Goal: Task Accomplishment & Management: Manage account settings

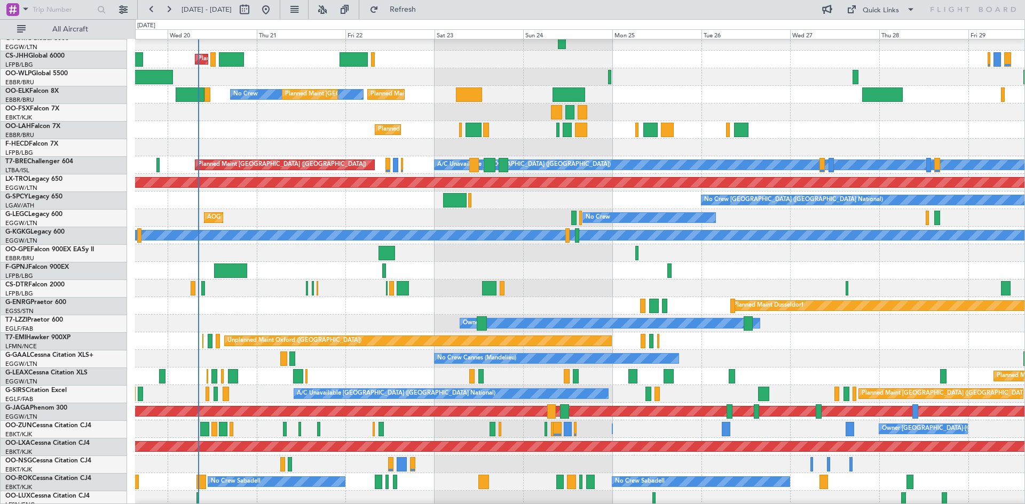
scroll to position [98, 0]
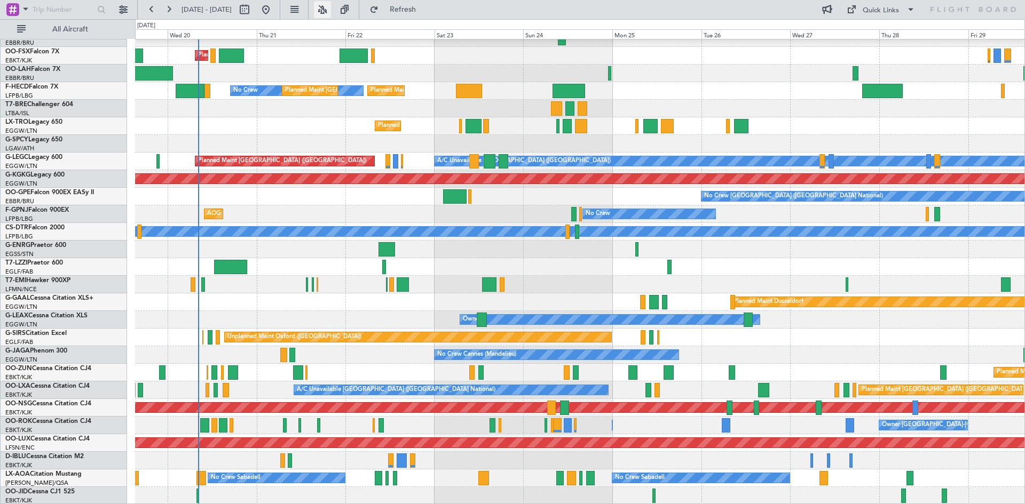
click at [331, 12] on button at bounding box center [322, 9] width 17 height 17
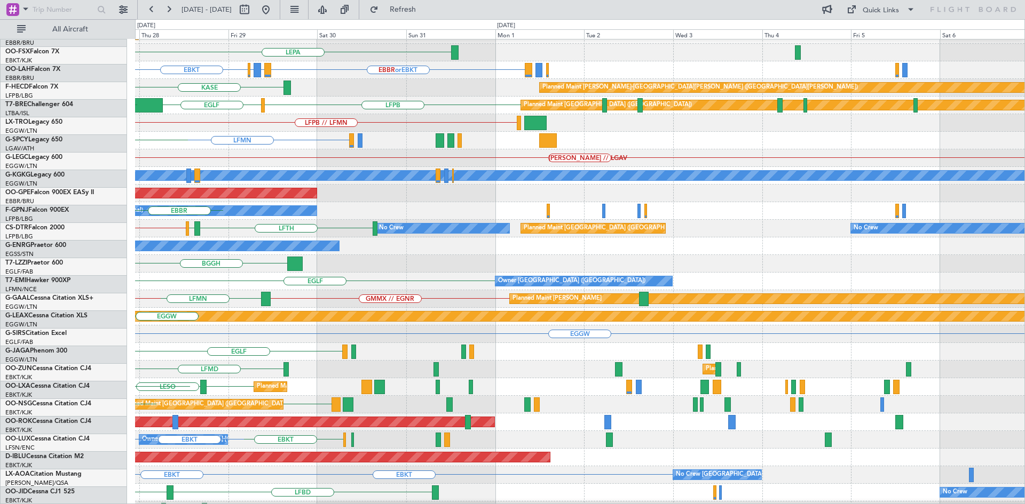
click at [100, 134] on div "KRNO Planned Maint Berlin (Brandenburg) EDDB // EBBR LEPA EBBR or EBKT LIRZ or …" at bounding box center [512, 261] width 1025 height 485
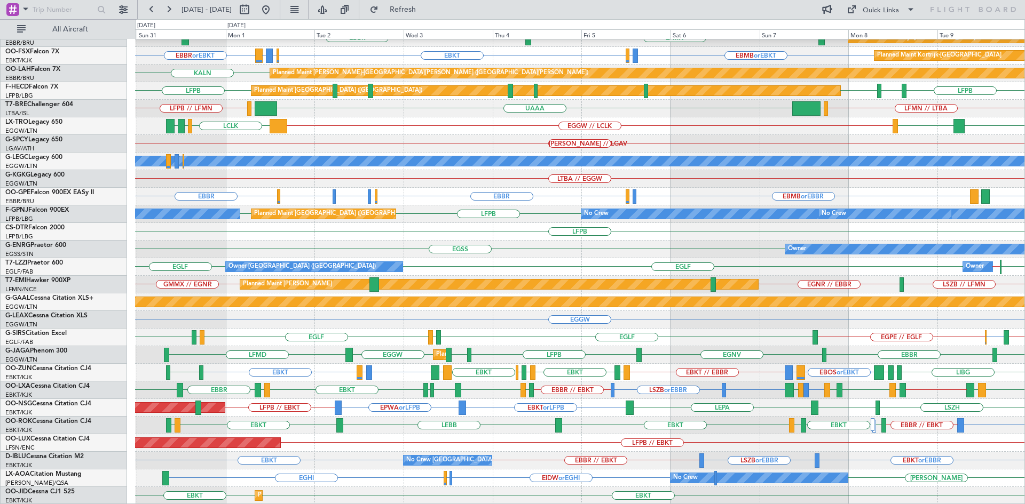
click at [529, 223] on div "EDDB // EBBR Planned Maint Kortrijk-Wevelgem EBBR LEPA LFMN EBBR // EBKT Planne…" at bounding box center [579, 223] width 889 height 564
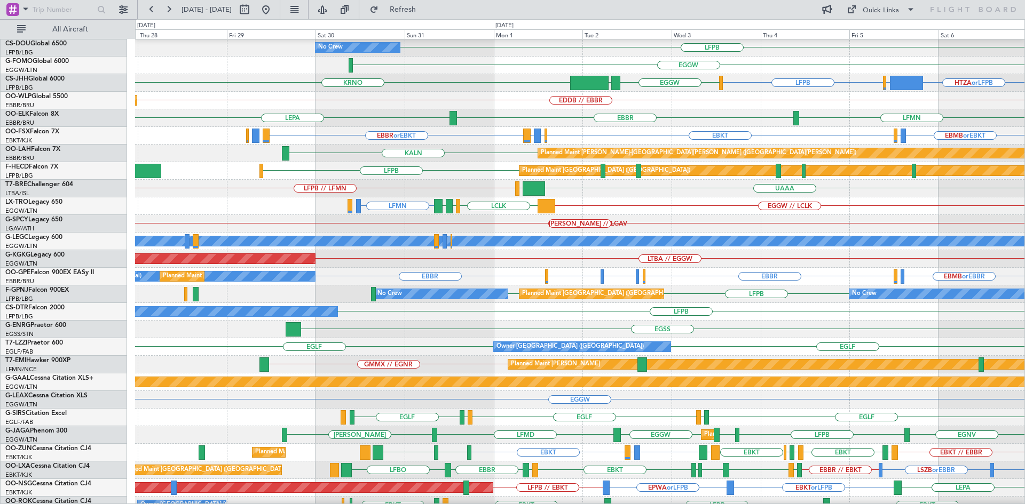
scroll to position [0, 0]
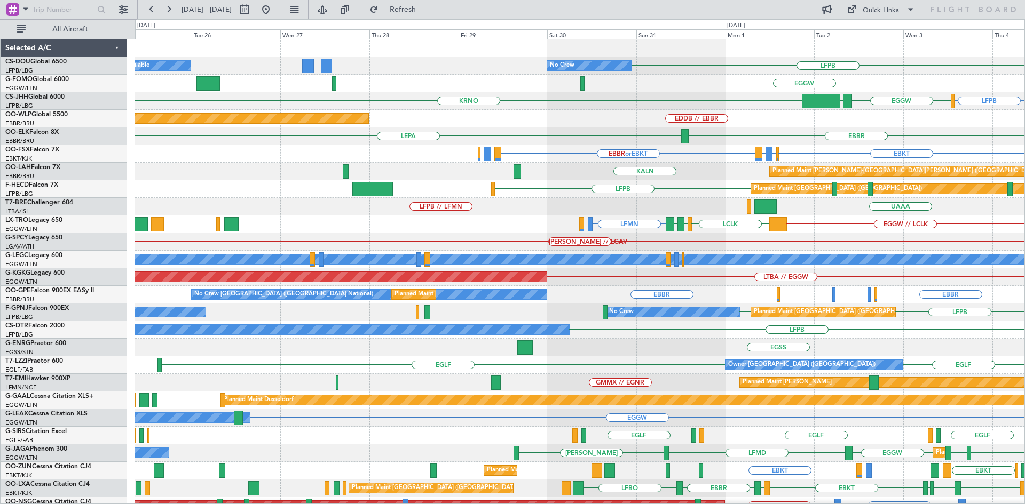
click at [938, 351] on div "LFPB No Crew Planned Maint Paris (Le Bourget) A/C Unavailable EGGW KRNO LPCS EG…" at bounding box center [579, 321] width 889 height 564
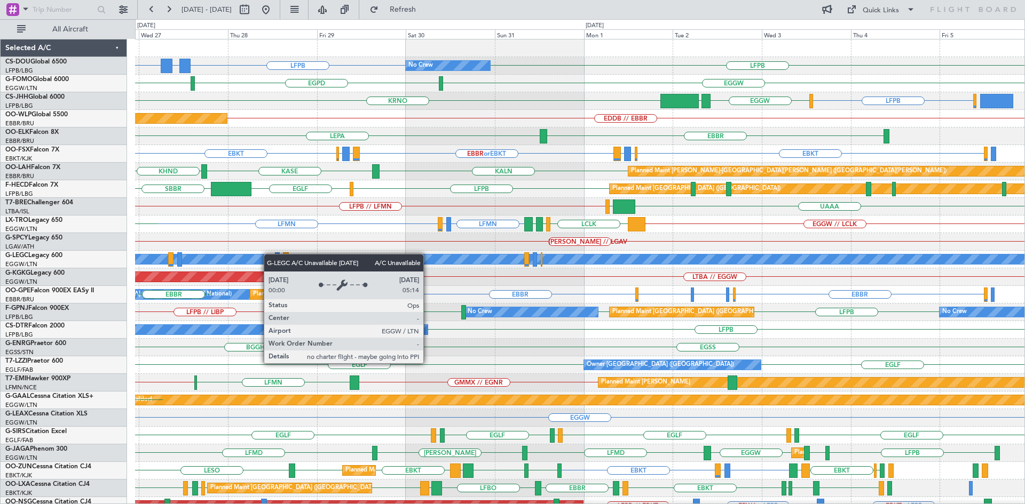
click at [269, 254] on div "No Crew LFPB GMMX or LFPB LFPB LFPB Planned Maint Paris (Le Bourget) A/C Unavai…" at bounding box center [579, 321] width 889 height 564
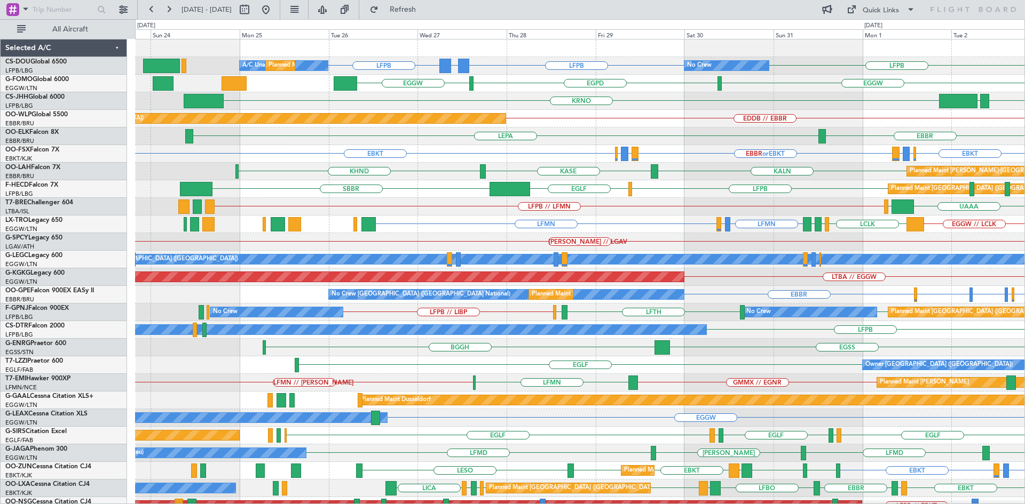
click at [550, 139] on div "EBBR LEPA LFMN" at bounding box center [579, 137] width 889 height 18
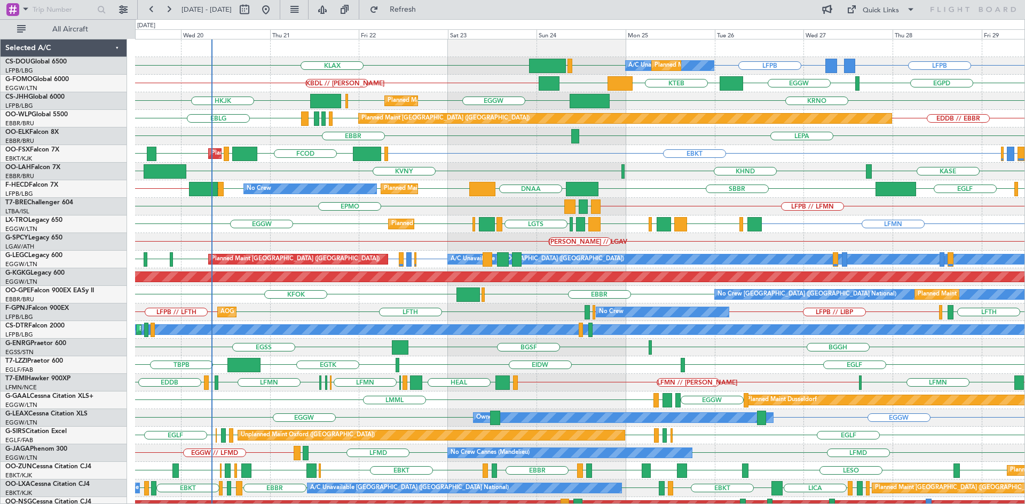
scroll to position [98, 0]
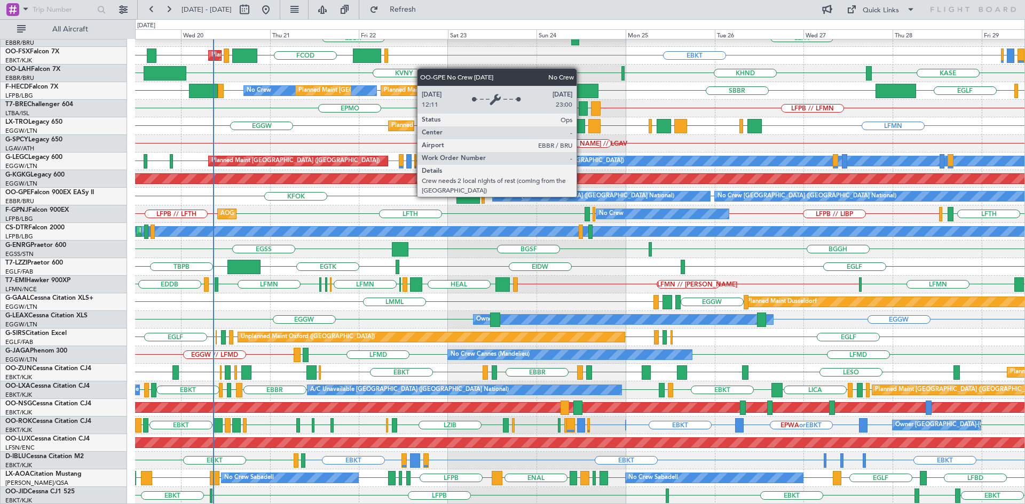
click at [581, 196] on div "No Crew [GEOGRAPHIC_DATA] ([GEOGRAPHIC_DATA] National)" at bounding box center [584, 196] width 179 height 16
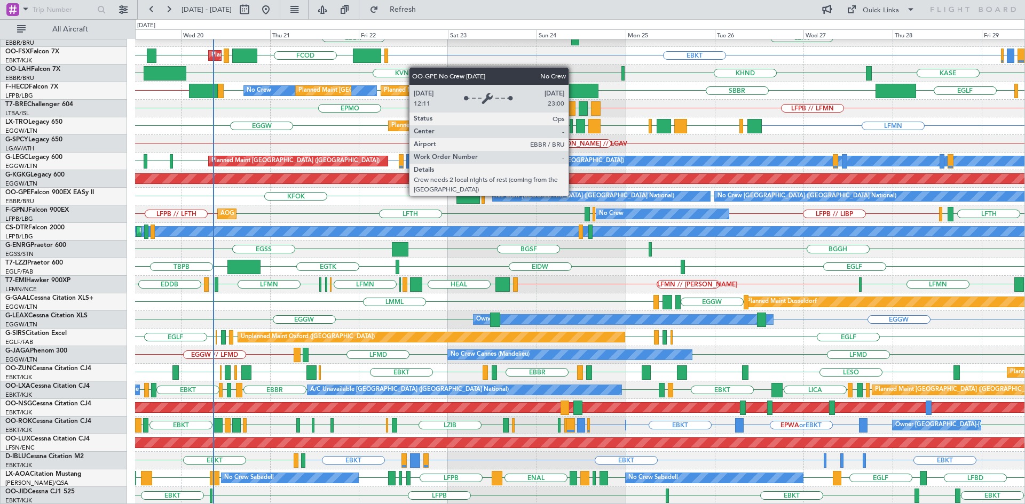
click at [573, 195] on div "No Crew [GEOGRAPHIC_DATA] ([GEOGRAPHIC_DATA] National)" at bounding box center [584, 196] width 179 height 16
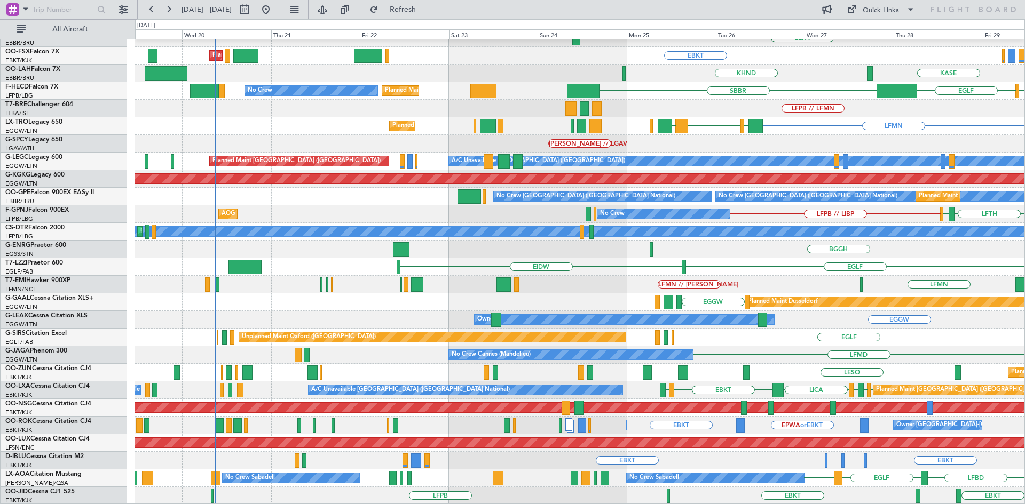
click at [779, 258] on div "EGLF EIDW" at bounding box center [579, 267] width 889 height 18
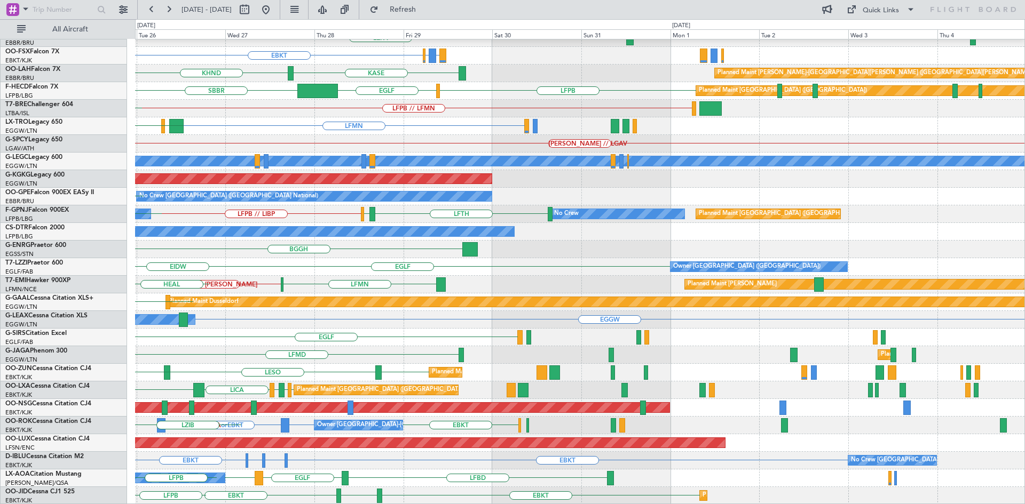
click at [313, 310] on div "EDDB // EBBR Planned Maint Berlin (Brandenburg) LEPA EBBR EBKT LIRZ or EBKT EBB…" at bounding box center [579, 223] width 889 height 564
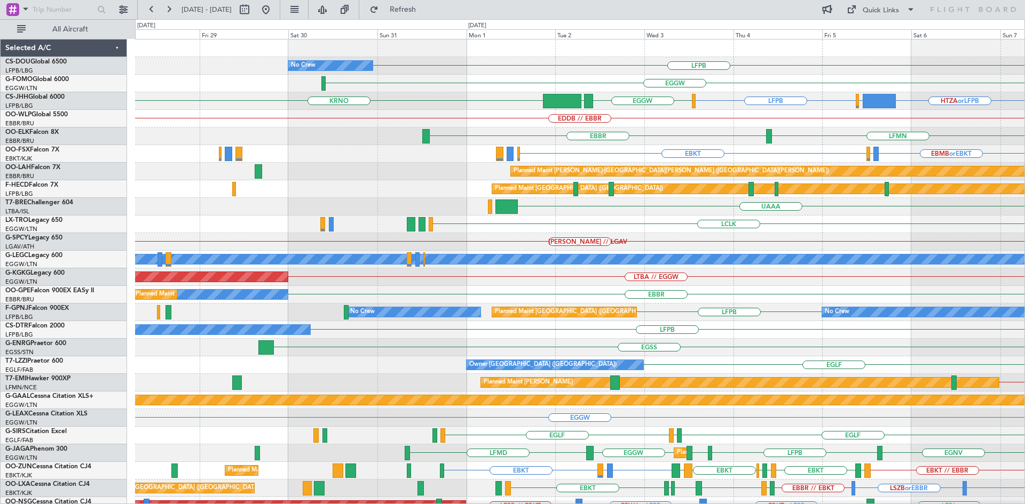
scroll to position [0, 0]
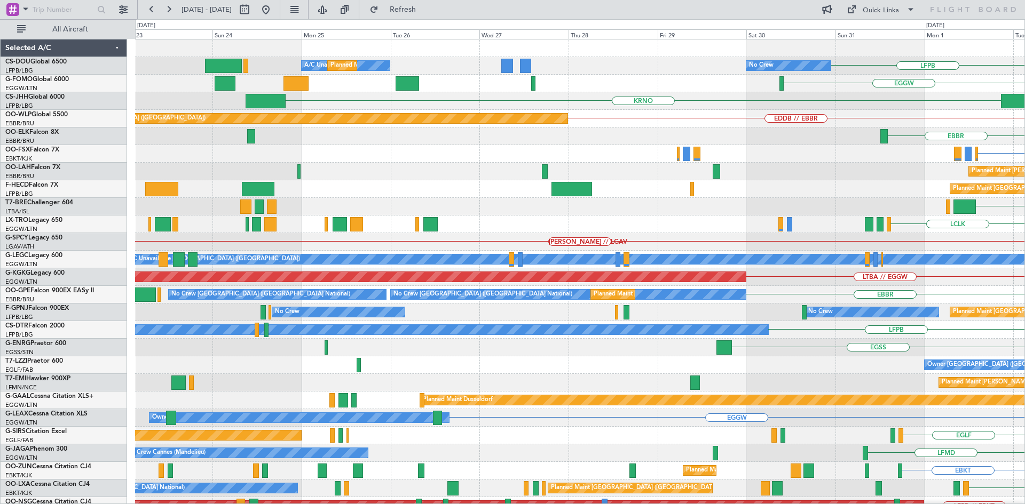
click at [1024, 191] on html "01 Sep 2025 - 11 Sep 2025 Refresh Quick Links All Aircraft LFPB No Crew A/C Una…" at bounding box center [512, 252] width 1025 height 504
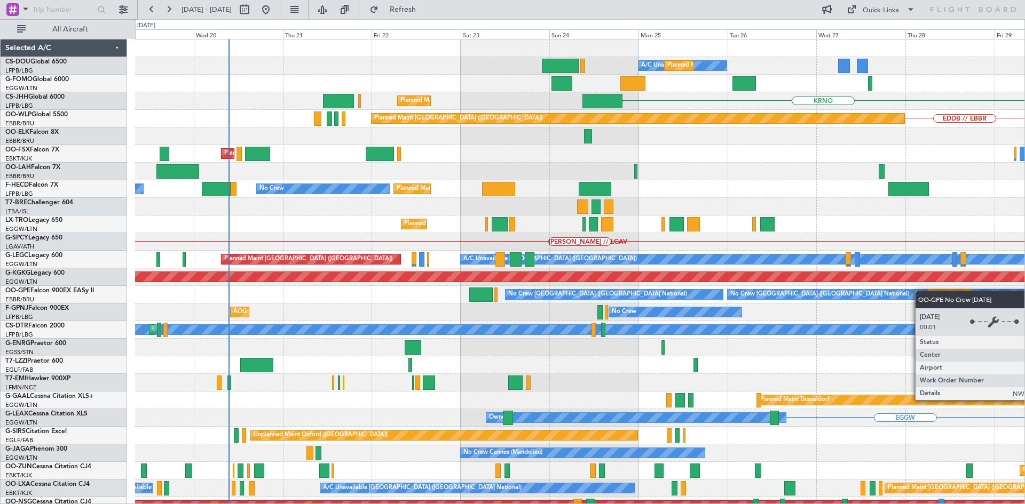
click at [825, 300] on div "A/C Unavailable Planned Maint Paris (Le Bourget) Planned Maint London (Luton) N…" at bounding box center [579, 321] width 889 height 564
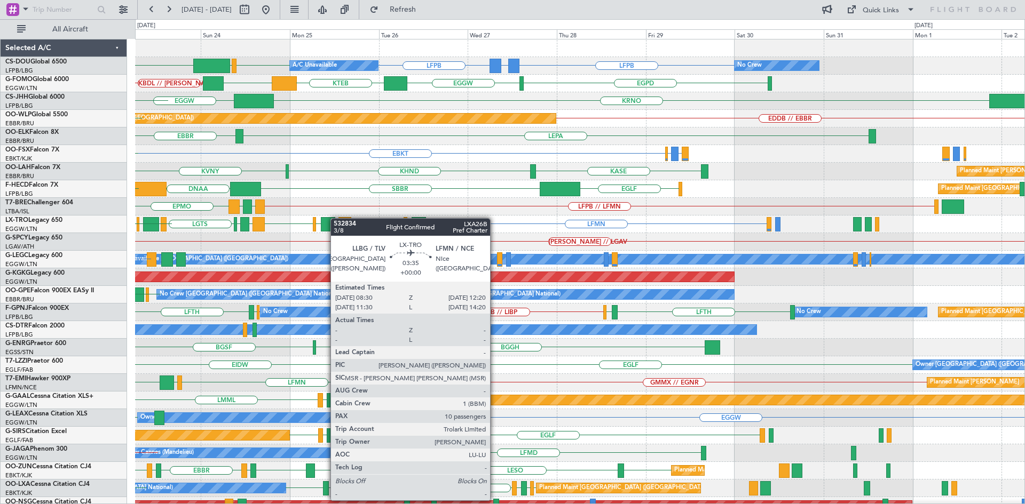
click at [336, 218] on div "LFPB GMMX or LFPB LFPB KLAX LFPB EGGW Planned Maint Paris (Le Bourget) A/C Unav…" at bounding box center [579, 321] width 889 height 564
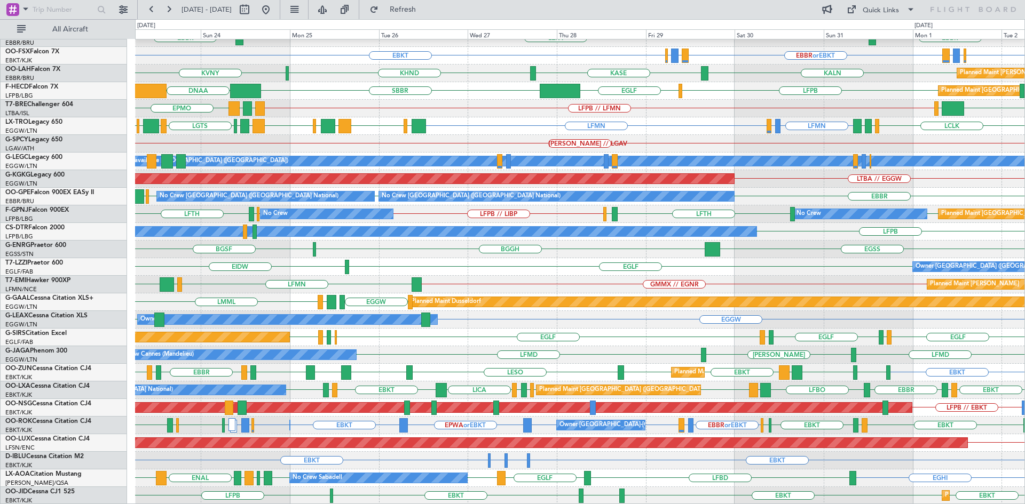
scroll to position [98, 0]
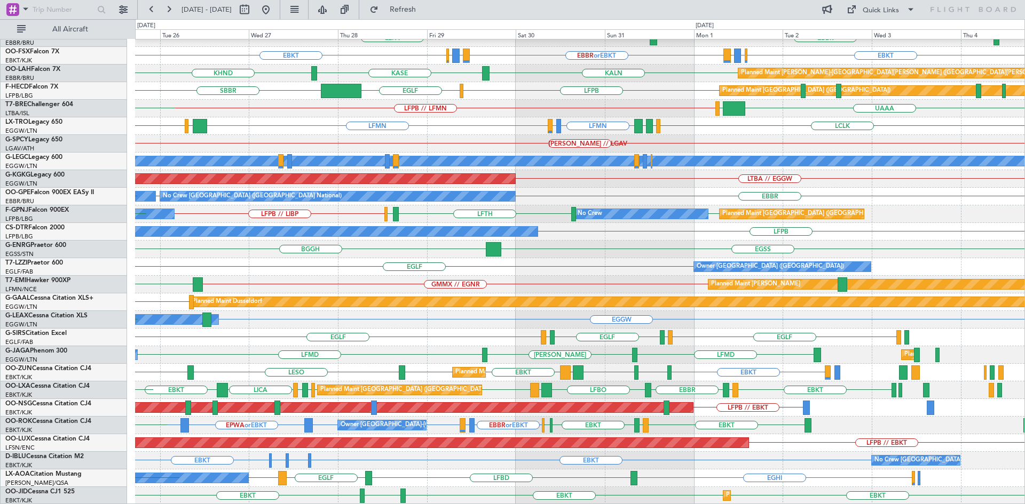
click at [463, 436] on div "Planned Maint Berlin (Brandenburg) EDDB // EBBR EBBR LEPA EBBR EBKT EBBR or EBK…" at bounding box center [579, 223] width 889 height 564
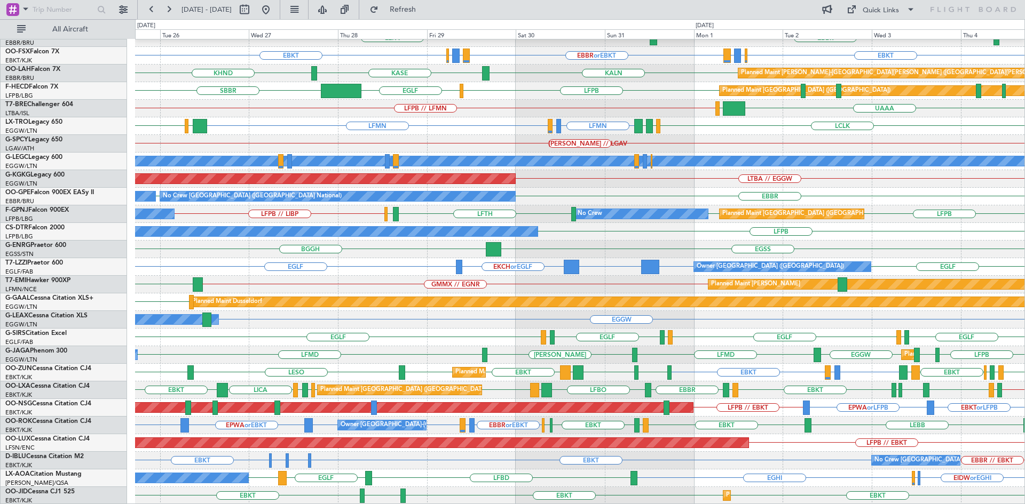
scroll to position [98, 0]
click at [418, 5] on button "Refresh" at bounding box center [397, 9] width 64 height 17
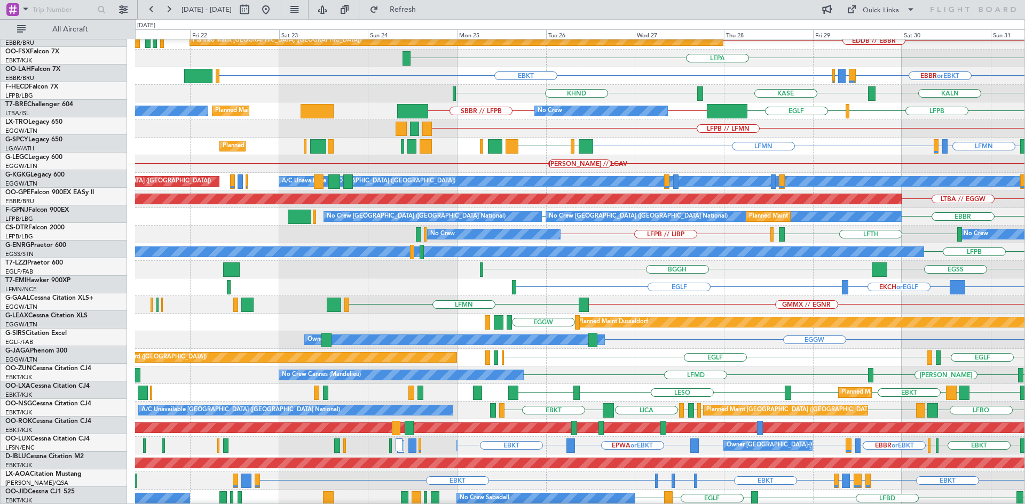
scroll to position [78, 0]
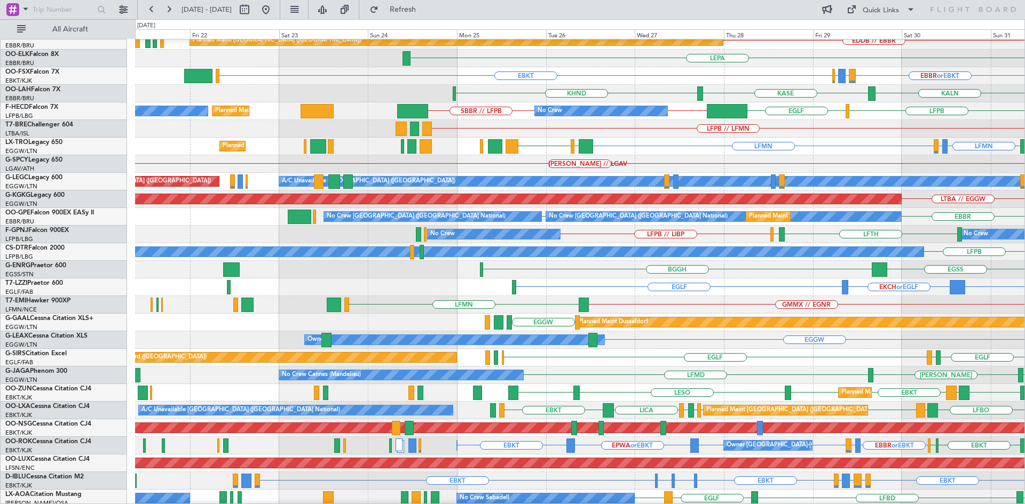
click at [943, 300] on div "GMMX // EGNR LFMN Planned Maint [PERSON_NAME]" at bounding box center [579, 305] width 889 height 18
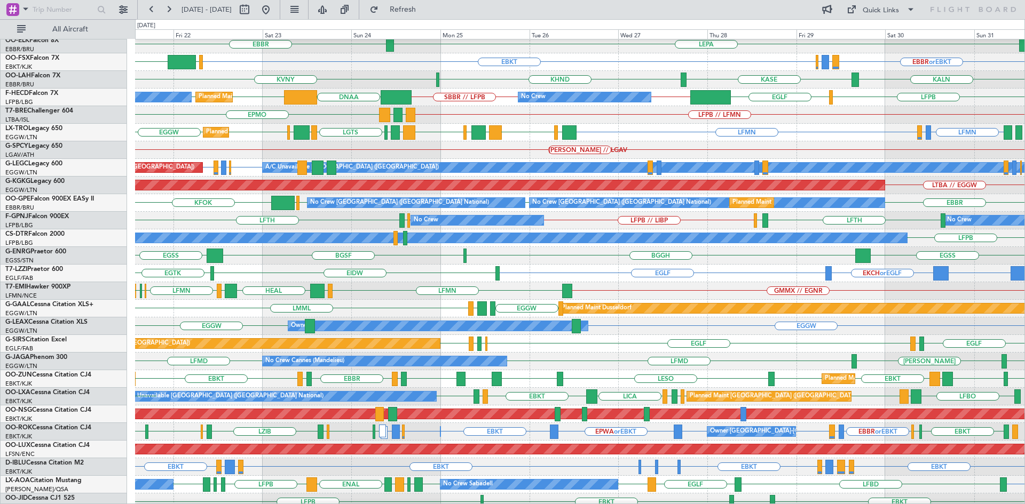
click at [280, 311] on div "Planned Maint Dusseldorf LMML EGGW LGKL" at bounding box center [579, 309] width 889 height 18
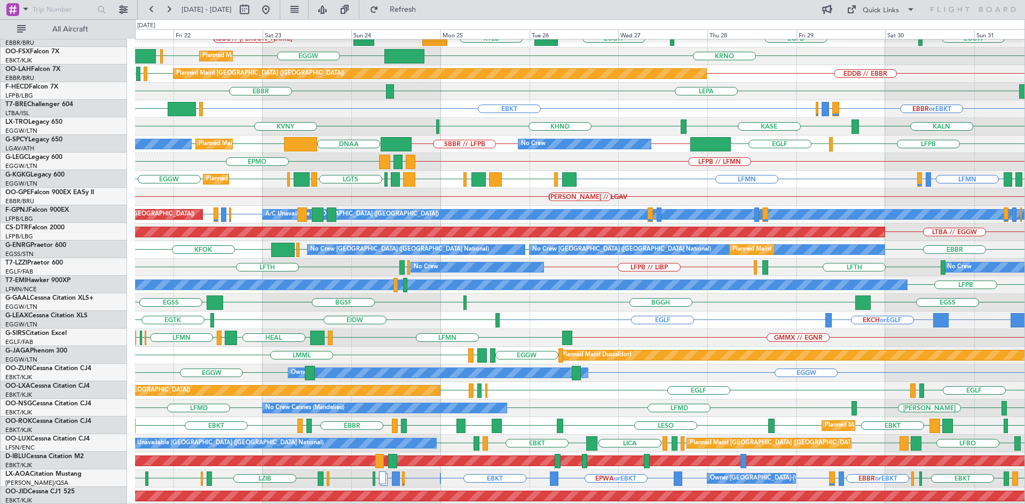
scroll to position [0, 0]
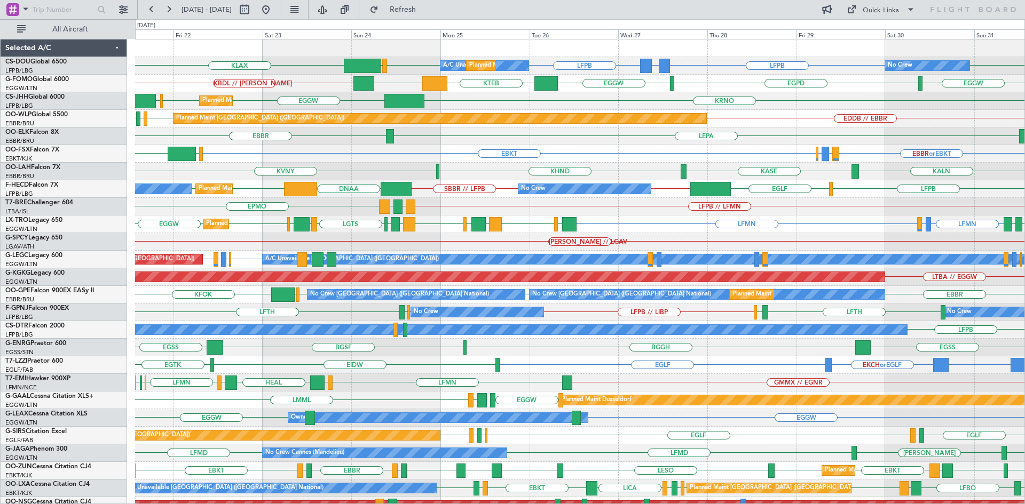
drag, startPoint x: 299, startPoint y: 7, endPoint x: 358, endPoint y: 92, distance: 102.9
click at [274, 7] on button at bounding box center [265, 9] width 17 height 17
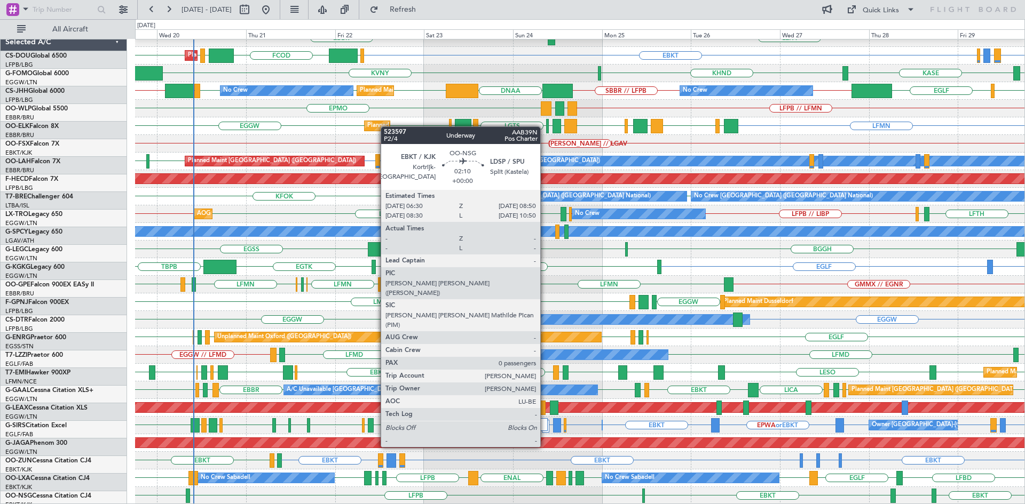
scroll to position [98, 0]
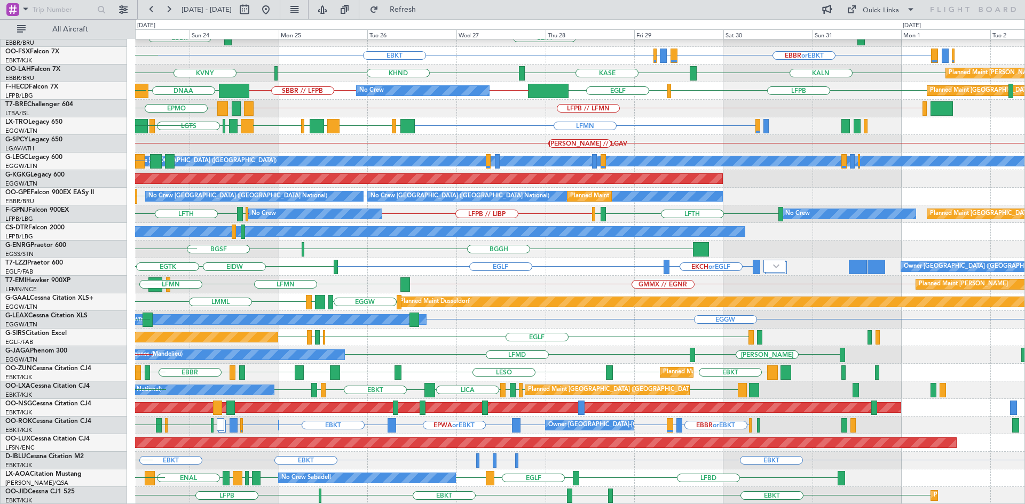
click at [429, 275] on div "EDDB // EBBR Planned Maint [GEOGRAPHIC_DATA] ([GEOGRAPHIC_DATA]) LIML LDDU EBLG…" at bounding box center [579, 223] width 889 height 564
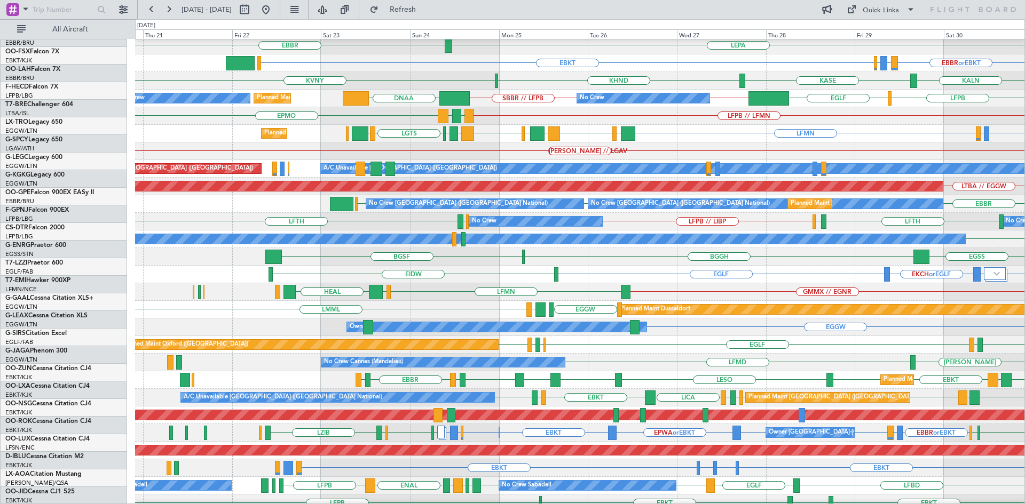
scroll to position [91, 0]
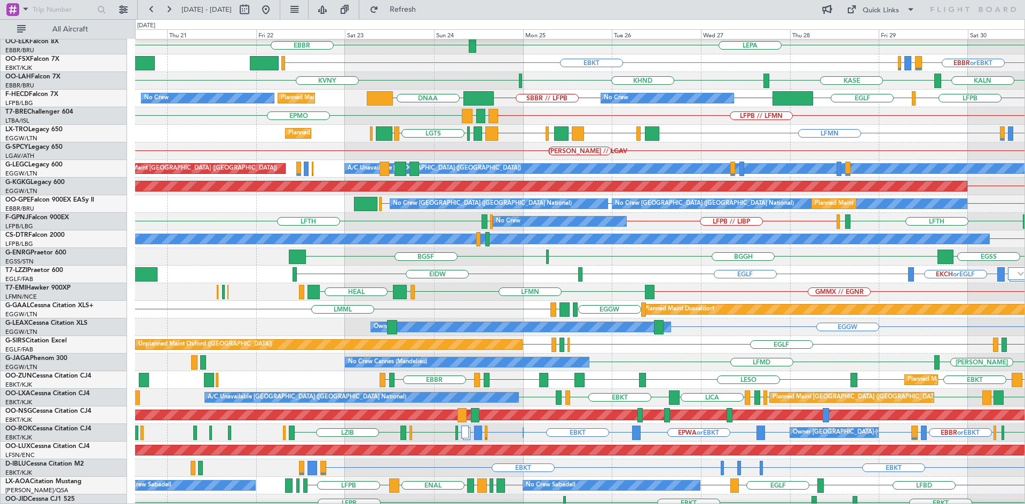
click at [658, 360] on div "No Crew Cannes (Mandelieu) LFMD [PERSON_NAME] LFMD" at bounding box center [579, 363] width 889 height 18
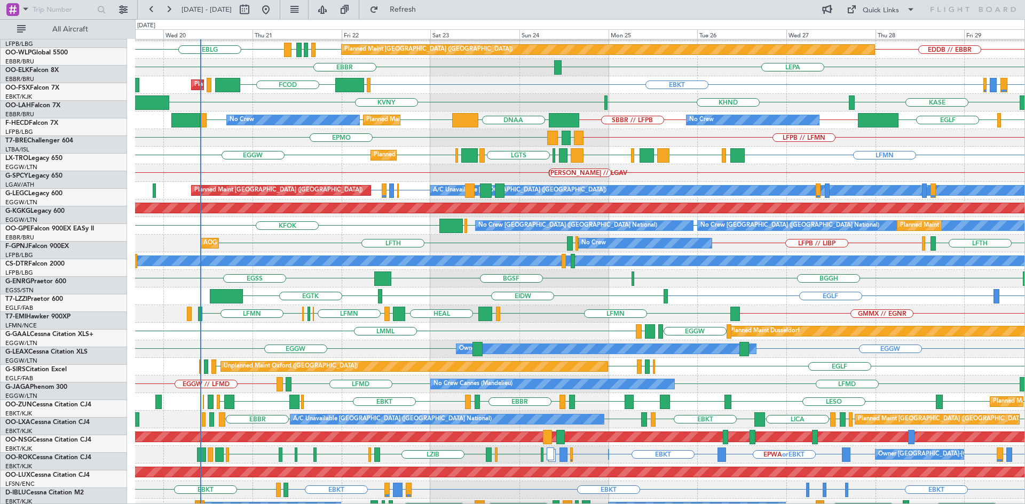
scroll to position [70, 0]
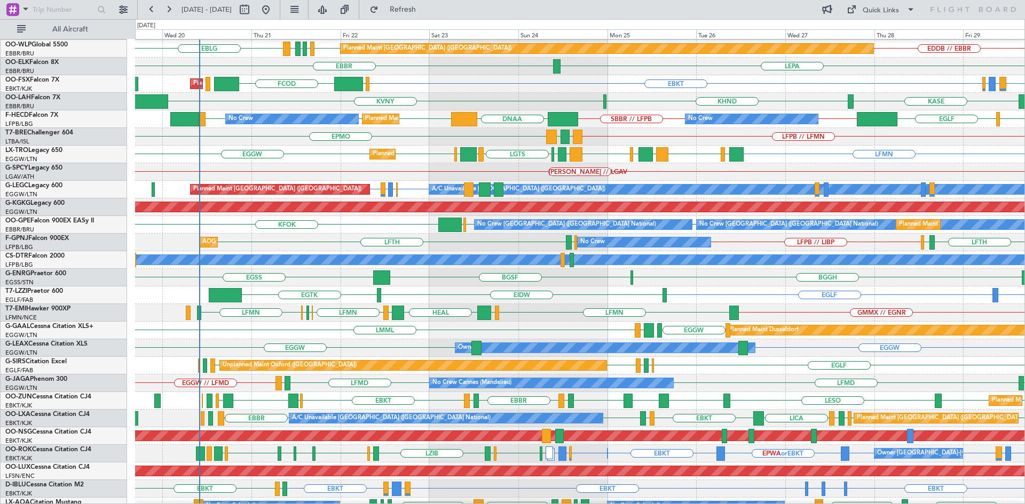
click at [581, 309] on div "GMMX // EGNR LFMN [PERSON_NAME] HEAL [PERSON_NAME] LFMN LFML LFKC LFMN Planned …" at bounding box center [579, 313] width 889 height 18
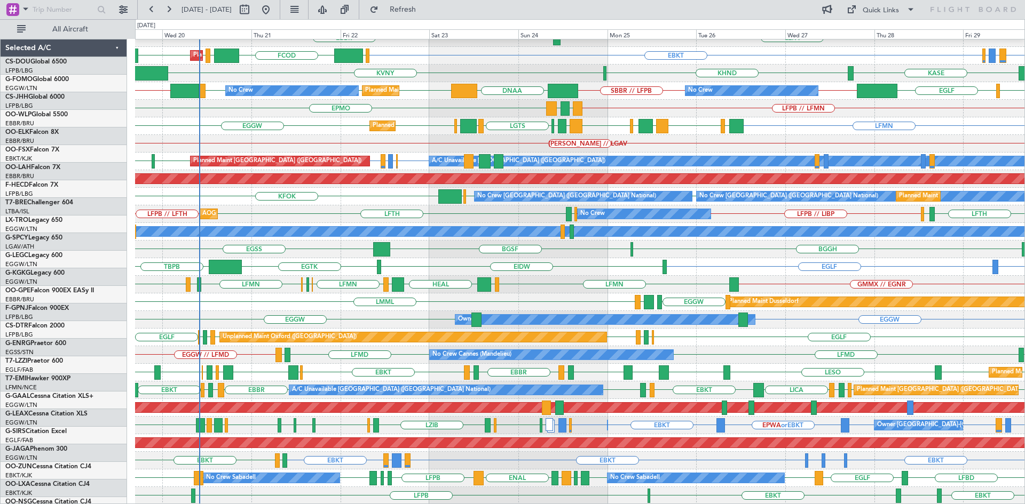
scroll to position [98, 0]
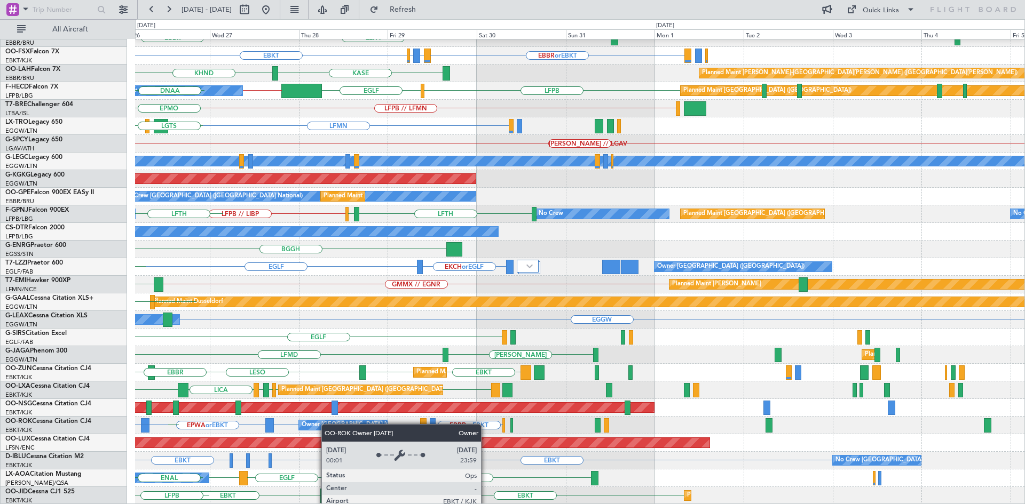
click at [322, 424] on div "Planned Maint [GEOGRAPHIC_DATA] ([GEOGRAPHIC_DATA]) EDDB // EBBR LEPA [GEOGRAPH…" at bounding box center [579, 223] width 889 height 564
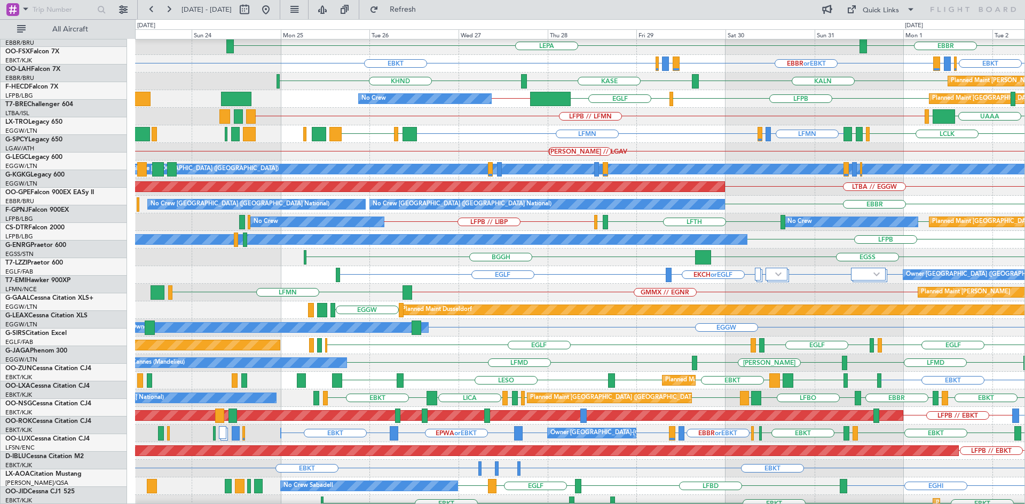
scroll to position [88, 0]
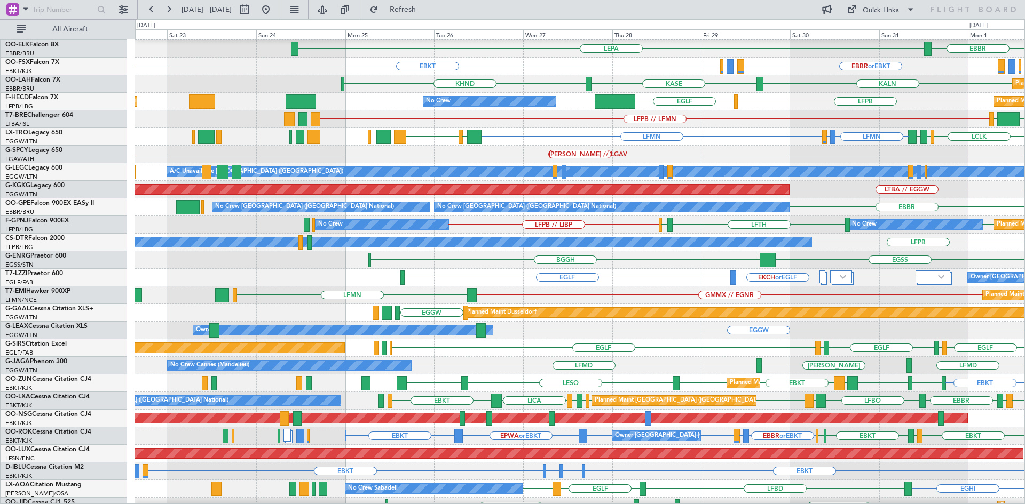
click at [613, 227] on div "LFPB LFTH LIRN LFPB // LIBP Planned Maint Paris (Le Bourget) No Crew No Crew AO…" at bounding box center [579, 225] width 889 height 18
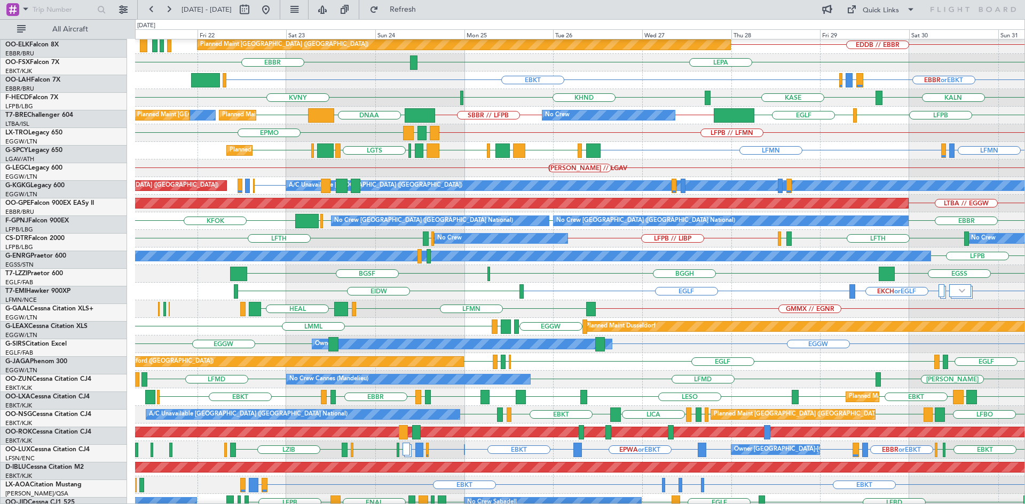
scroll to position [69, 0]
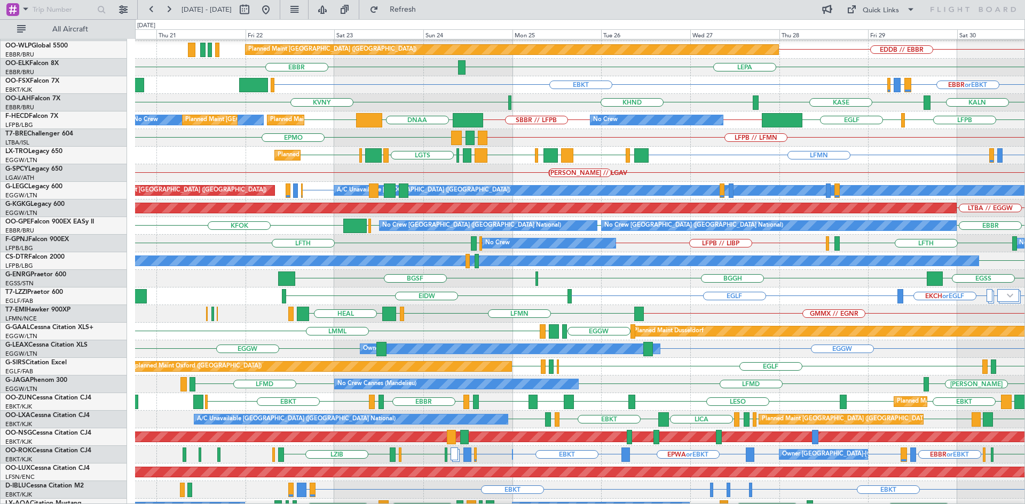
click at [478, 83] on div "EBBR or EBKT LIRZ or EBKT EBBR or EBKT EBKT Planned Maint Kortrijk-Wevelgem LIR…" at bounding box center [579, 85] width 889 height 18
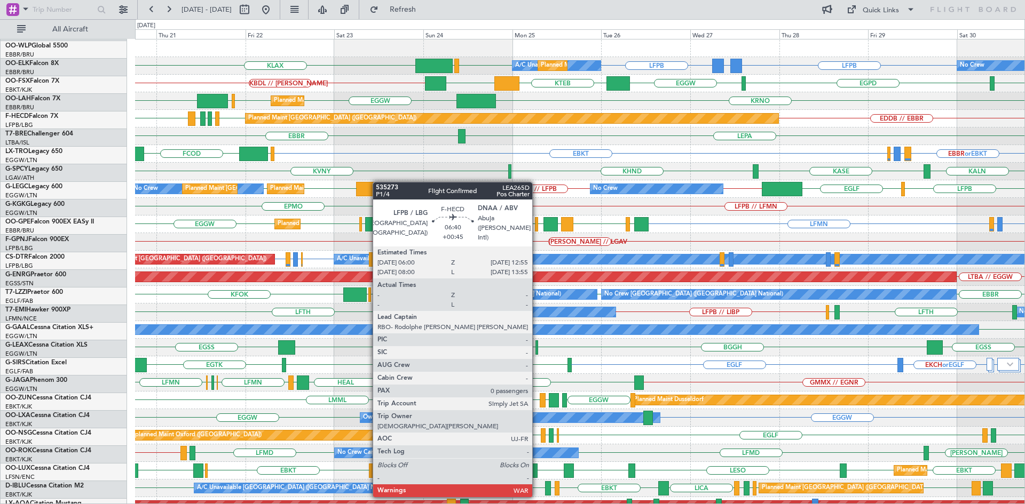
scroll to position [0, 0]
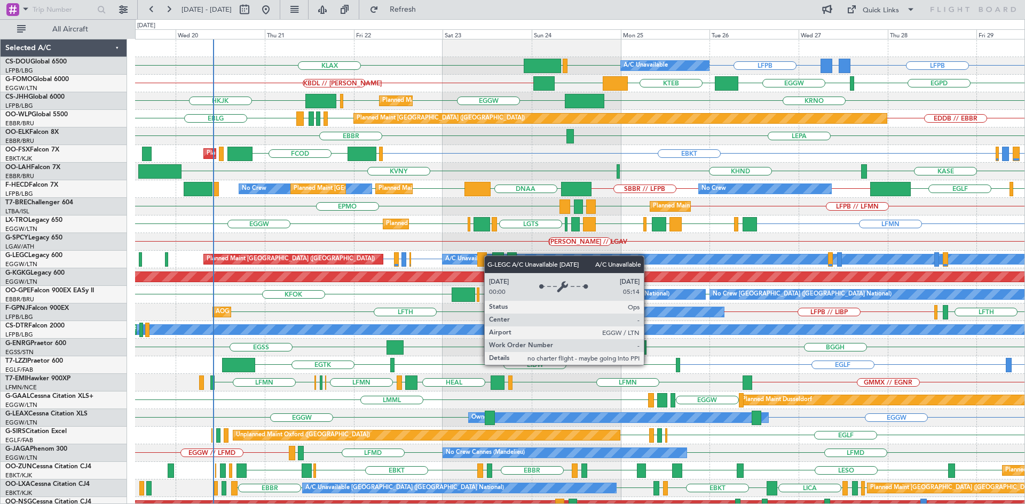
click at [526, 259] on div "LFPB GMMX or LFPB LFPB LFPB EGGW KLAX Planned Maint Paris (Le Bourget) A/C Unav…" at bounding box center [579, 321] width 889 height 564
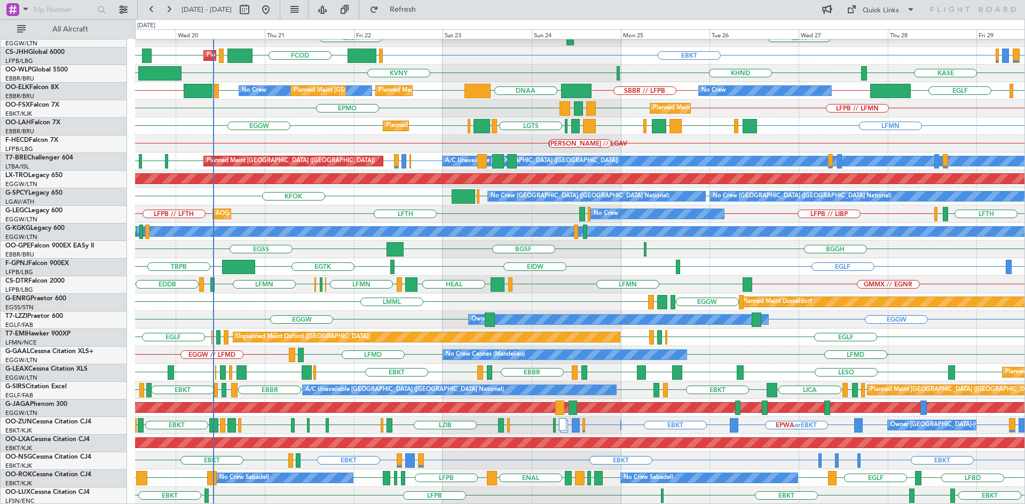
scroll to position [98, 0]
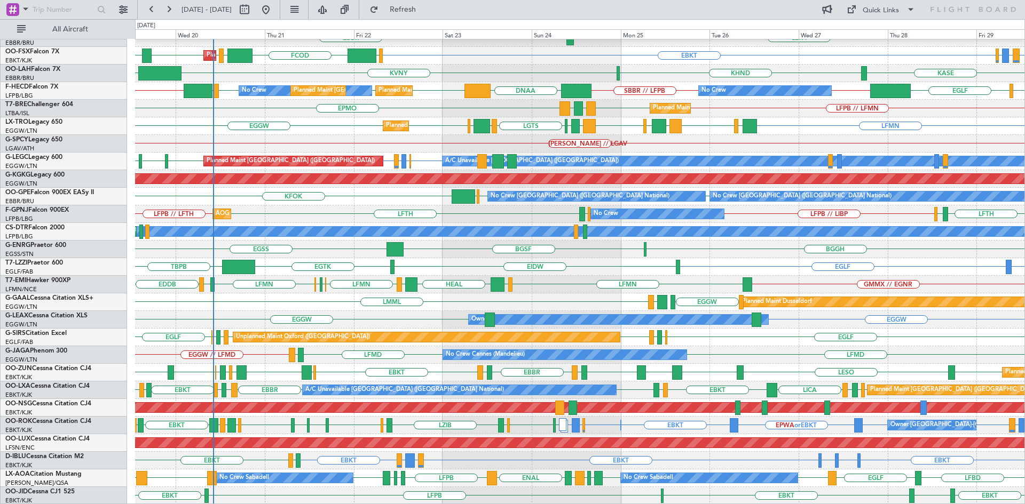
click at [302, 123] on div "Planned Maint London (Luton) LFMN LLBG LCLK LFMN LLBG LCLK LFMN LGAV LGTS LGST …" at bounding box center [579, 126] width 889 height 18
click at [552, 298] on div "EGGW LGKL LMML Planned Maint Dusseldorf" at bounding box center [579, 303] width 889 height 18
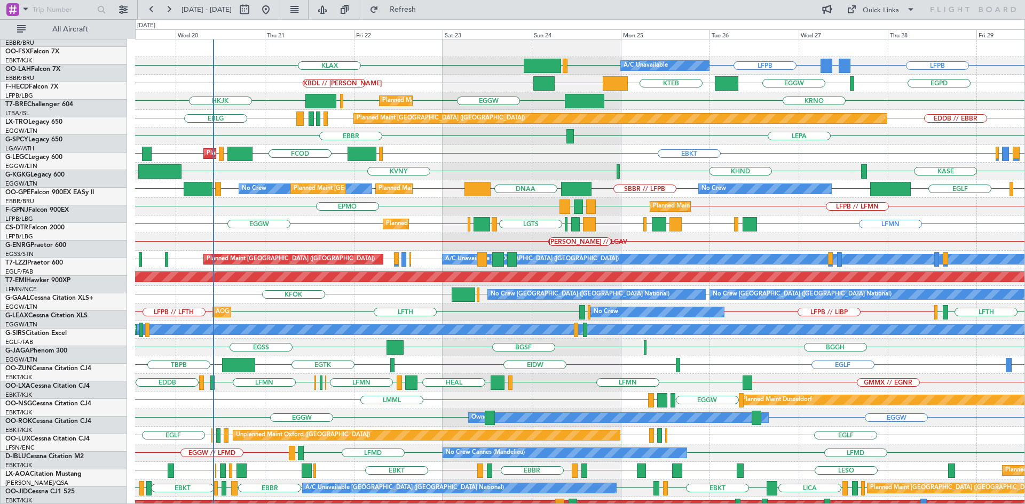
scroll to position [0, 0]
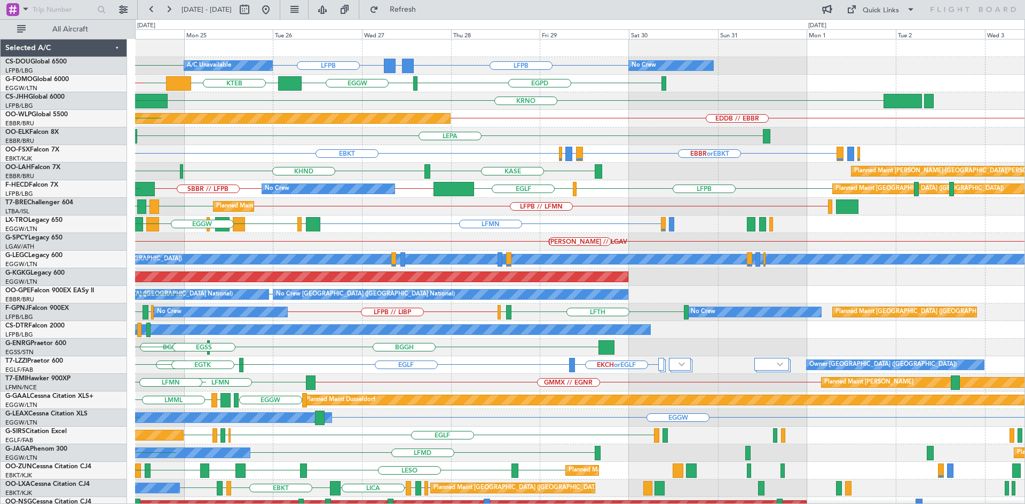
click at [409, 226] on div "LFPB GMMX or LFPB LFPB LFPB Planned Maint Paris (Le Bourget) A/C Unavailable No…" at bounding box center [579, 321] width 889 height 564
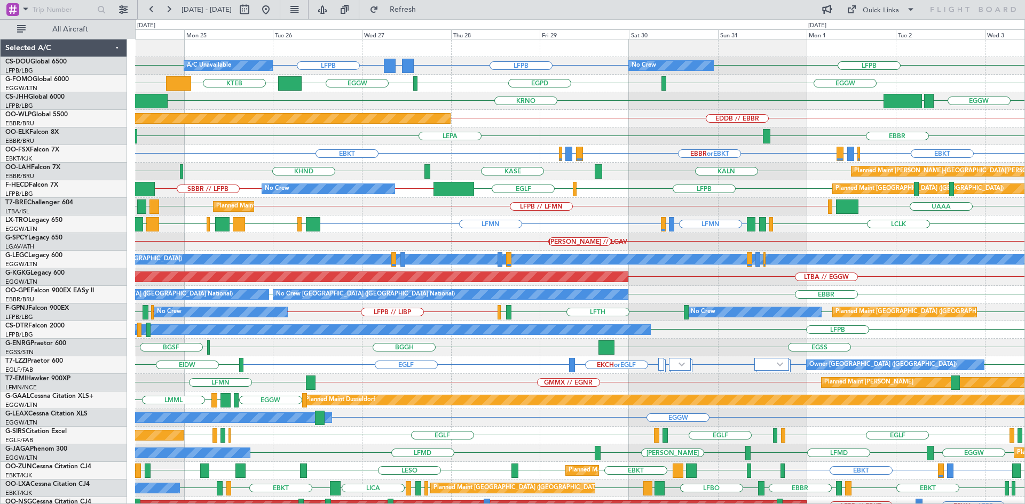
scroll to position [98, 0]
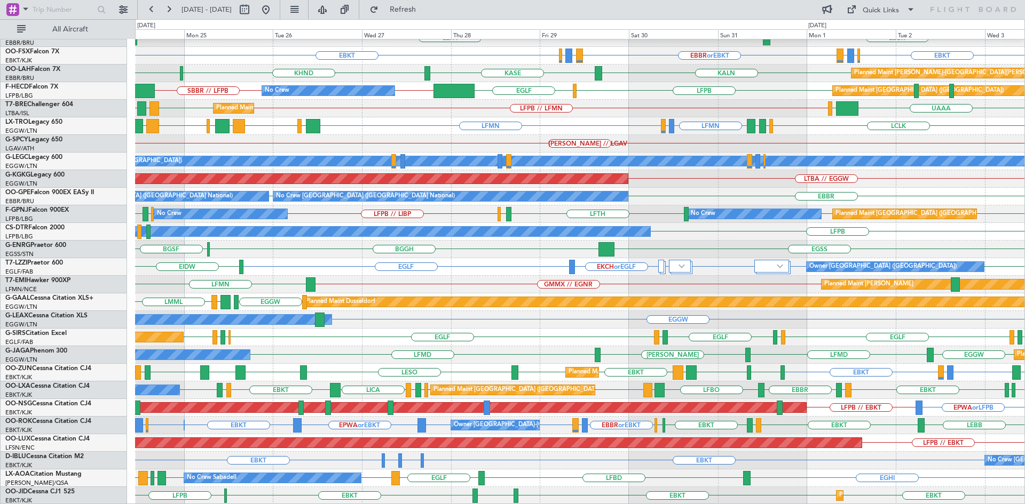
click at [716, 225] on div "EDDB // EBBR Planned Maint Berlin (Brandenburg) EBBR LEPA EBKT EBBR or EBKT LIR…" at bounding box center [579, 223] width 889 height 564
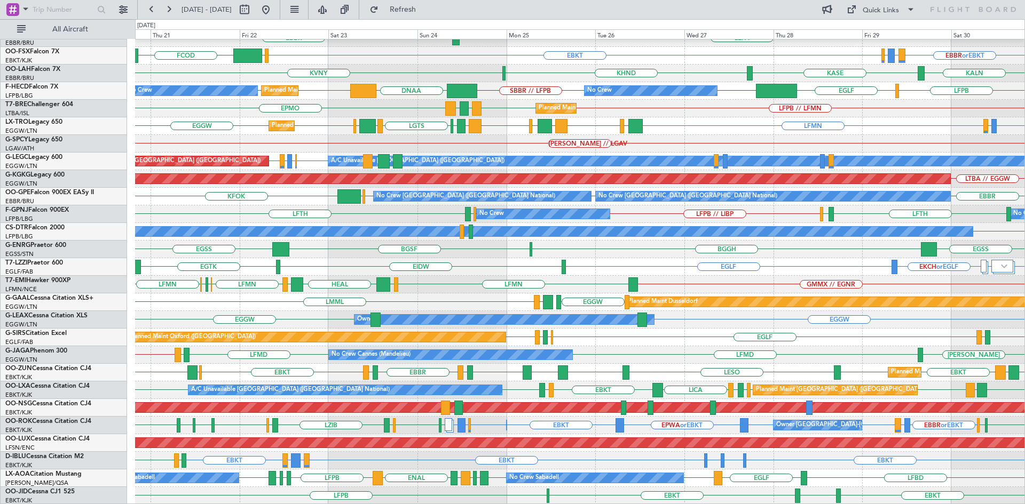
drag, startPoint x: 304, startPoint y: 12, endPoint x: 336, endPoint y: 28, distance: 36.0
click at [274, 12] on button at bounding box center [265, 9] width 17 height 17
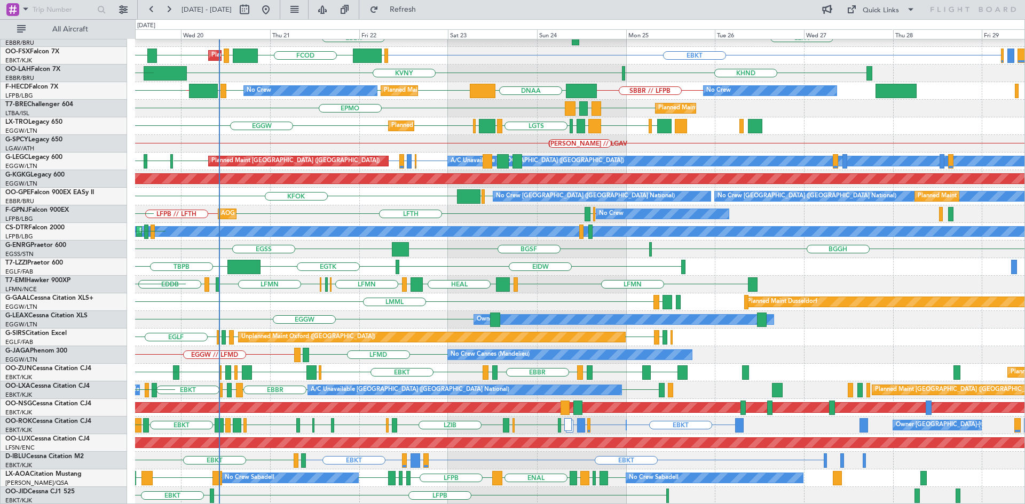
click at [404, 219] on div "Planned Maint Berlin (Brandenburg) EDDB EBLG LIML LDDU EBLG LEPA EBBR LFMN EBKT…" at bounding box center [579, 223] width 889 height 564
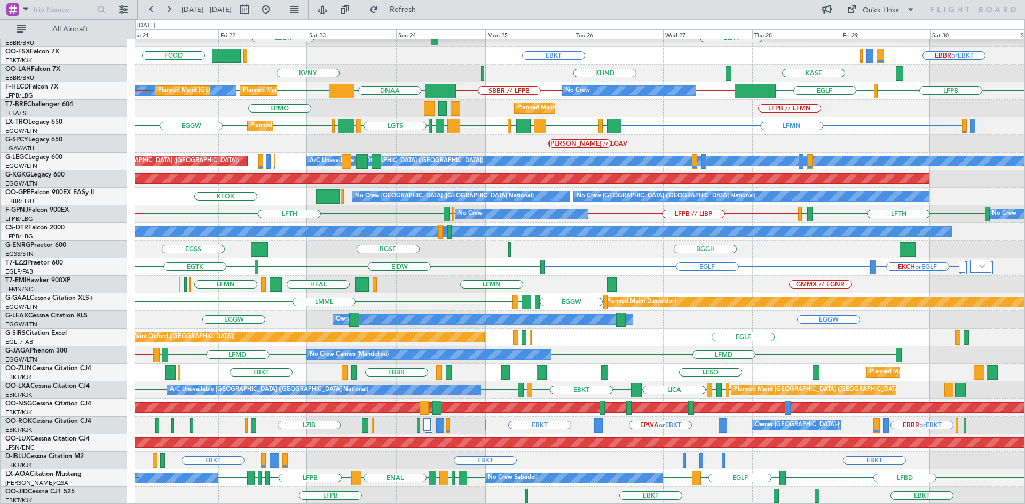
click at [348, 271] on div "EKCH or EGLF EGLF EIDW EGTK Owner London (Farnborough) TBPB" at bounding box center [579, 267] width 889 height 18
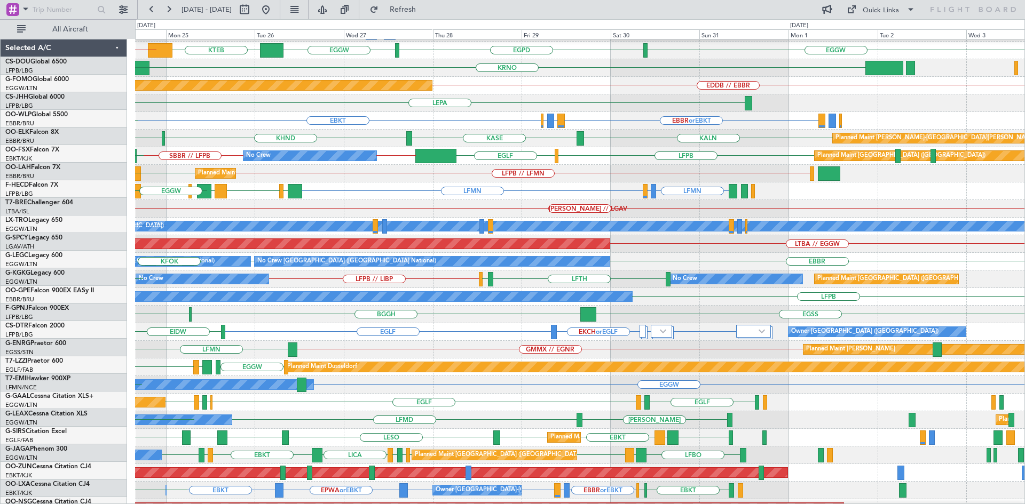
scroll to position [33, 0]
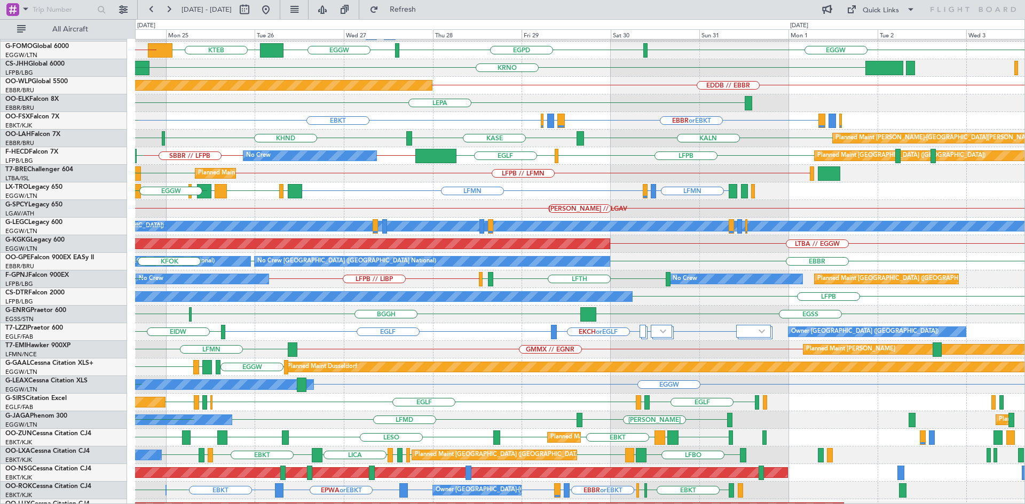
click at [344, 209] on div "[PERSON_NAME] // LGAV" at bounding box center [579, 209] width 889 height 18
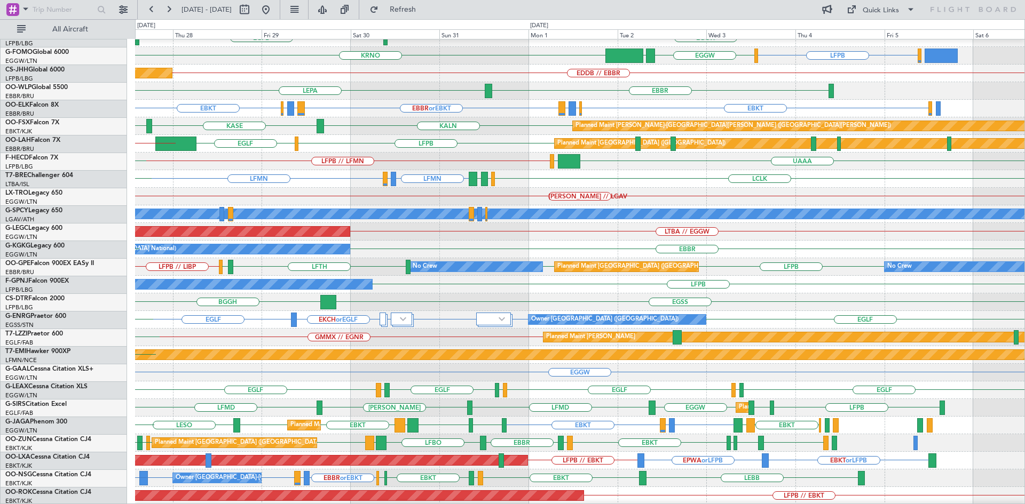
scroll to position [46, 0]
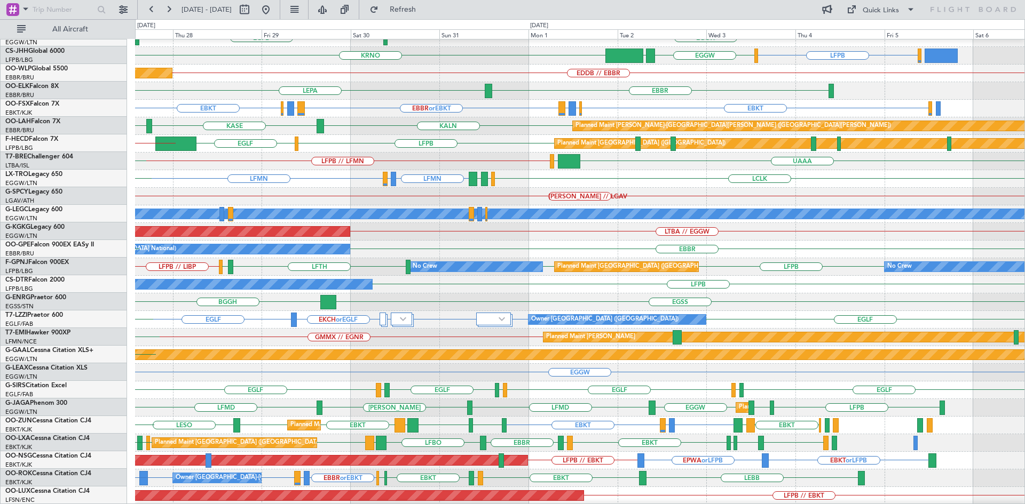
click at [328, 137] on div "LFPB EGLF LFPB // SBBR Planned Maint Paris (Le Bourget) No Crew SBBR // LFPB" at bounding box center [579, 144] width 889 height 18
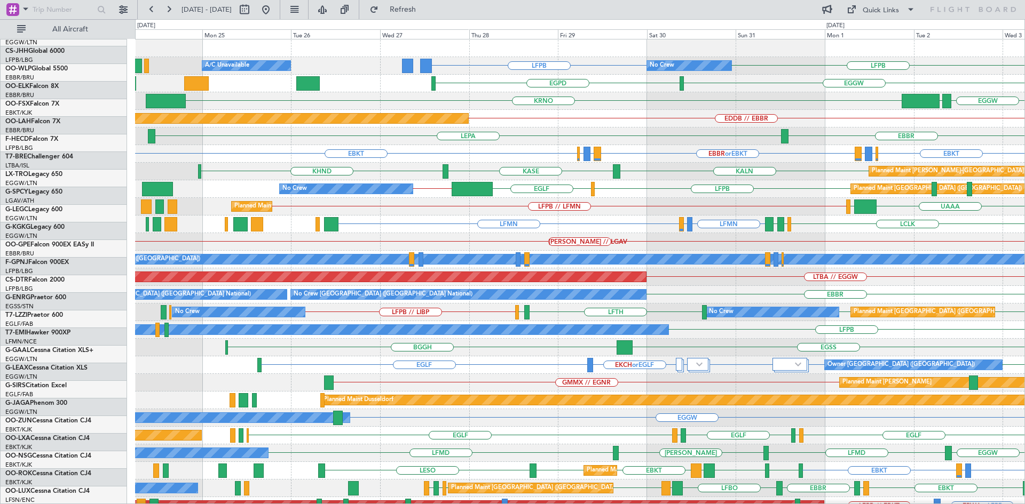
scroll to position [0, 0]
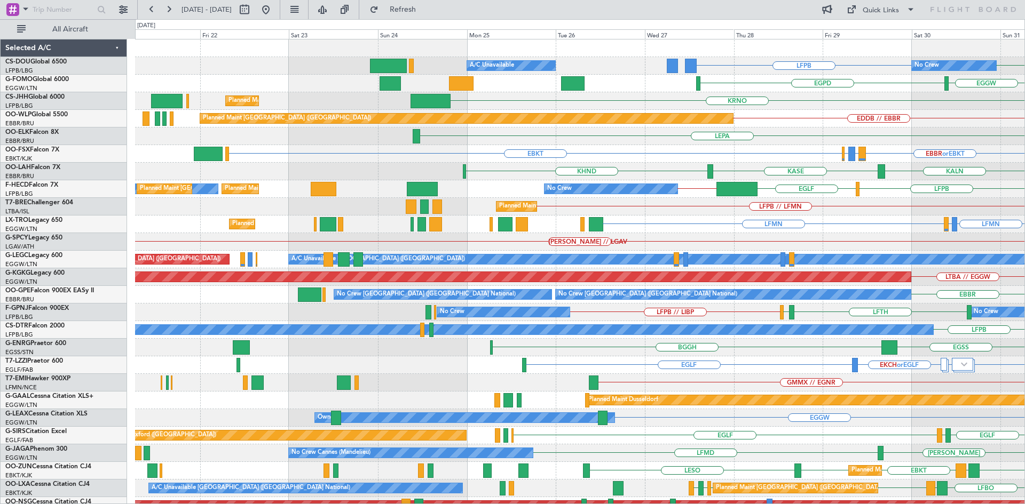
click at [848, 247] on div "LFPB LFPB No Crew Planned Maint Paris (Le Bourget) A/C Unavailable EGGW EGPD KR…" at bounding box center [579, 321] width 889 height 564
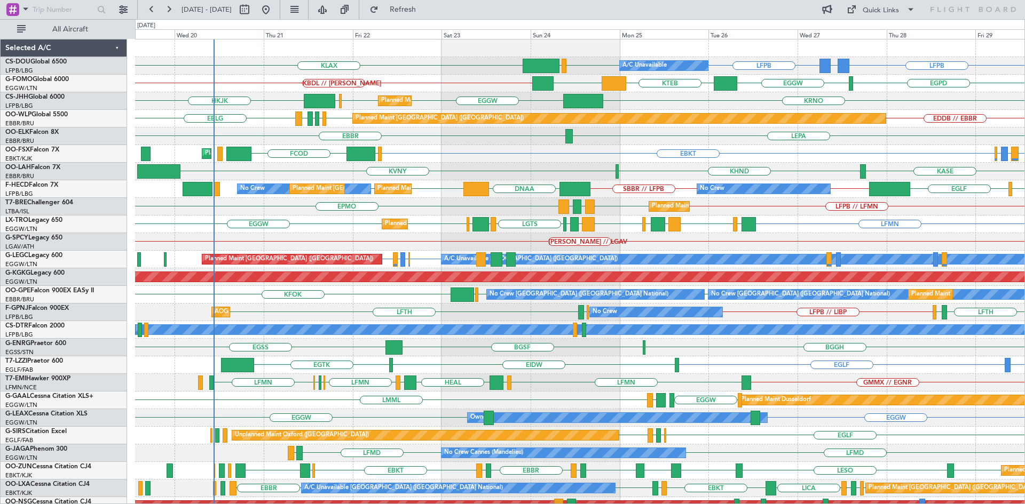
click at [399, 149] on div "Planned Maint Paris (Le Bourget) A/C Unavailable LFPB LFPB EGGW KLAX GMMX or LF…" at bounding box center [579, 321] width 889 height 564
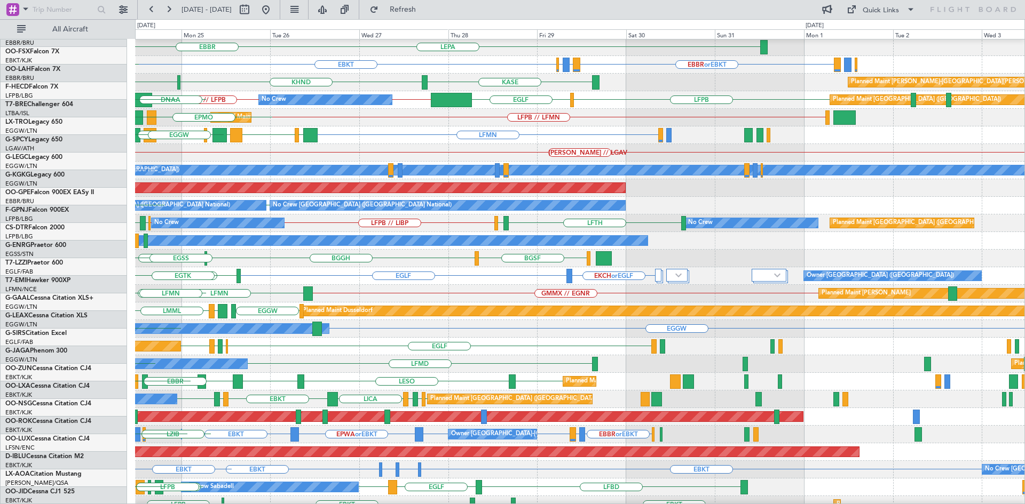
scroll to position [81, 0]
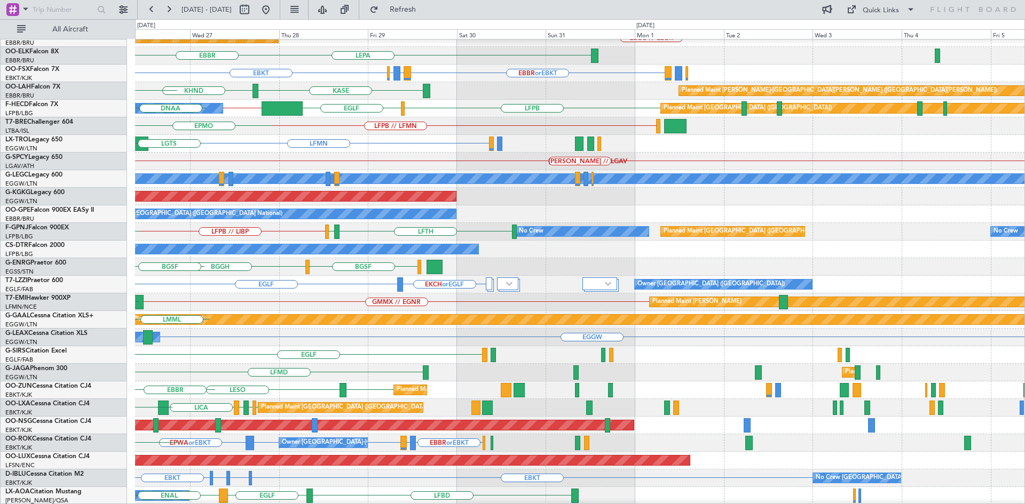
click at [231, 280] on div "EKCH or EGLF EGLF Owner London (Farnborough) EIDW" at bounding box center [579, 285] width 889 height 18
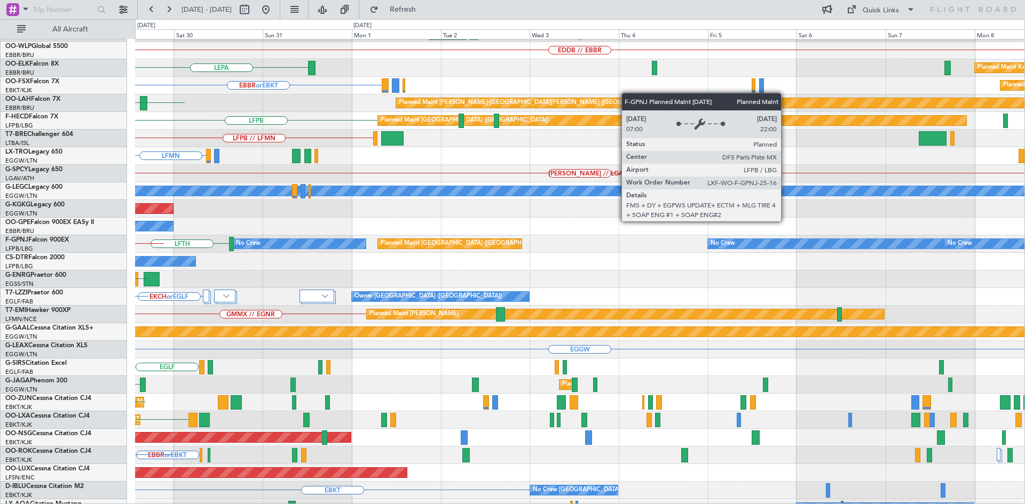
scroll to position [70, 0]
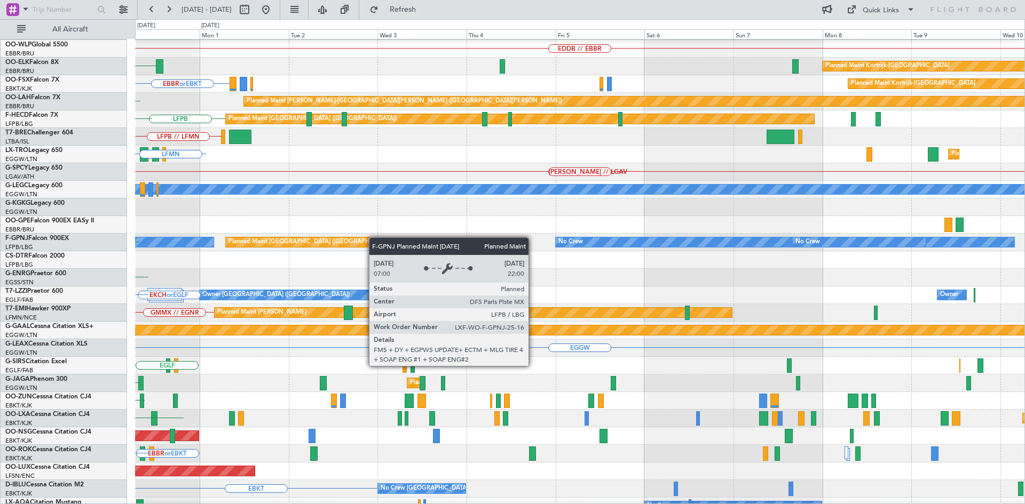
click at [324, 237] on div "Planned Maint [GEOGRAPHIC_DATA] ([GEOGRAPHIC_DATA])" at bounding box center [298, 242] width 144 height 10
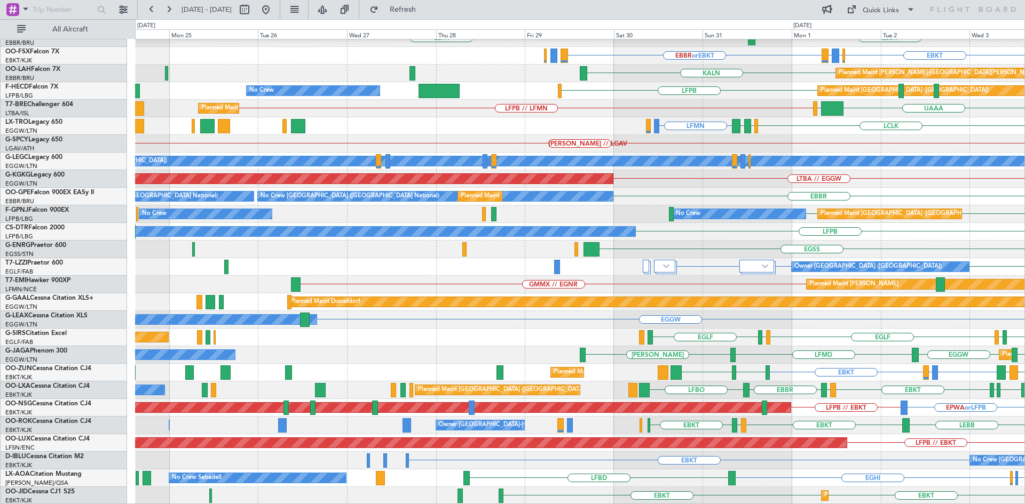
scroll to position [98, 0]
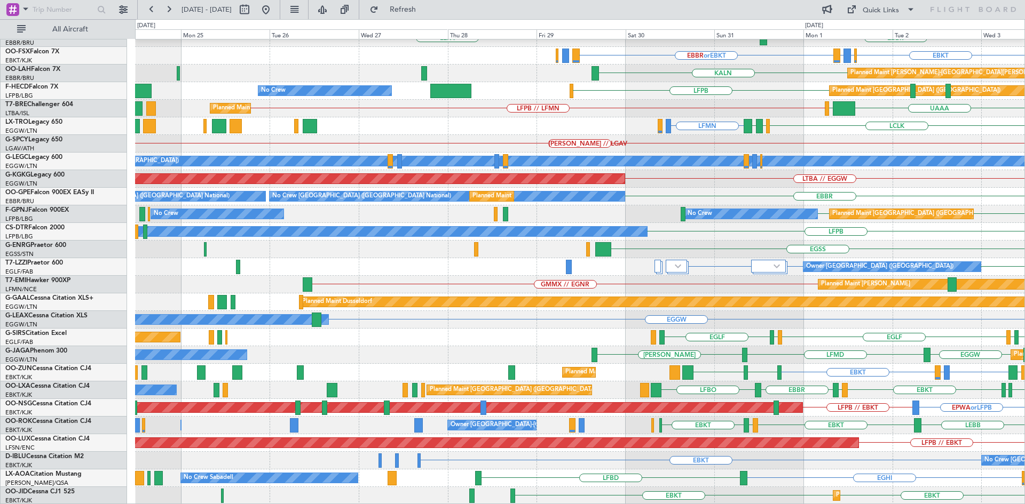
click at [1024, 211] on html "31 Aug 2025 - 10 Sep 2025 Refresh Quick Links All Aircraft EDDB // EBBR Planned…" at bounding box center [512, 252] width 1025 height 504
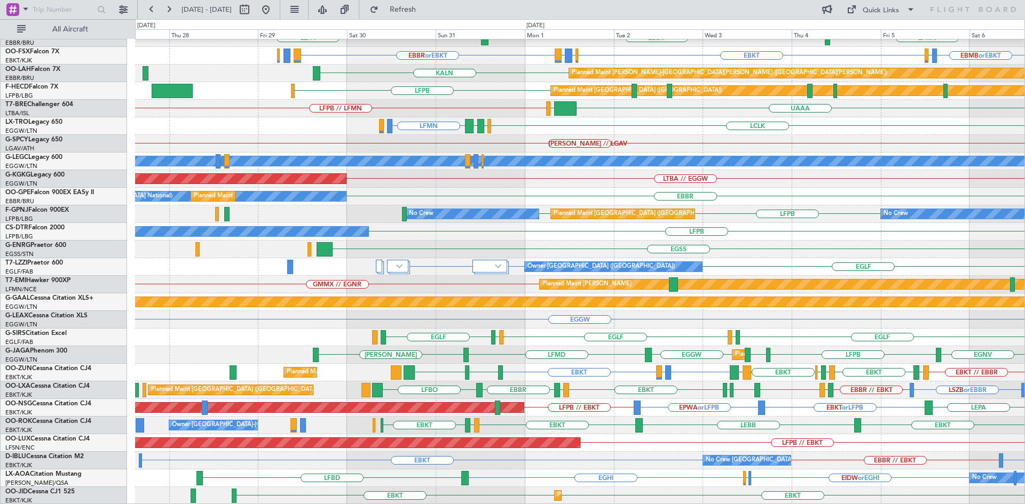
click at [339, 239] on div "EDDB // EBBR Planned Maint Berlin (Brandenburg) EBBR LEPA LFMN EBBR // EBKT Pla…" at bounding box center [579, 223] width 889 height 564
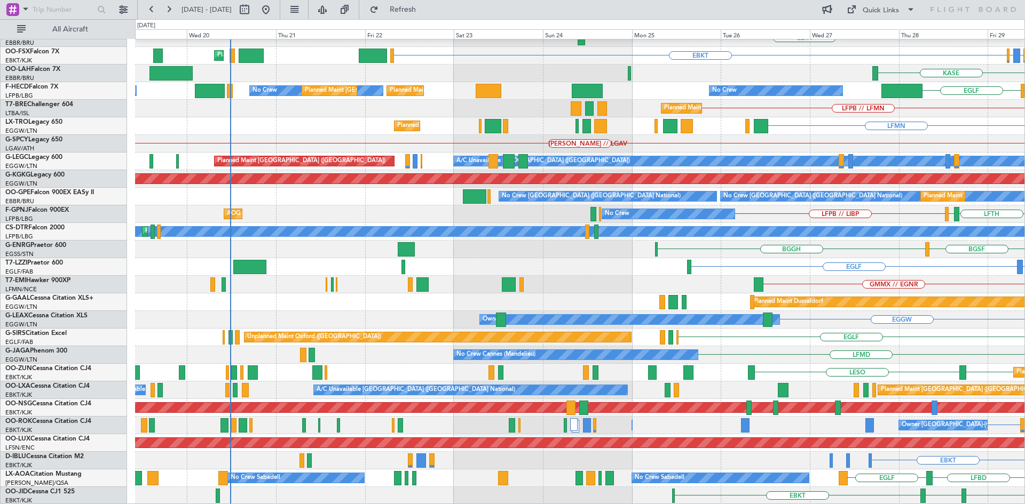
click at [1024, 279] on html "28 Aug 2025 - 07 Sep 2025 Refresh Quick Links All Aircraft Planned Maint Berlin…" at bounding box center [512, 252] width 1025 height 504
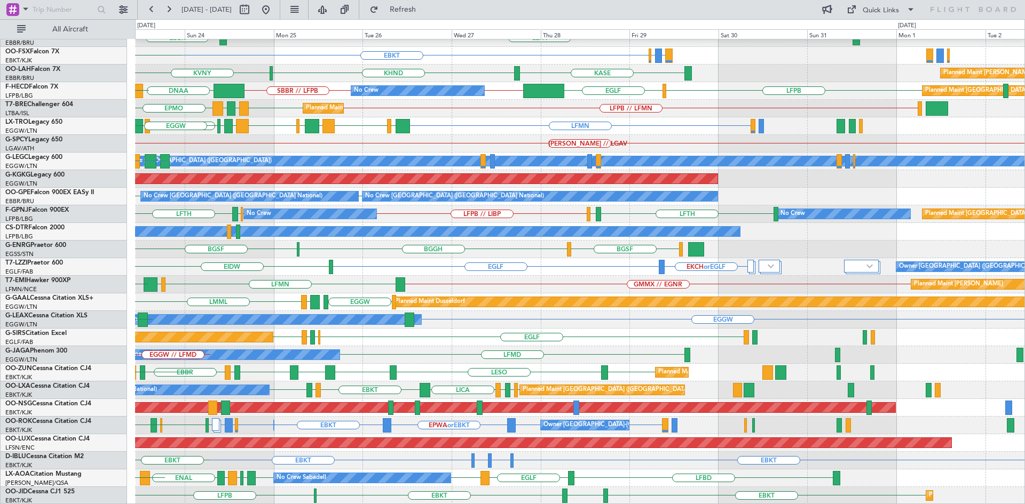
click at [456, 241] on div "EDDB // EBBR Planned Maint Berlin (Brandenburg) LDDU LIML EBLG EDDB EBLG LEPA E…" at bounding box center [579, 223] width 889 height 564
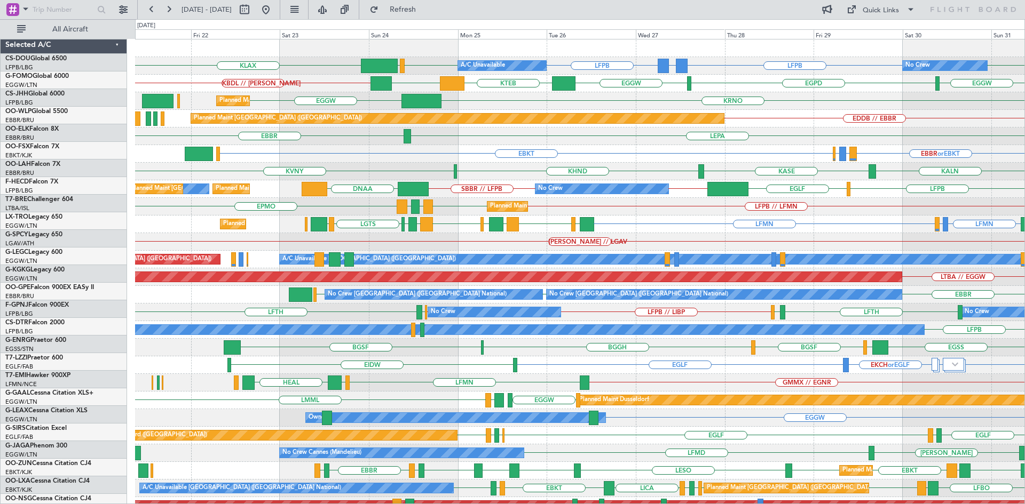
scroll to position [0, 0]
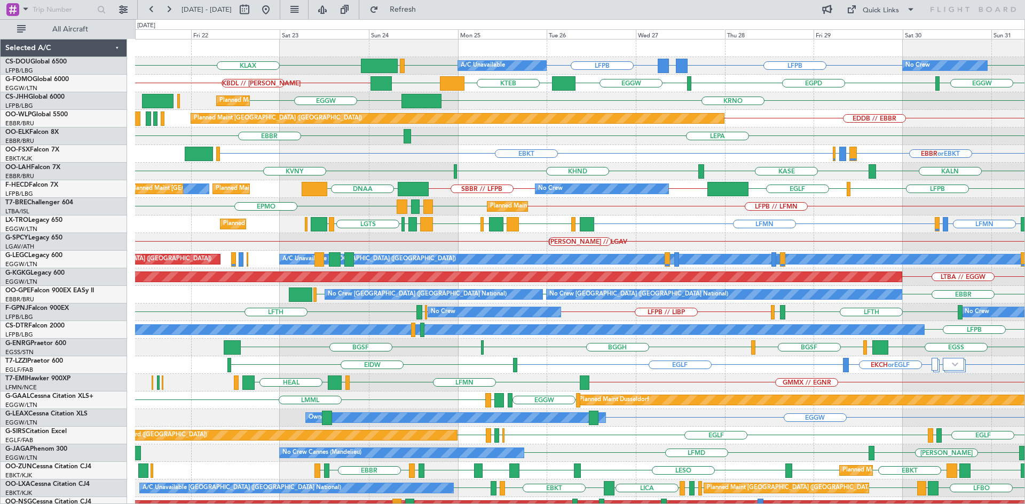
click at [504, 160] on div "EBBR or EBKT LIRZ or EBKT EBBR or EBKT EBKT Planned Maint [GEOGRAPHIC_DATA]-[GE…" at bounding box center [579, 154] width 889 height 18
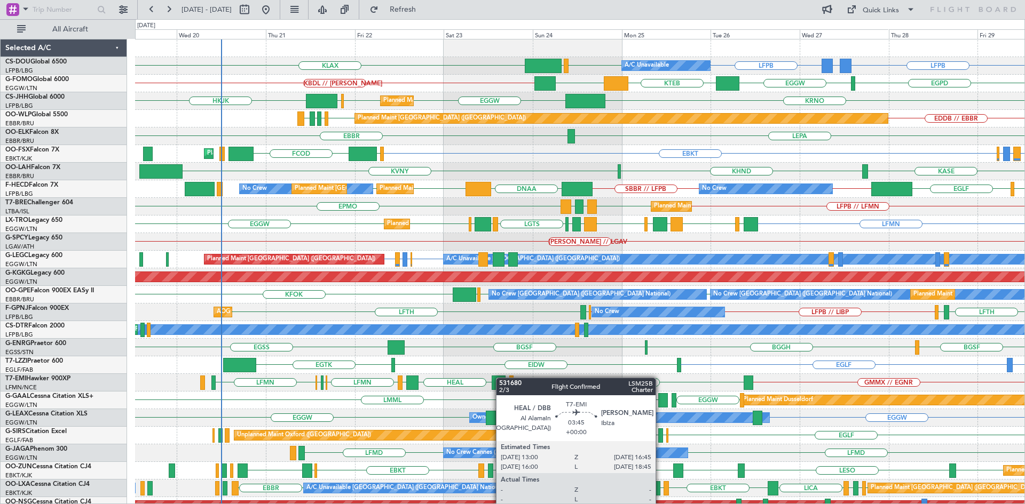
click at [501, 378] on div "Planned Maint Paris (Le Bourget) A/C Unavailable GMMX or LFPB LFPB LFPB EGGW KL…" at bounding box center [579, 321] width 889 height 564
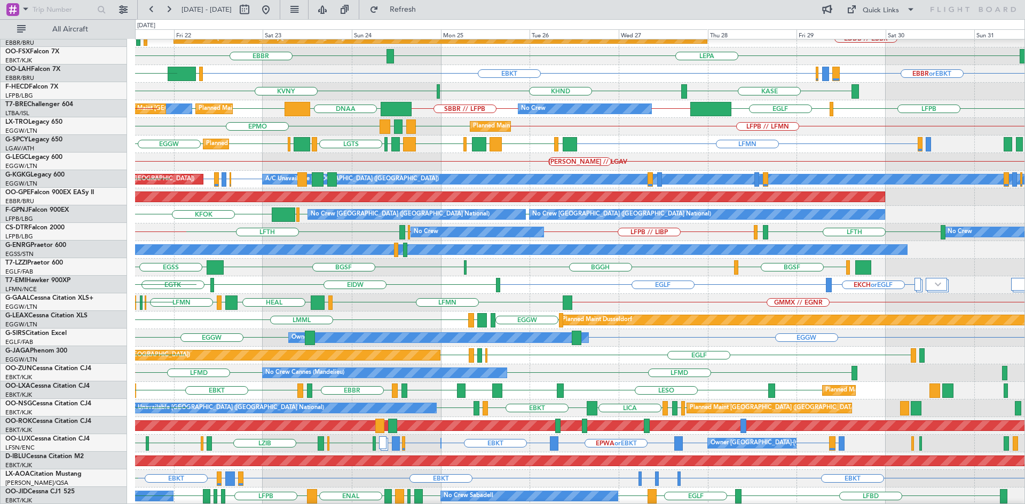
scroll to position [80, 0]
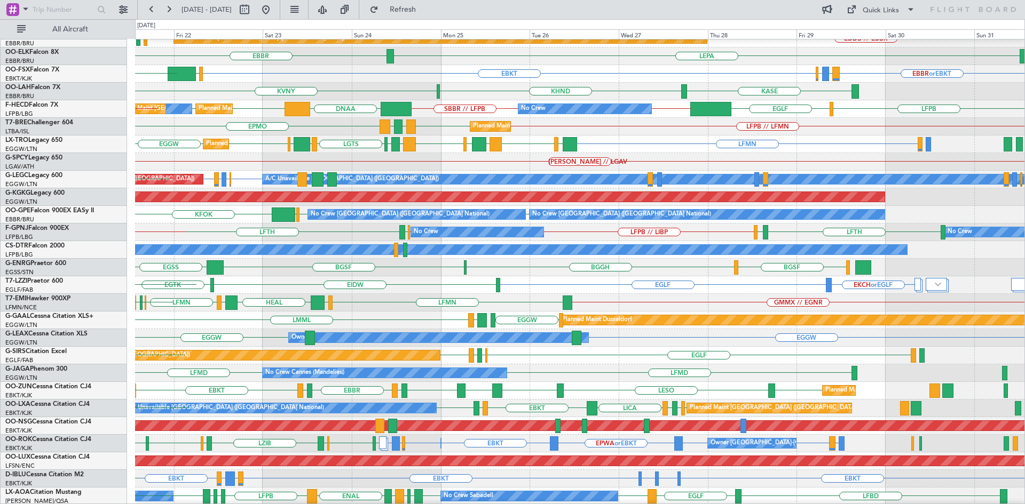
click at [461, 168] on div "[PERSON_NAME] // LGAV" at bounding box center [579, 162] width 889 height 18
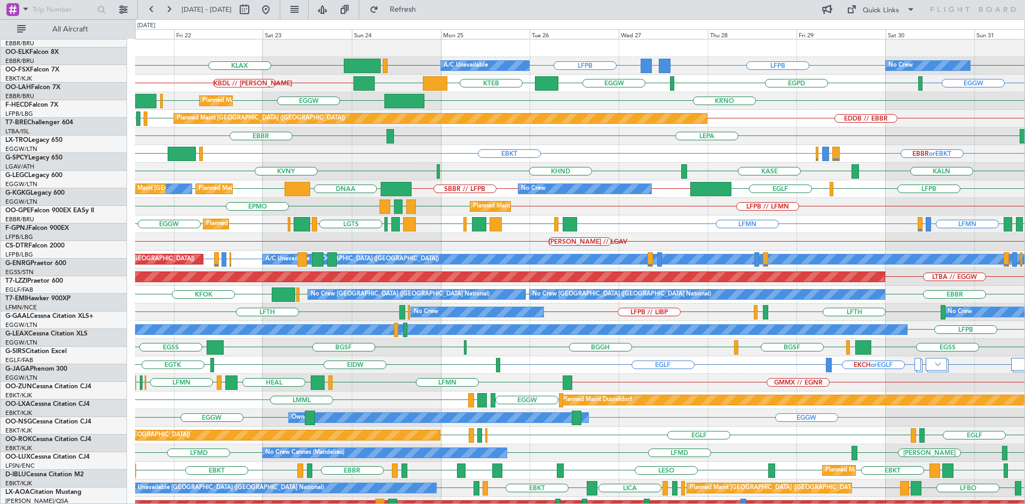
scroll to position [0, 0]
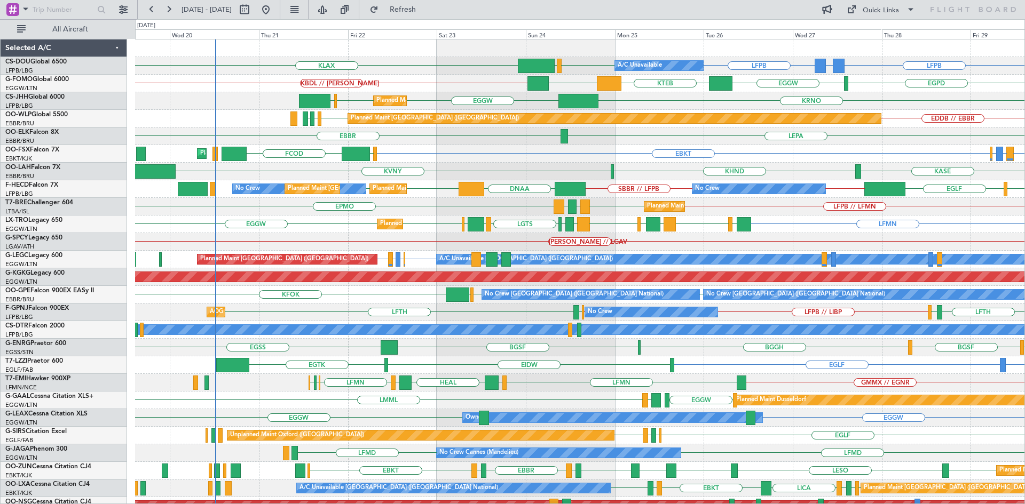
click at [433, 192] on div "EGLF LFPB // SBBR SBBR // LFPB DNAA LFPB LFPB No Crew Planned Maint Paris (Le B…" at bounding box center [579, 189] width 889 height 18
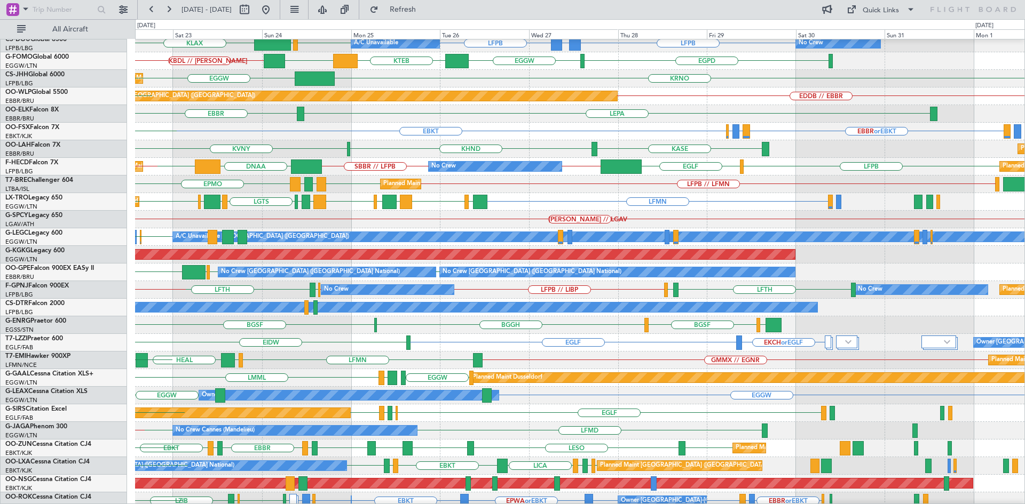
click at [488, 230] on div "EGGW EGLF or EGGW A/C Unavailable London (Luton) EGPE or EGGW EGGW Planned Main…" at bounding box center [579, 237] width 889 height 18
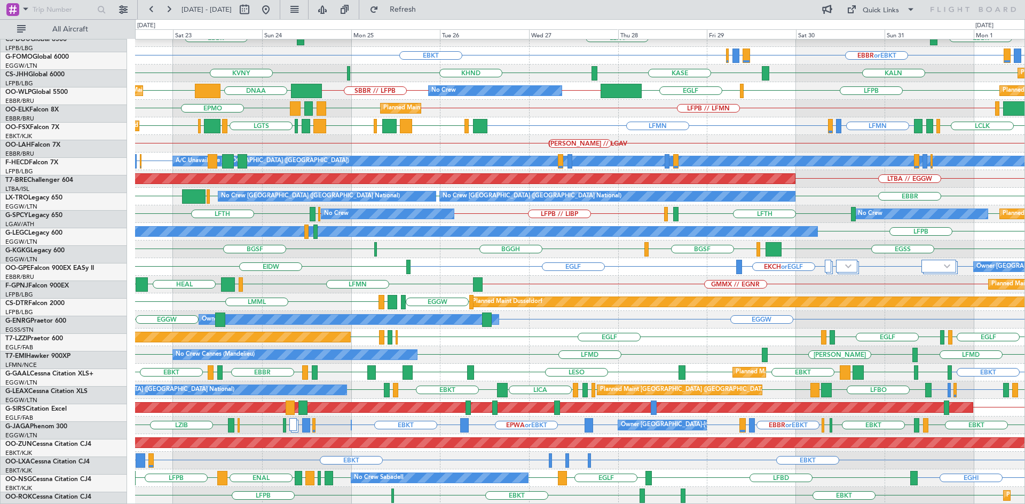
scroll to position [98, 0]
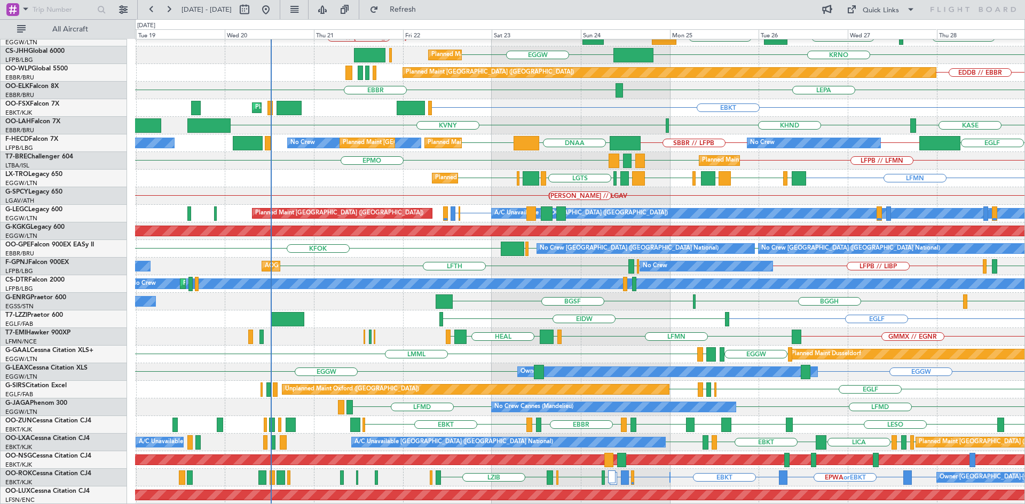
click at [593, 322] on div "EGLF EIDW LEIB or EGLF EKCH or EGLF HECA or EGLF" at bounding box center [579, 320] width 889 height 18
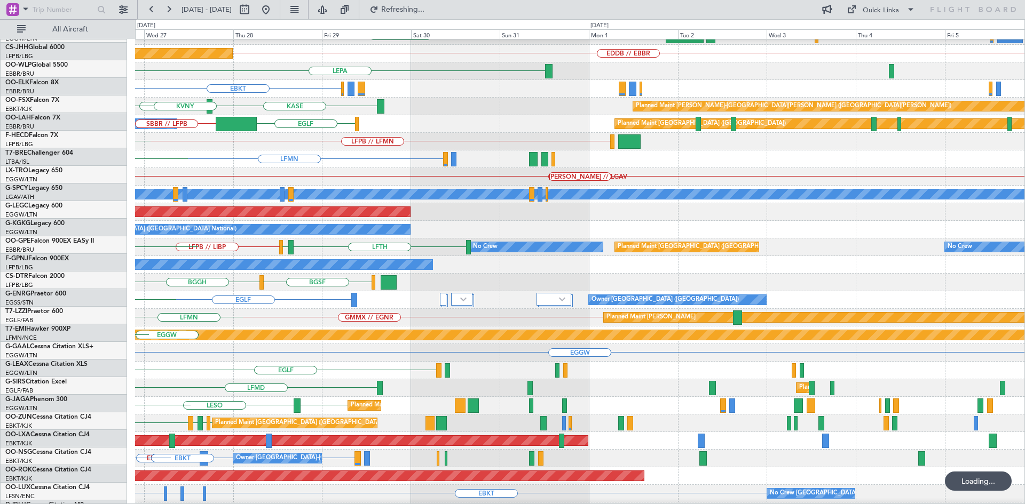
click at [130, 218] on div "EGPD EGGW KTEB EGGW KRNO EDDB // EBBR Planned Maint Berlin (Brandenburg) LEPA P…" at bounding box center [512, 261] width 1025 height 485
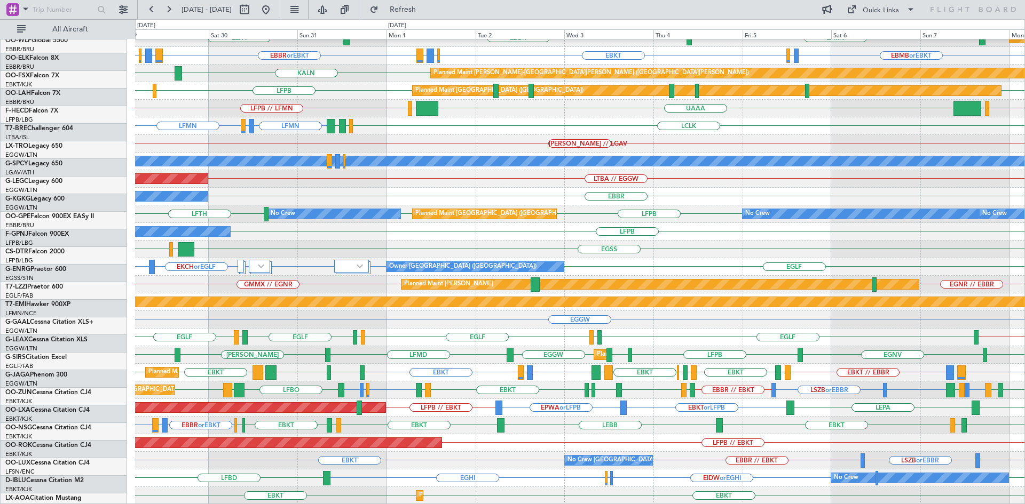
scroll to position [98, 0]
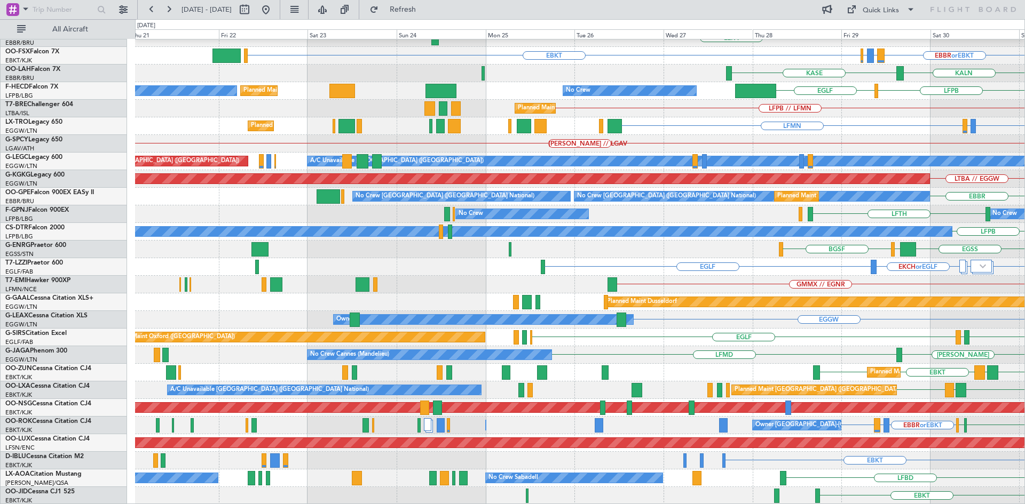
click at [1024, 367] on html "29 Aug 2025 - 08 Sep 2025 Refresh Quick Links All Aircraft EDDB // EBBR Planned…" at bounding box center [512, 252] width 1025 height 504
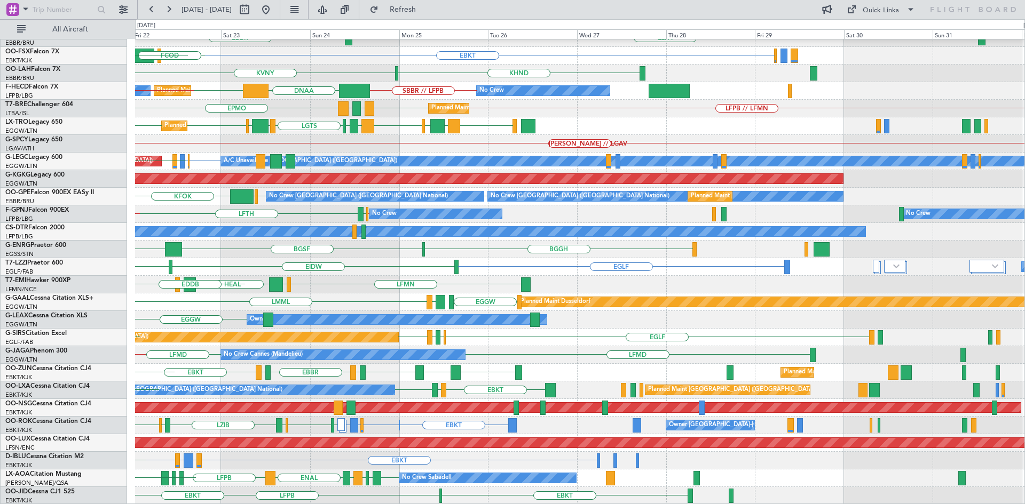
click at [92, 240] on div "Planned Maint Berlin (Brandenburg) LIML LDDU EBLG EDDB EBLG LEPA EBBR EBKT EGGW…" at bounding box center [512, 261] width 1025 height 485
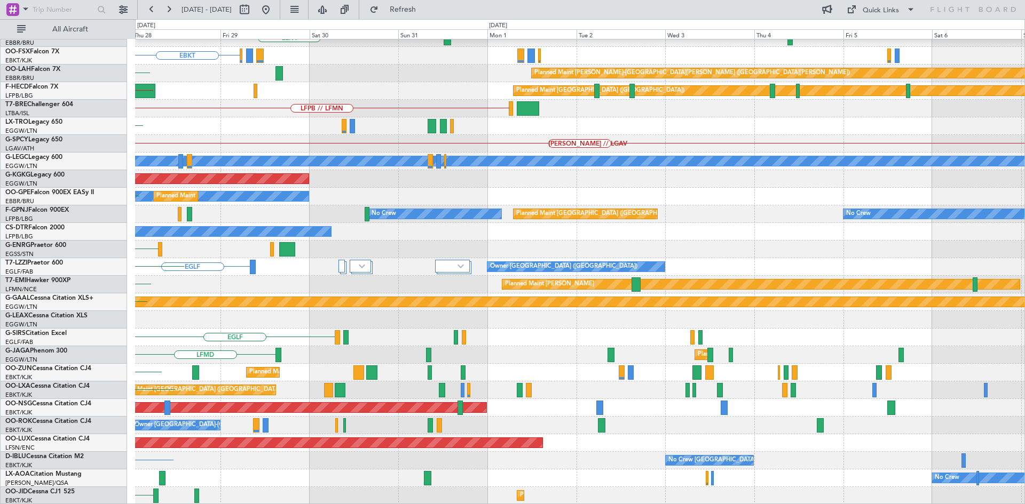
click at [297, 354] on div "Planned Maint Berlin (Brandenburg) LEPA Planned Maint Kortrijk-Wevelgem EBKT Pl…" at bounding box center [579, 223] width 889 height 564
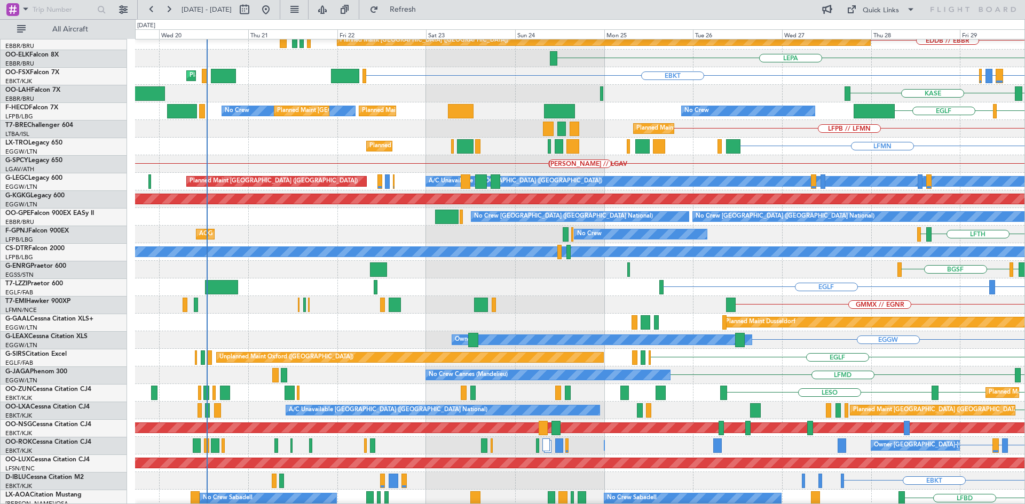
scroll to position [78, 0]
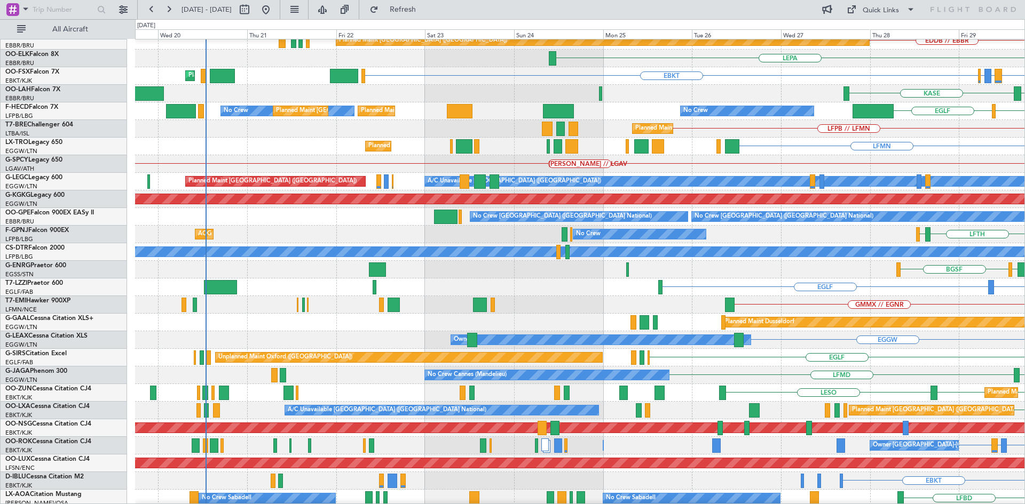
click at [1024, 153] on html "28 Aug 2025 - 07 Sep 2025 Refresh Quick Links All Aircraft KRNO Planned Maint L…" at bounding box center [512, 252] width 1025 height 504
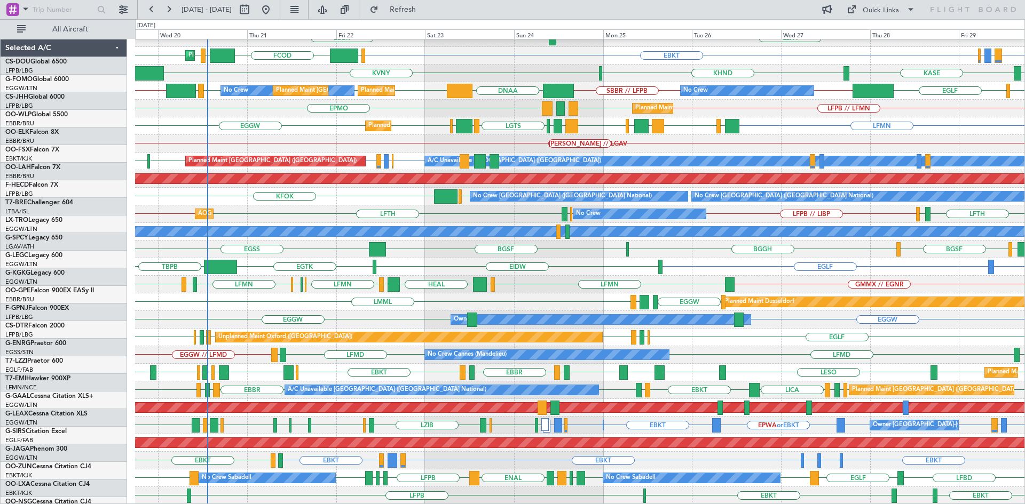
scroll to position [98, 0]
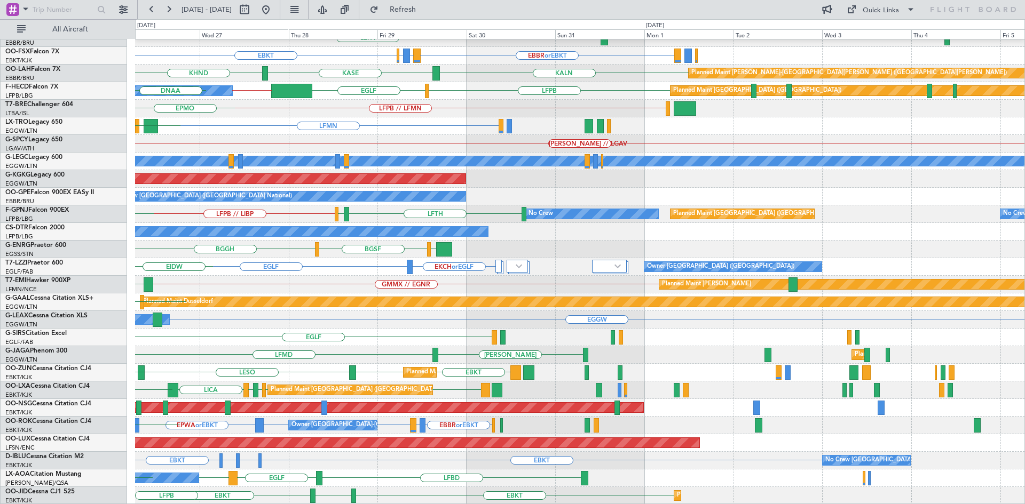
click at [280, 136] on div "[PERSON_NAME] // LGAV" at bounding box center [579, 144] width 889 height 18
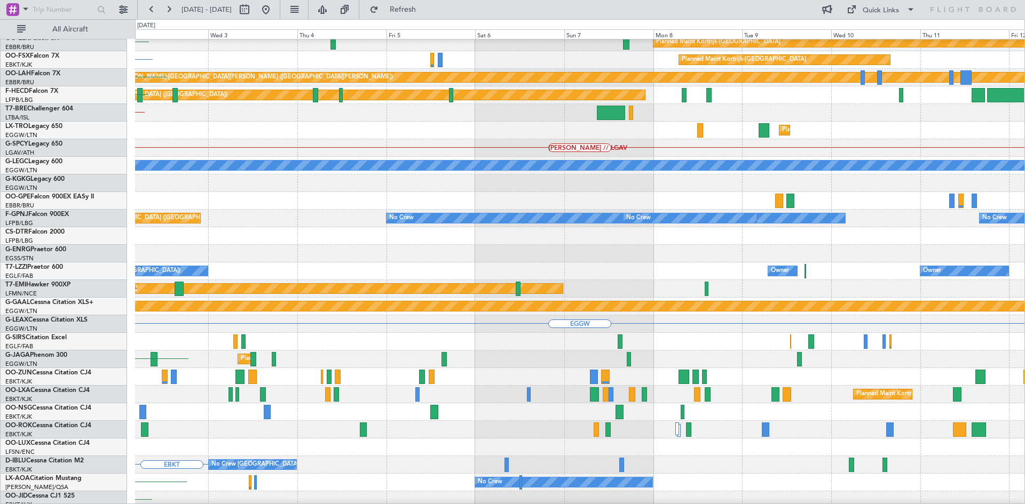
click at [149, 126] on div "Planned Maint Dusseldorf" at bounding box center [579, 131] width 889 height 18
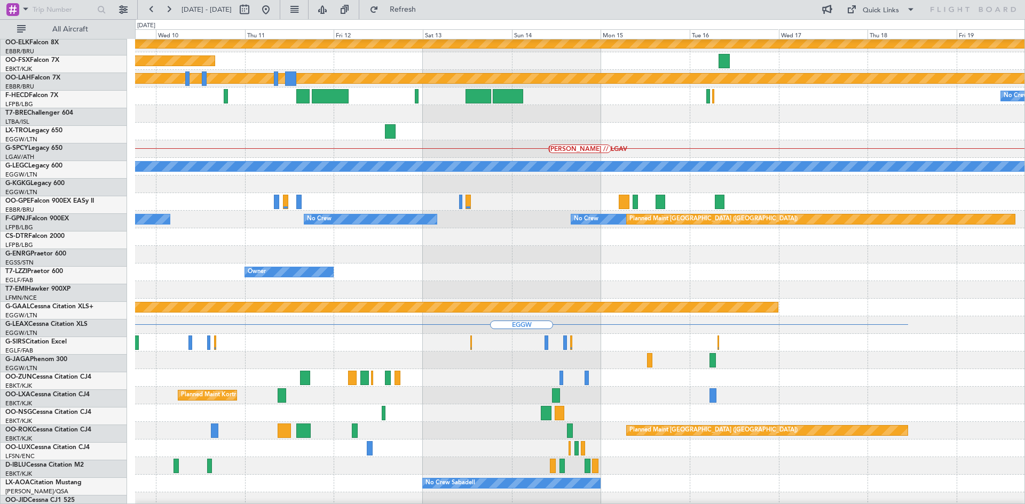
click at [159, 132] on div "Planned Maint Dusseldorf" at bounding box center [579, 132] width 889 height 18
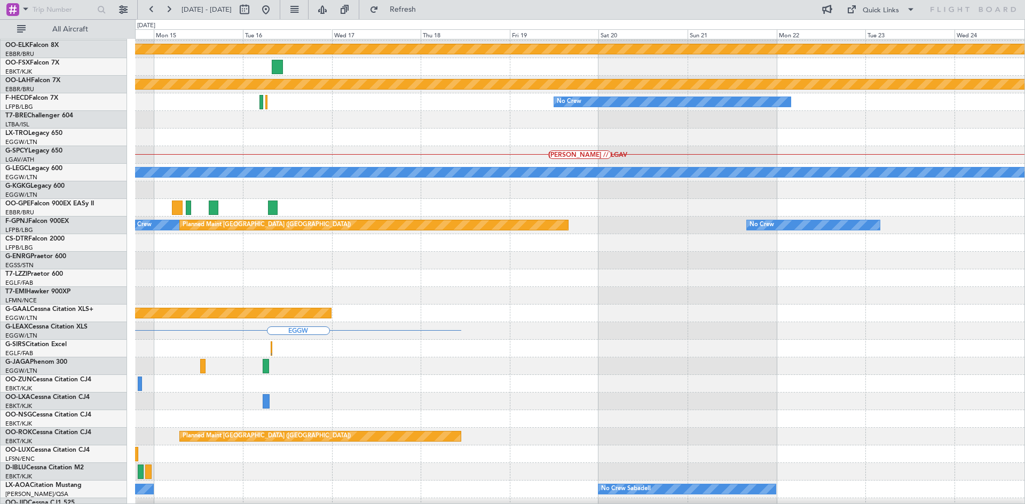
click at [1024, 137] on html "19 Aug 2025 - 29 Aug 2025 Refresh Quick Links All Aircraft EDDB // EBBR Planned…" at bounding box center [512, 252] width 1025 height 504
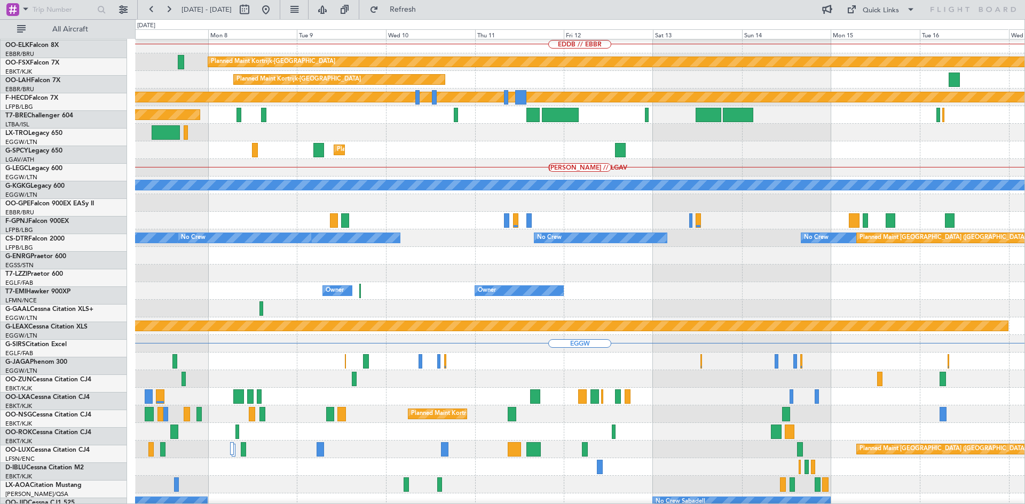
scroll to position [74, 0]
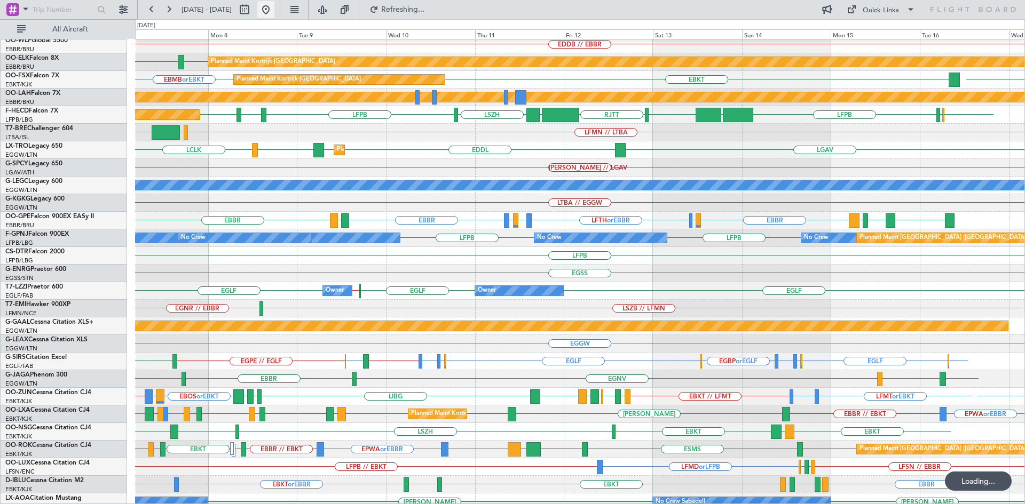
click at [274, 13] on button at bounding box center [265, 9] width 17 height 17
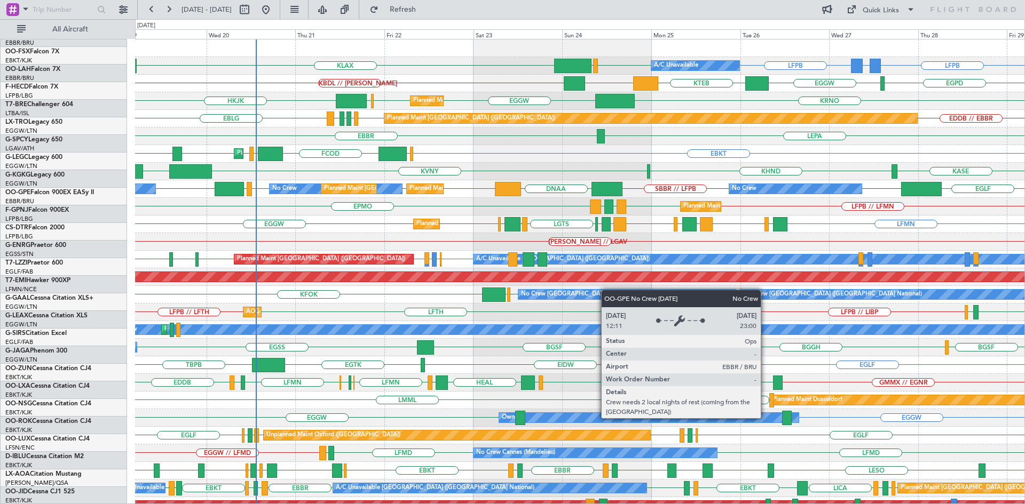
scroll to position [0, 0]
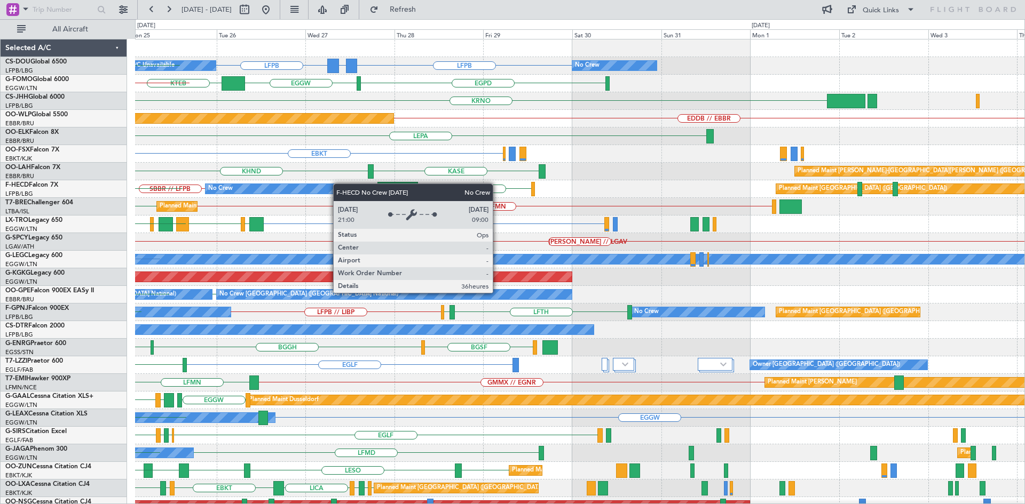
click at [186, 184] on div "Planned Maint Paris (Le Bourget) A/C Unavailable LFPB GMMX or LFPB LFPB No Crew…" at bounding box center [579, 321] width 889 height 564
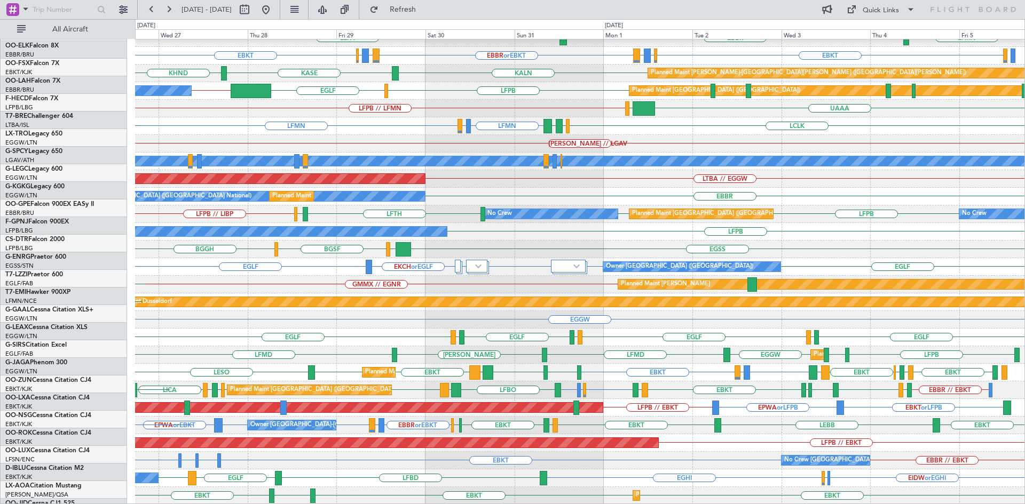
scroll to position [98, 0]
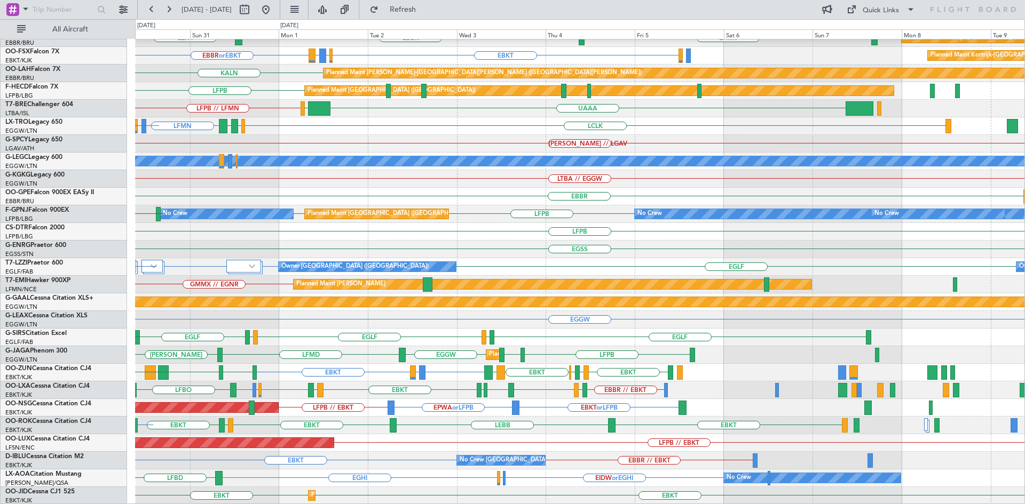
click at [111, 0] on html "26 Aug 2025 - 05 Sep 2025 Refresh Quick Links All Aircraft EDDB // EBBR Planned…" at bounding box center [512, 252] width 1025 height 504
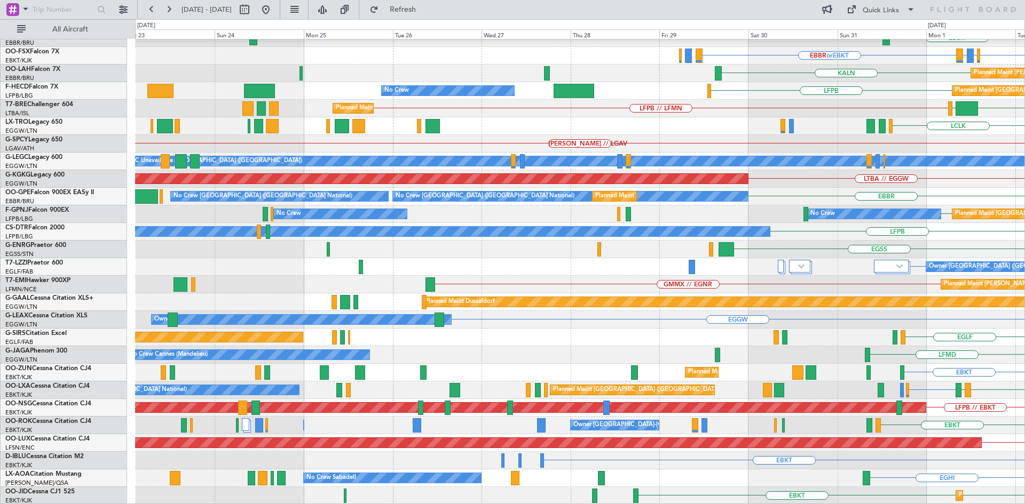
click at [1024, 213] on html "31 Aug 2025 - 10 Sep 2025 Refresh Quick Links All Aircraft EDDB // EBBR Planned…" at bounding box center [512, 252] width 1025 height 504
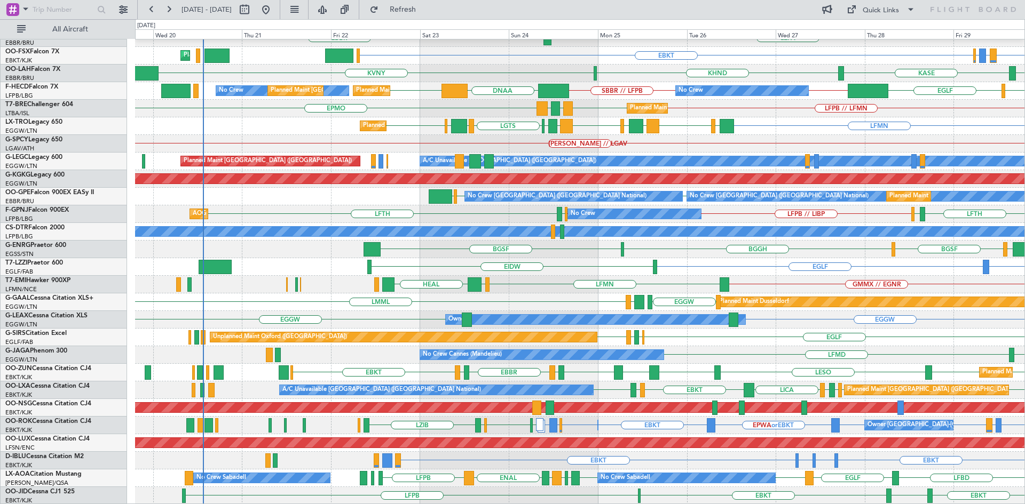
click at [578, 245] on div "Planned Maint Berlin (Brandenburg) EDDB // EBBR LEPA EBBR EBBR EBKT EBBR or EBK…" at bounding box center [579, 223] width 889 height 564
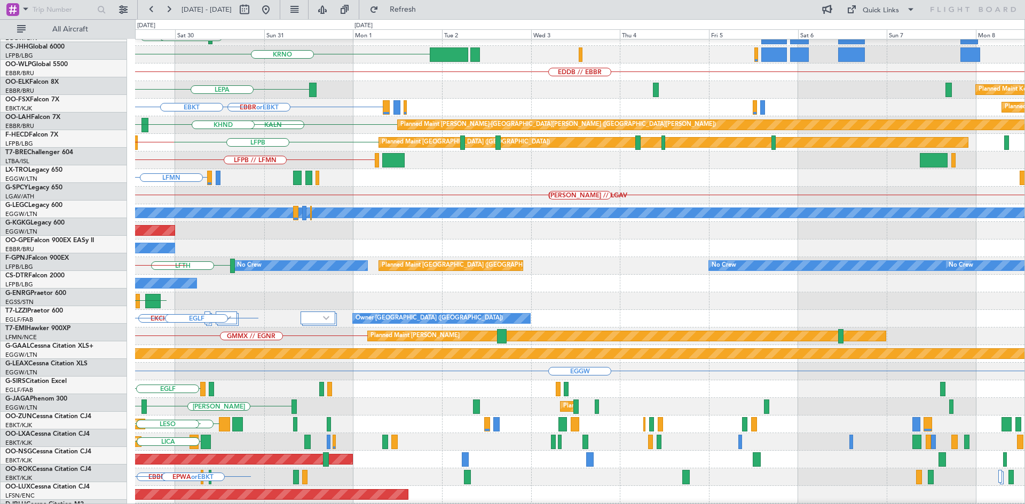
click at [0, 288] on div "LFPB No Crew GMMX or LFPB LFPB EGPD EGGW KRNO EDDB // EBBR Planned Maint Berlin…" at bounding box center [512, 261] width 1025 height 485
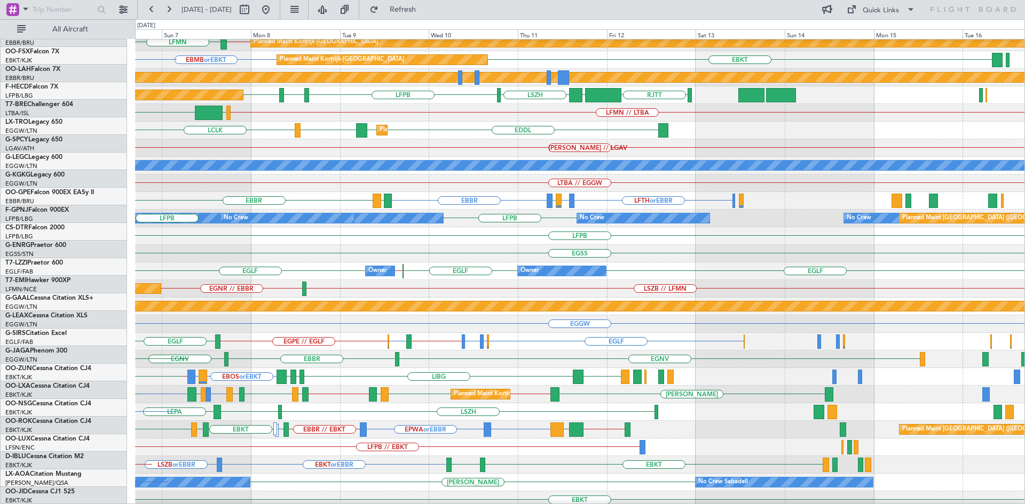
scroll to position [94, 0]
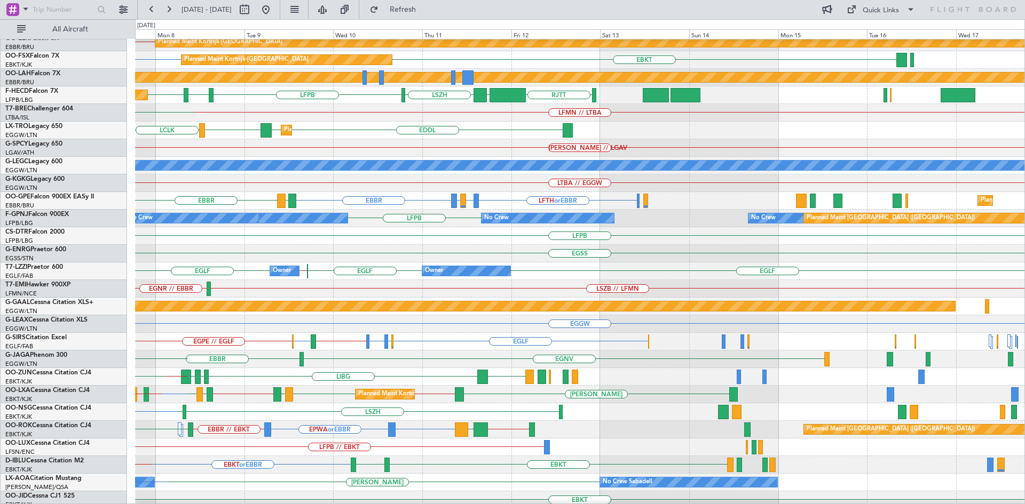
click at [162, 263] on div "EGLF EGLF EGLF // EGKB EGLF Owner Owner Owner" at bounding box center [579, 272] width 889 height 18
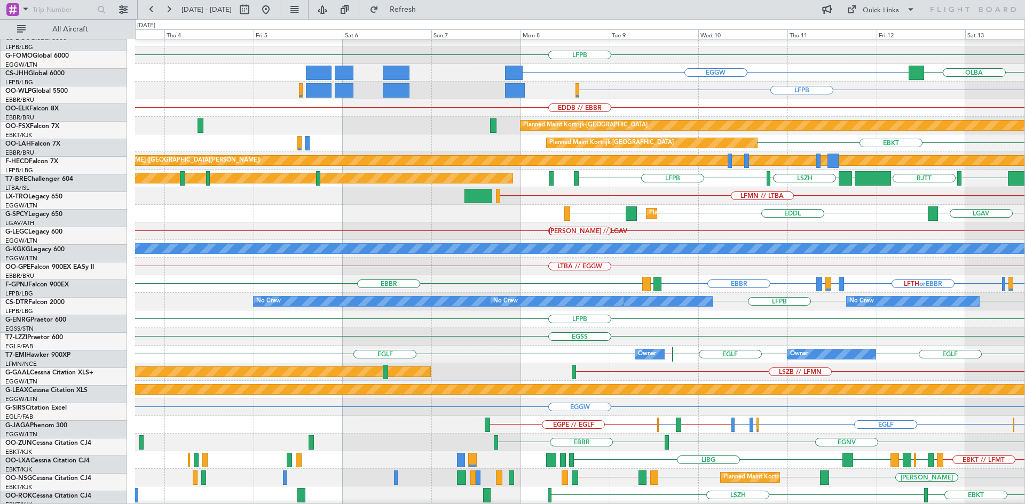
scroll to position [11, 0]
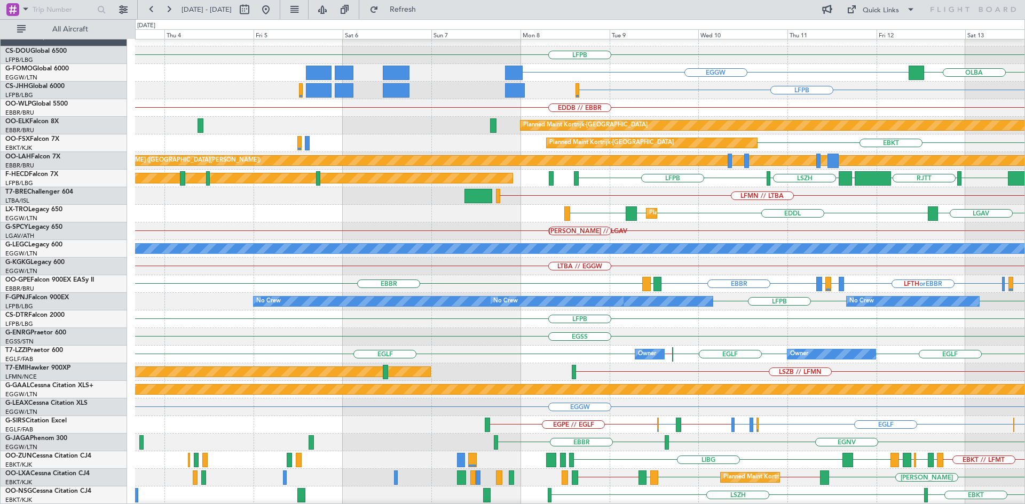
click at [683, 216] on div "EDDL EDDL LGAV LGAV Planned Maint Dusseldorf" at bounding box center [579, 214] width 889 height 18
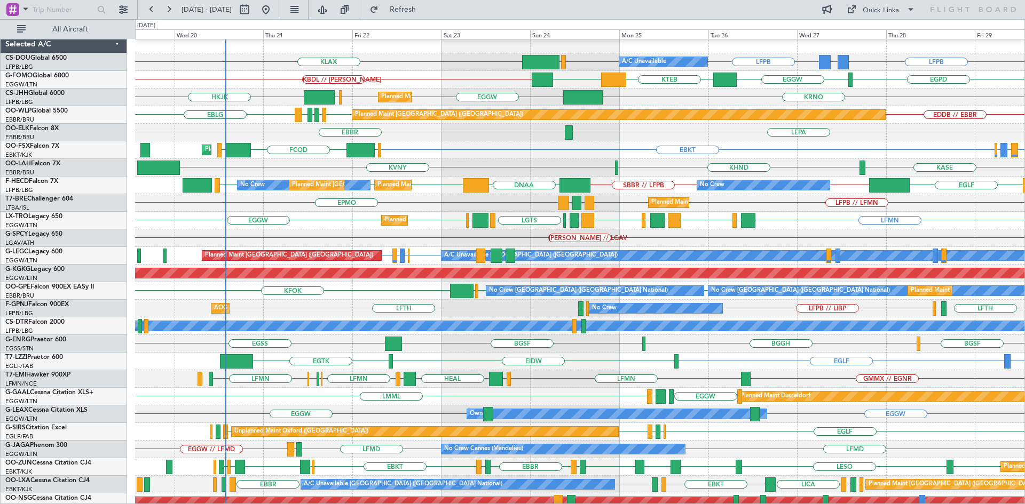
scroll to position [3, 0]
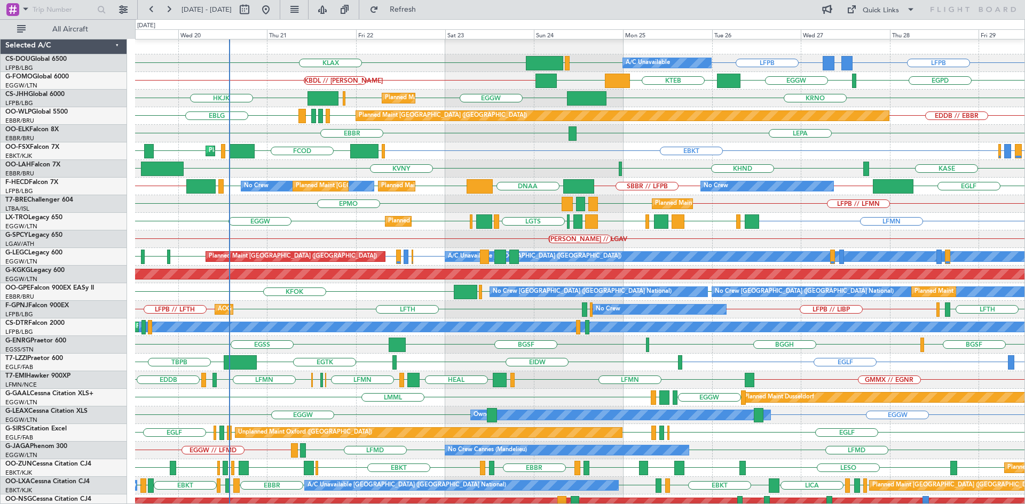
click at [497, 159] on div "Planned Maint Kortrijk-Wevelgem EBKT EBBR or EBKT LIRZ or EBKT EBBR or EBKT EGG…" at bounding box center [579, 151] width 889 height 18
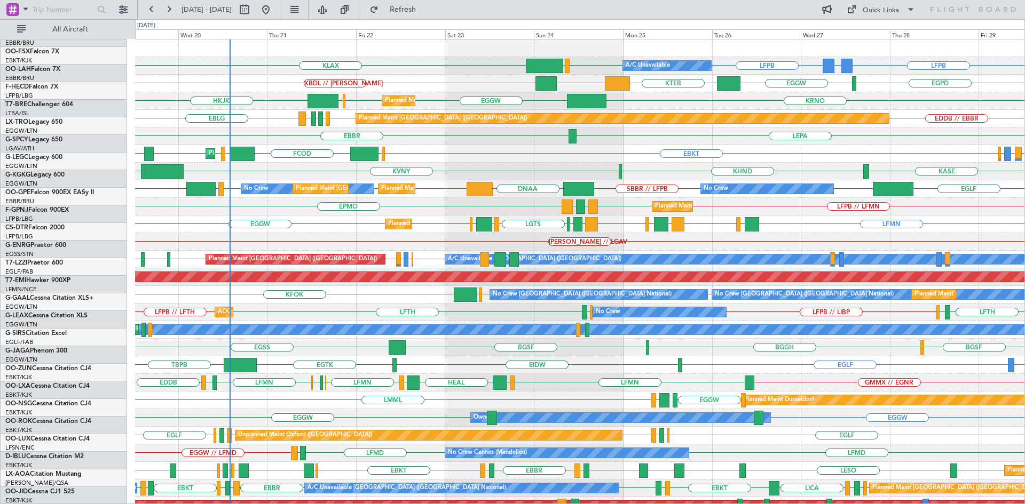
scroll to position [0, 0]
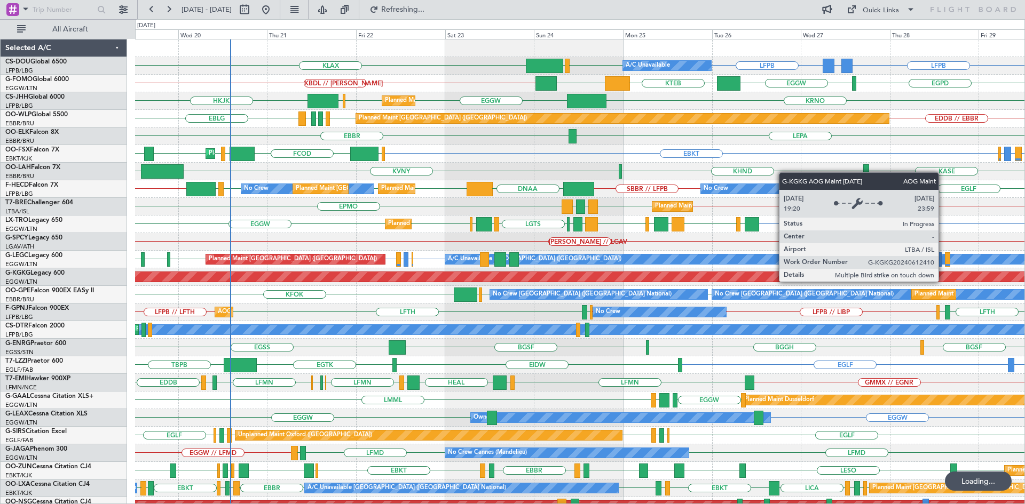
click at [12, 237] on div "LFPB LFPB GMMX or LFPB LFPB EGGW KLAX Planned Maint Paris (Le Bourget) A/C Unav…" at bounding box center [512, 261] width 1025 height 485
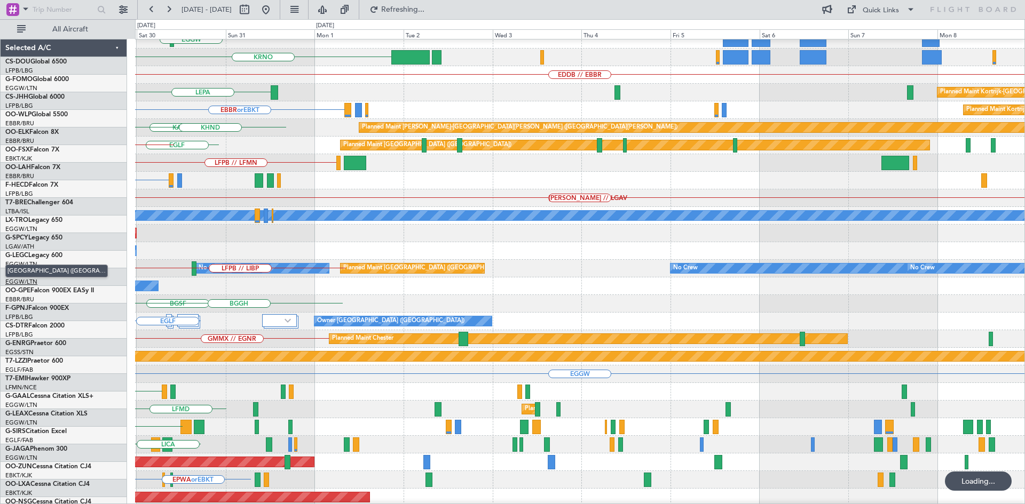
scroll to position [44, 0]
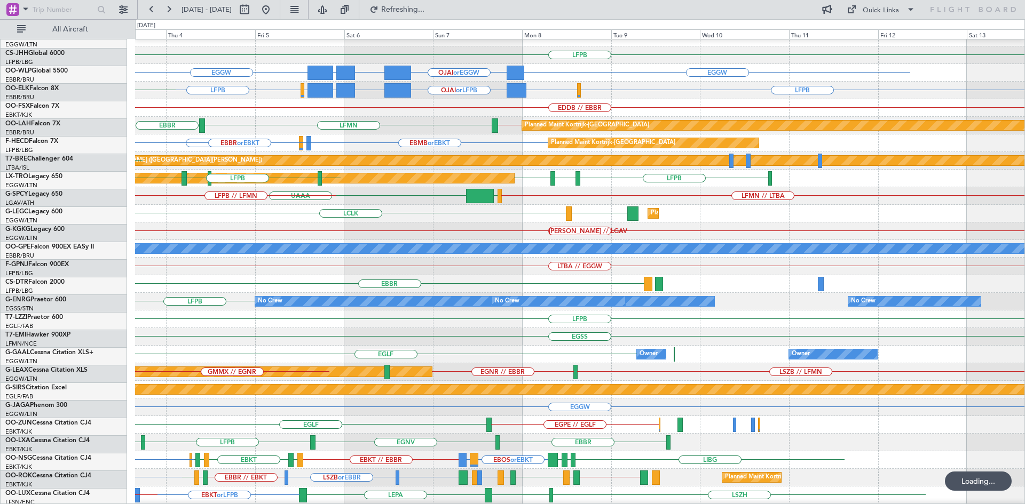
click at [313, 262] on div "LTBA // EGGW" at bounding box center [579, 267] width 889 height 18
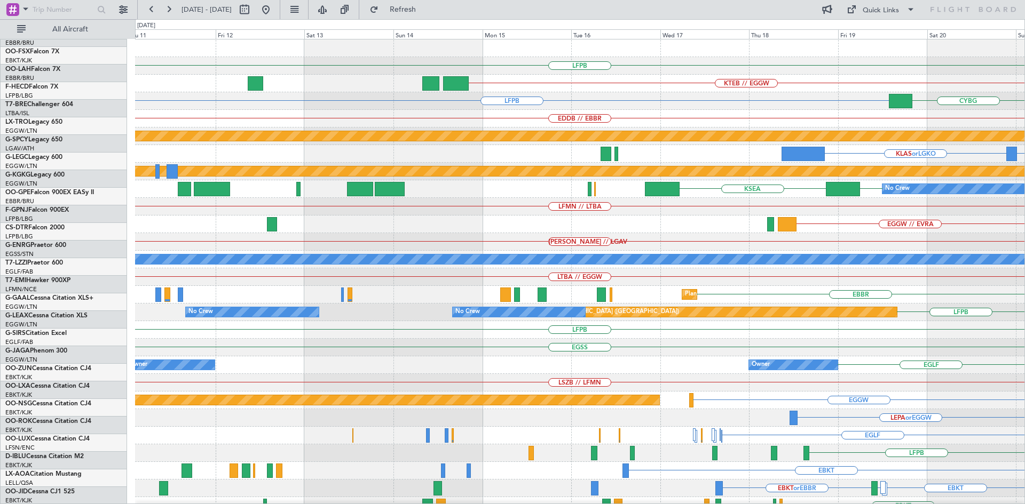
scroll to position [0, 0]
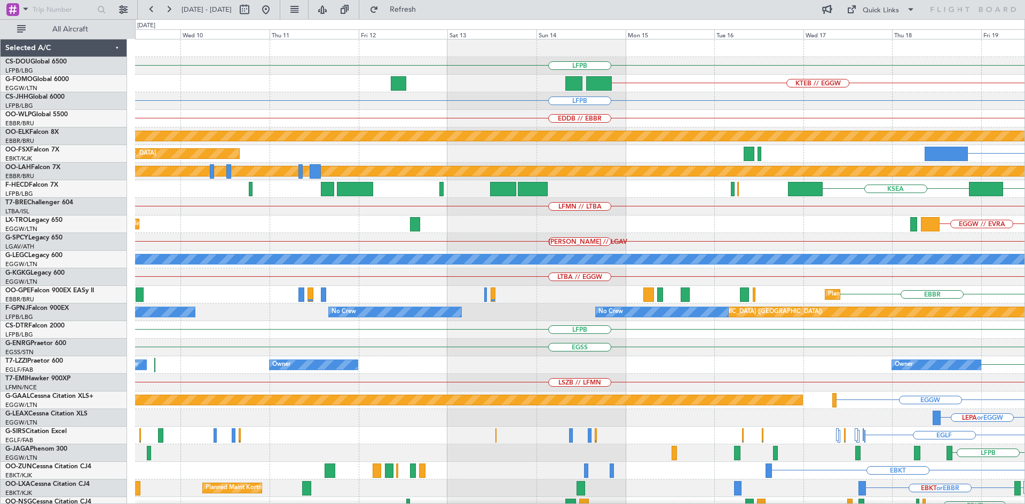
click at [1024, 504] on html "18 Sep 2025 - 28 Sep 2025 Refresh Quick Links All Aircraft LFPB EGKK KTEB // EG…" at bounding box center [512, 252] width 1025 height 504
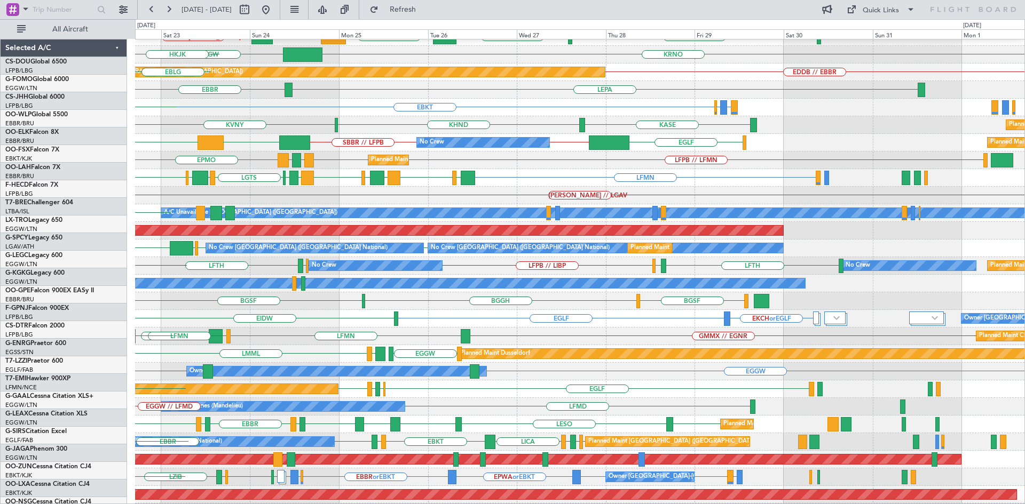
click at [439, 241] on div "KFOK EBBR EBBR EGHI No Crew Brussels (Brussels National) Planned Maint Brussels…" at bounding box center [579, 249] width 889 height 18
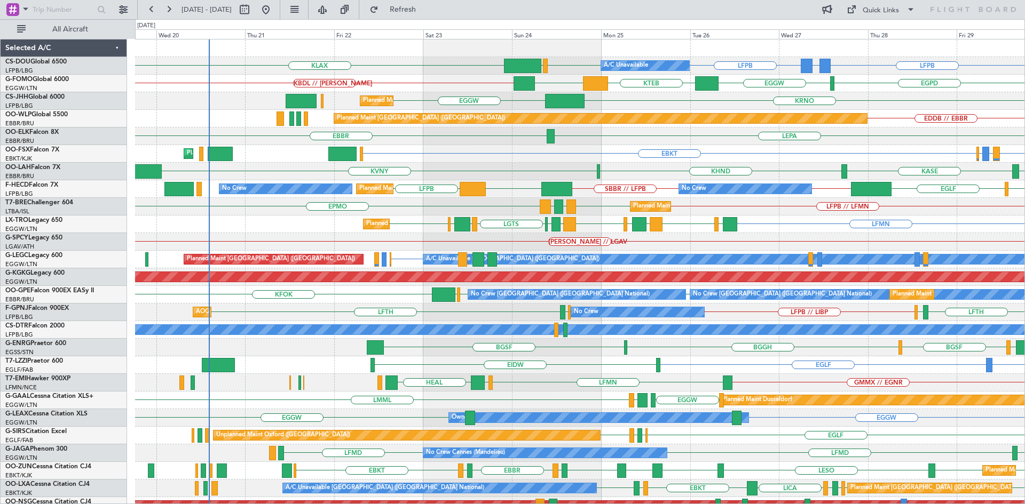
click at [609, 159] on div "EBKT EBBR or EBKT LIRZ or EBKT EBBR or EBKT Planned Maint Kortrijk-Wevelgem" at bounding box center [579, 154] width 889 height 18
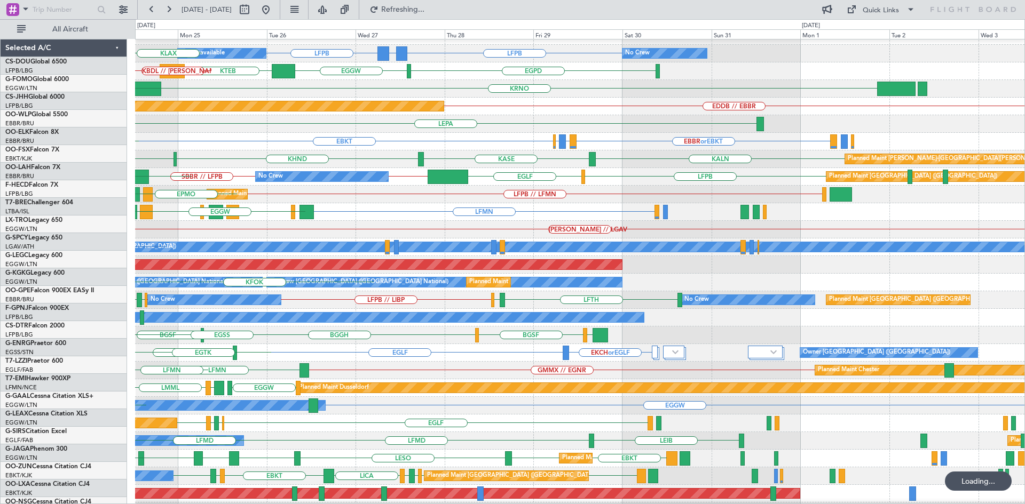
click at [500, 358] on div "EGLF EKCH or EGLF EIDW Owner London (Farnborough) EGTK" at bounding box center [579, 353] width 889 height 18
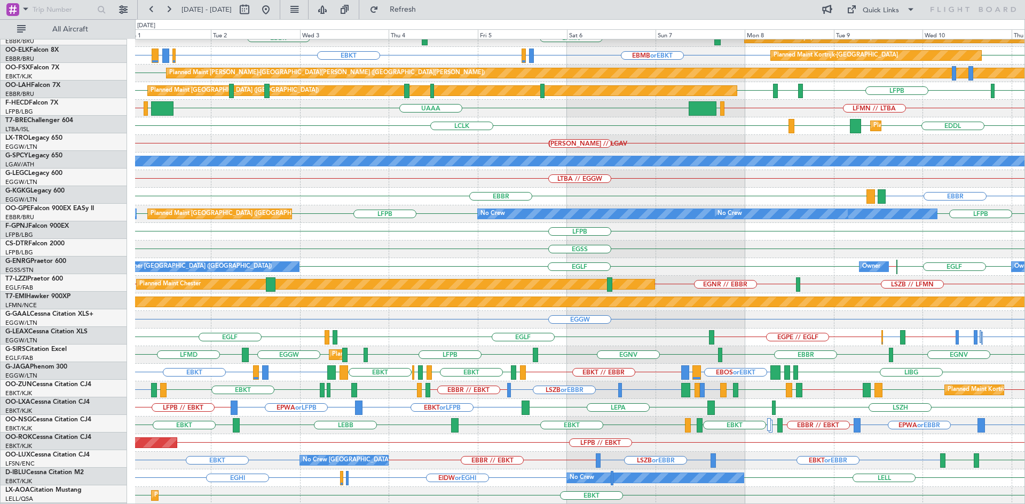
scroll to position [98, 0]
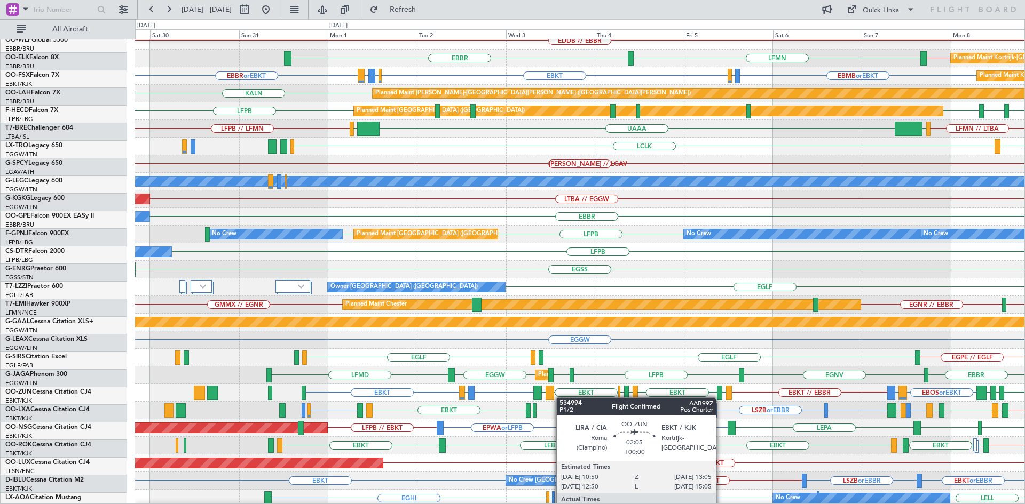
click at [552, 394] on div at bounding box center [549, 393] width 9 height 14
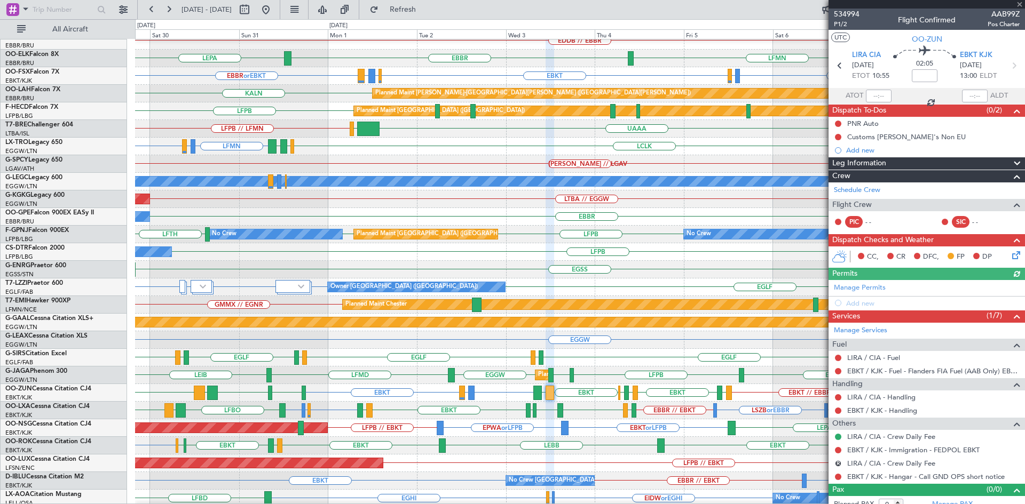
click at [1020, 2] on div at bounding box center [926, 4] width 196 height 9
click at [1019, 6] on span at bounding box center [1019, 5] width 11 height 10
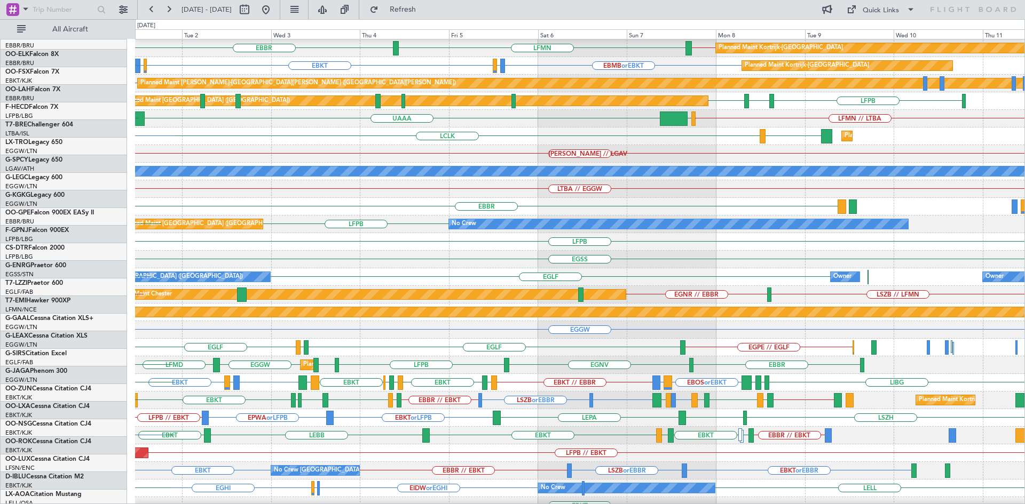
scroll to position [88, 0]
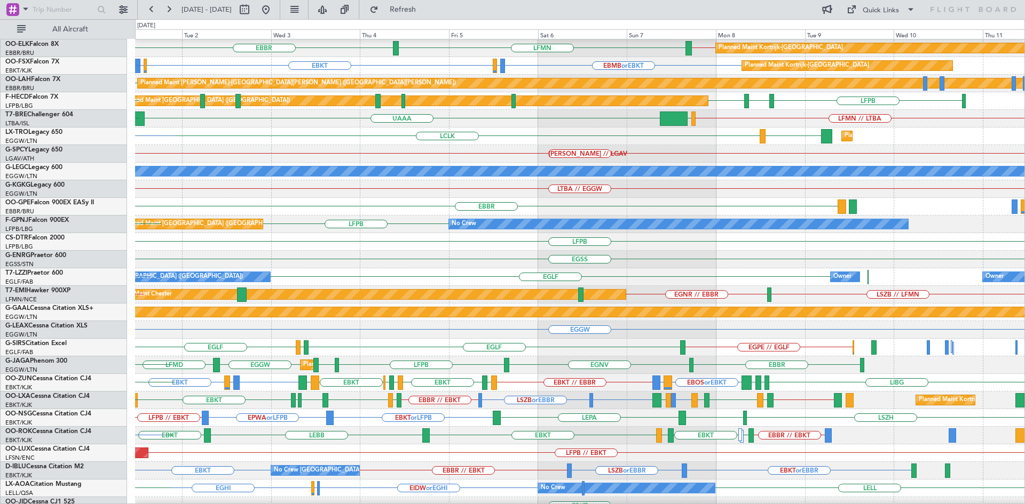
click at [461, 361] on div "EBBR EGNV LFPB LSZH EGGW LFMD Planned Maint London (Luton) LEIB" at bounding box center [579, 366] width 889 height 18
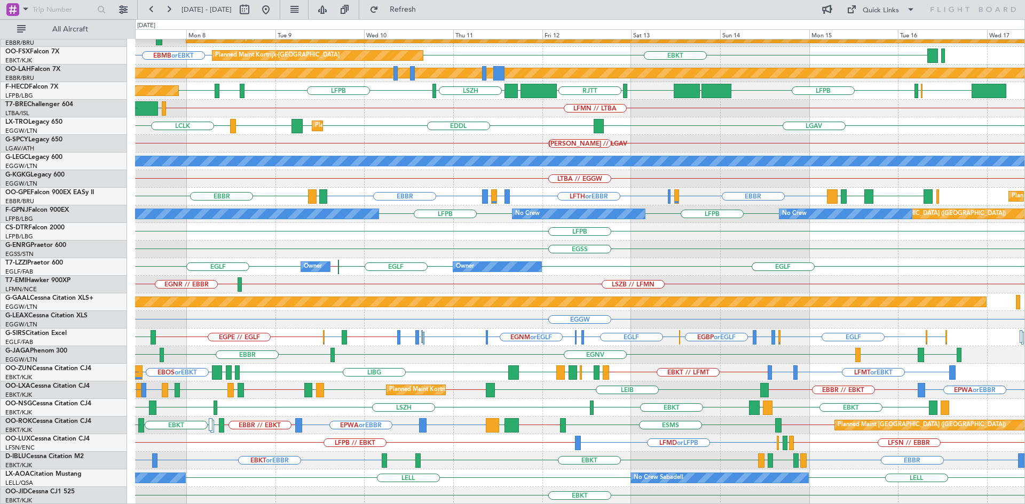
scroll to position [98, 0]
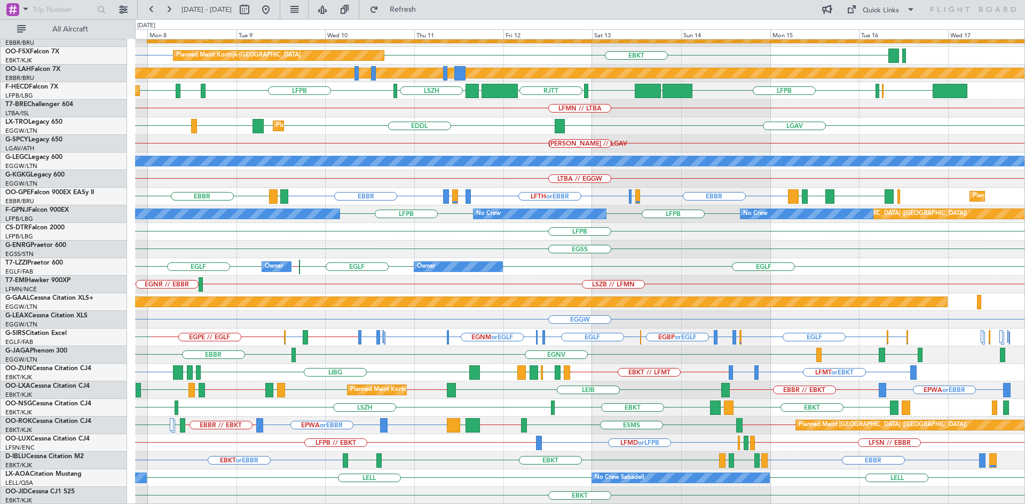
click at [555, 384] on div "EDDB // EBBR EBBR // EBKT Planned Maint Kortrijk-Wevelgem LFMN EBMB or EBKT EBK…" at bounding box center [579, 223] width 889 height 564
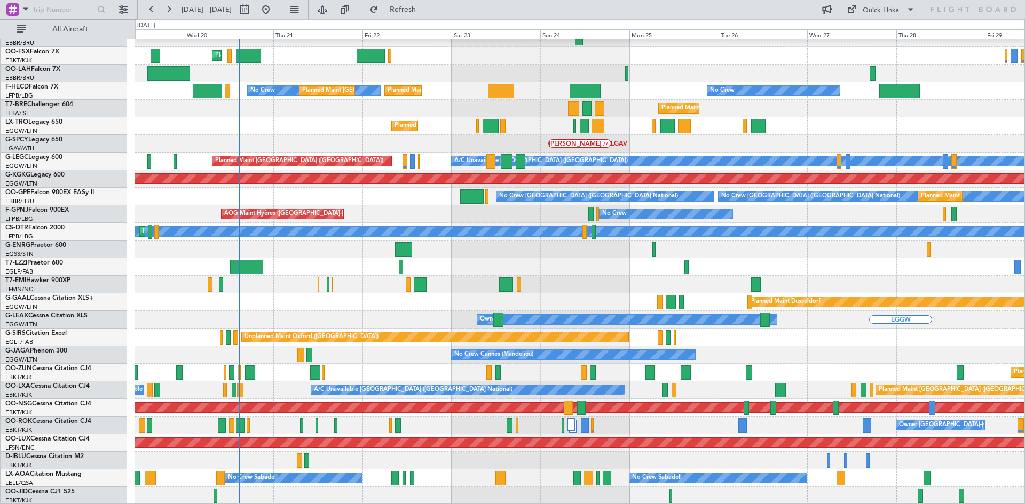
click at [1024, 287] on html "07 Sep 2025 - 17 Sep 2025 Refresh Quick Links All Aircraft Planned Maint Berlin…" at bounding box center [512, 252] width 1025 height 504
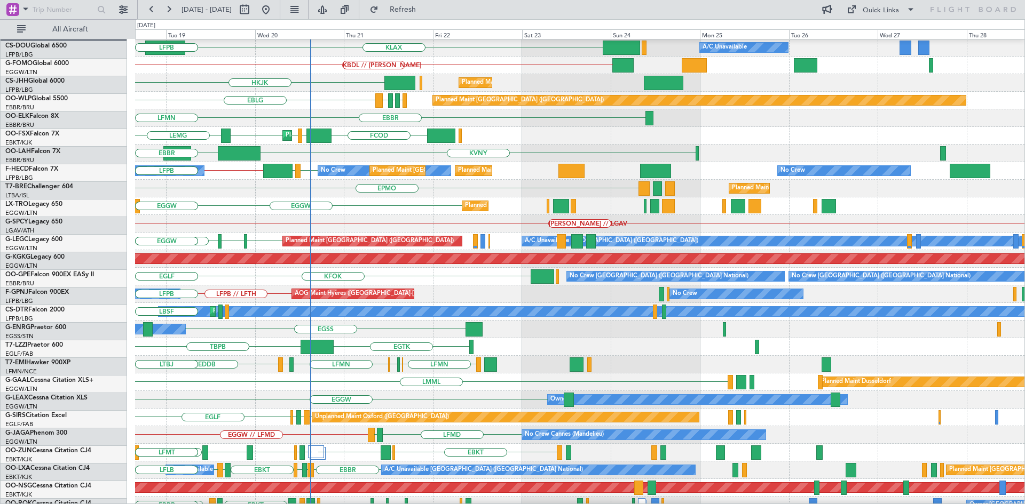
scroll to position [18, 0]
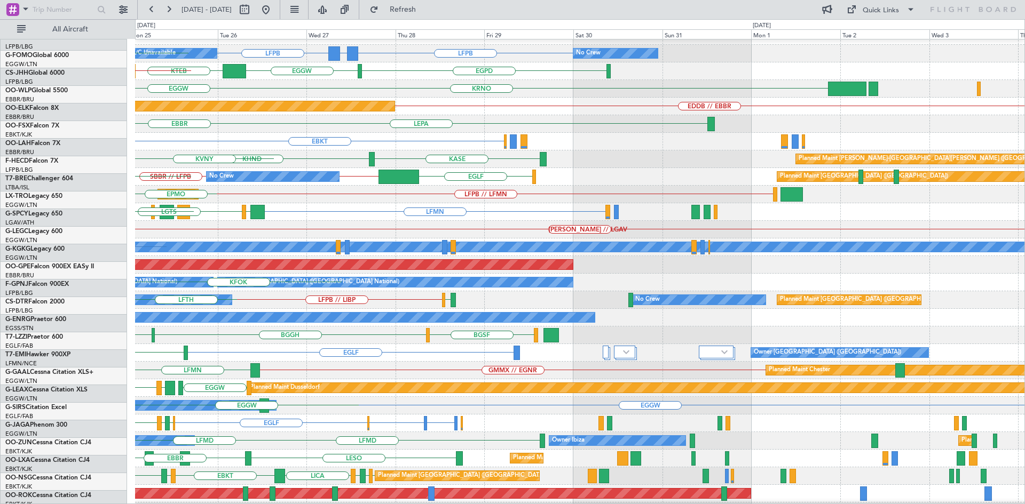
click at [0, 142] on div "LFPB GMMX or LFPB LFPB Planned Maint [GEOGRAPHIC_DATA] ([GEOGRAPHIC_DATA]) A/C …" at bounding box center [512, 261] width 1025 height 485
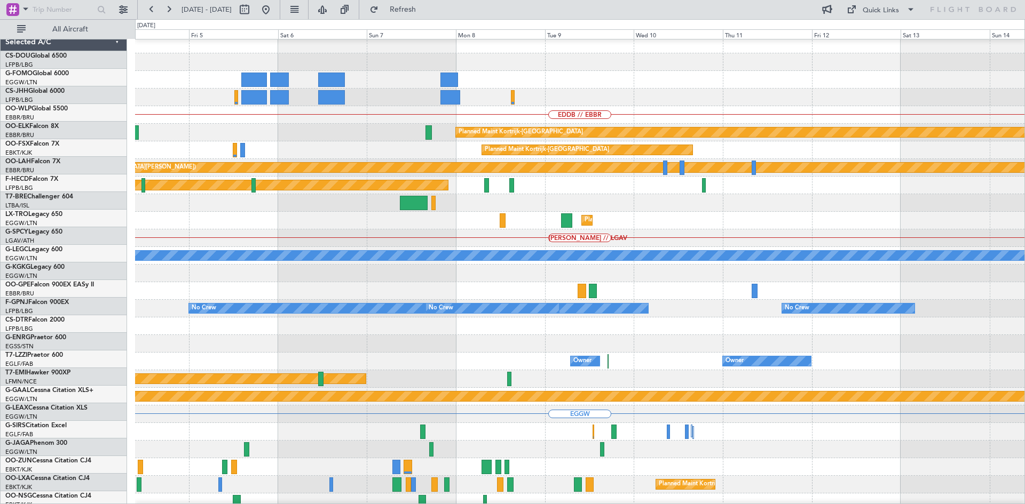
scroll to position [4, 0]
click at [58, 183] on div "EDDB // EBBR Planned Maint [GEOGRAPHIC_DATA]-[GEOGRAPHIC_DATA] Planned Maint [G…" at bounding box center [512, 261] width 1025 height 485
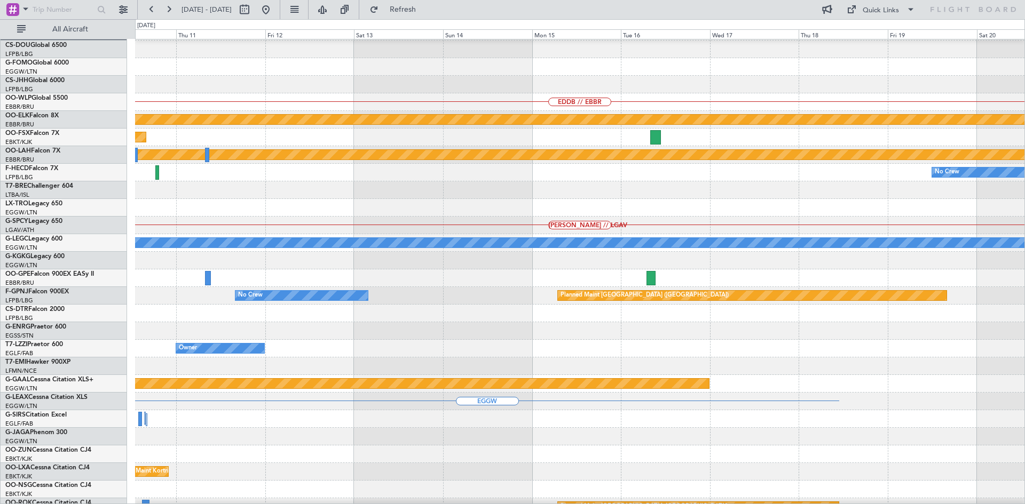
click at [141, 225] on div "[PERSON_NAME] // LGAV" at bounding box center [579, 226] width 889 height 18
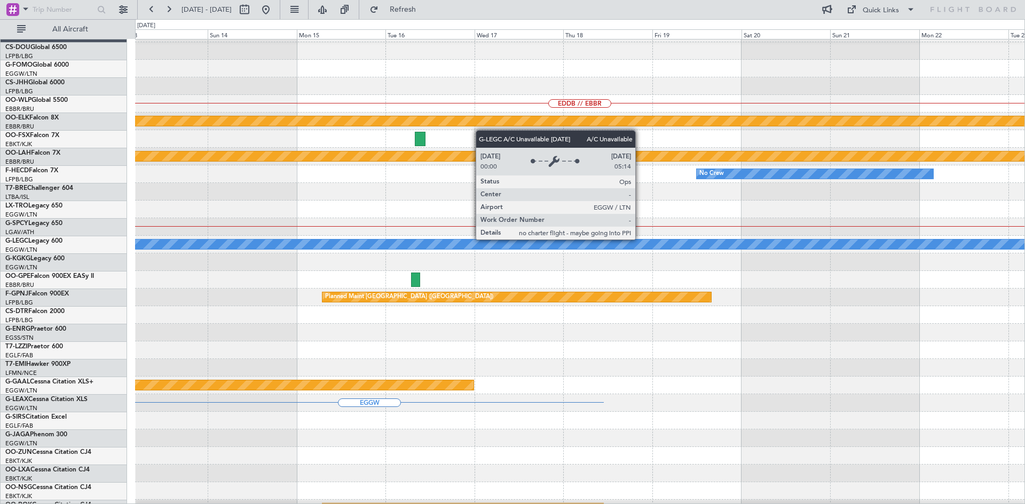
scroll to position [15, 0]
click at [405, 241] on div "A/C Unavailable [GEOGRAPHIC_DATA] ([GEOGRAPHIC_DATA])" at bounding box center [579, 245] width 2667 height 10
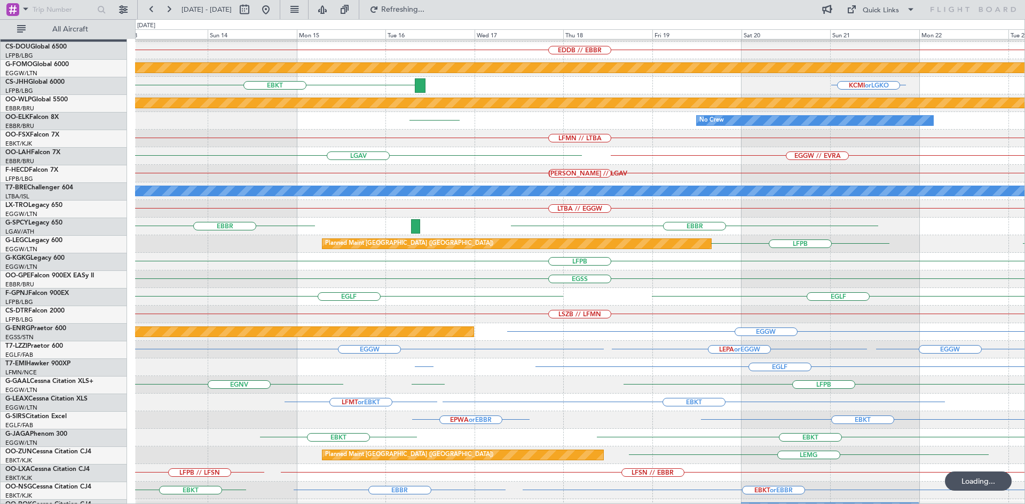
scroll to position [98, 0]
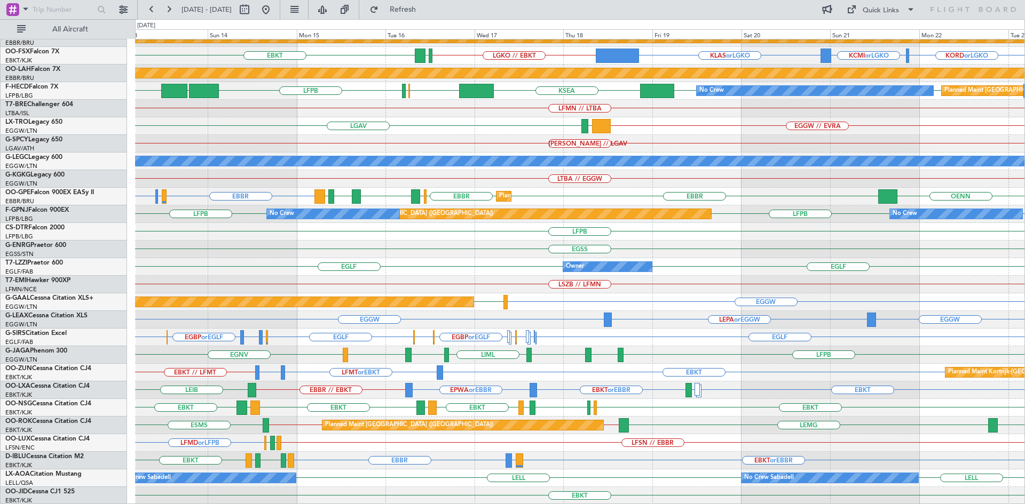
click at [437, 476] on div "[PERSON_NAME][GEOGRAPHIC_DATA] No Crew Sabadell No Crew Sabadell" at bounding box center [579, 479] width 889 height 18
click at [274, 11] on button at bounding box center [265, 9] width 17 height 17
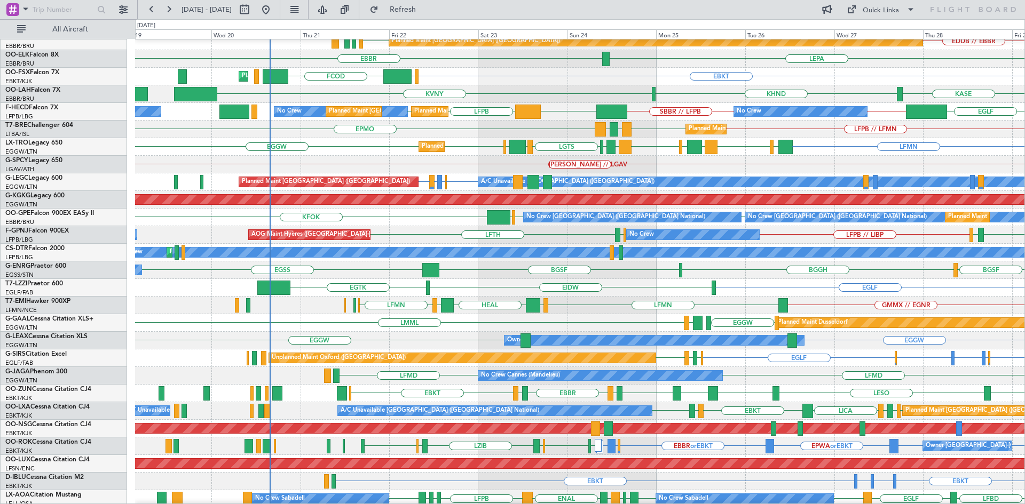
scroll to position [77, 0]
click at [603, 302] on div "LFMN [PERSON_NAME] HEAL [PERSON_NAME] LFMN GMMX // EGNR" at bounding box center [579, 306] width 889 height 18
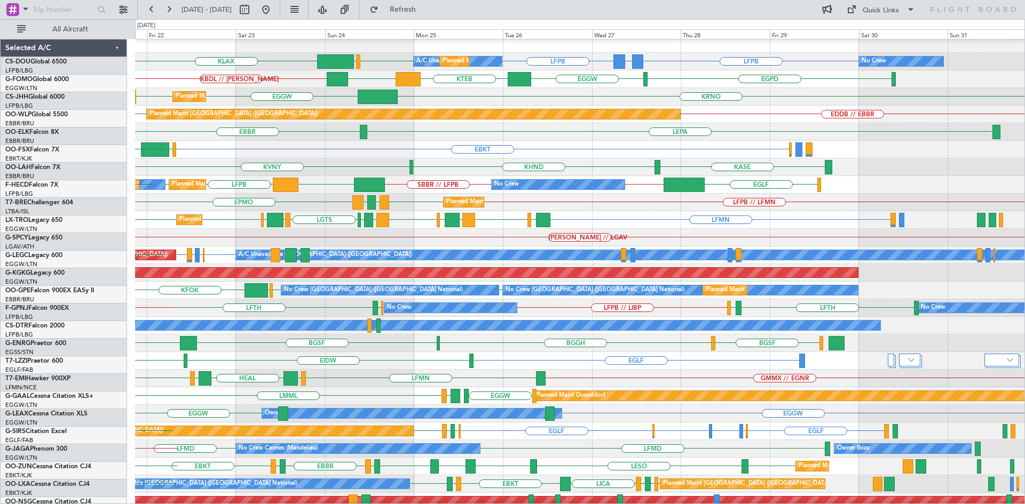
scroll to position [4, 0]
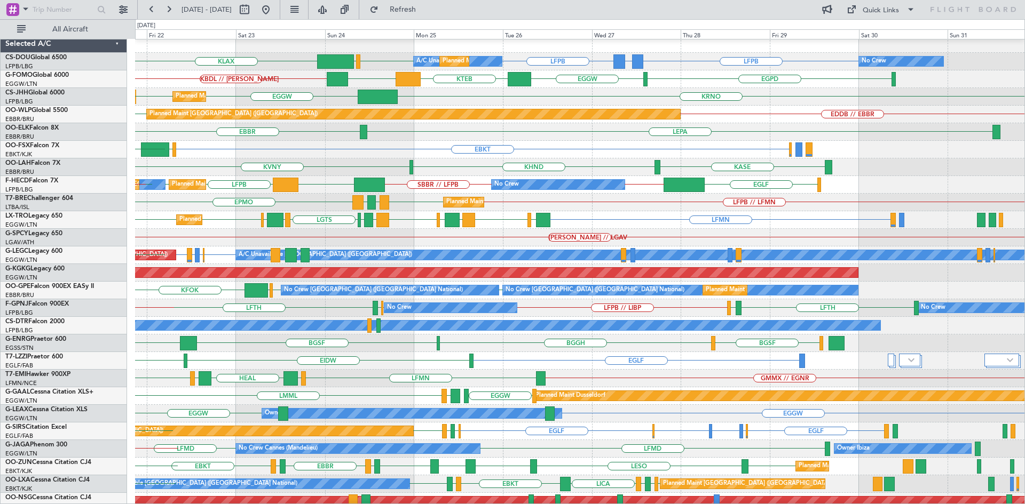
click at [418, 314] on div "No Crew LFTH LIRN LFPB // LIBP LIBP // LFPB LIRN LFTH No Crew [GEOGRAPHIC_DATA]…" at bounding box center [579, 308] width 889 height 18
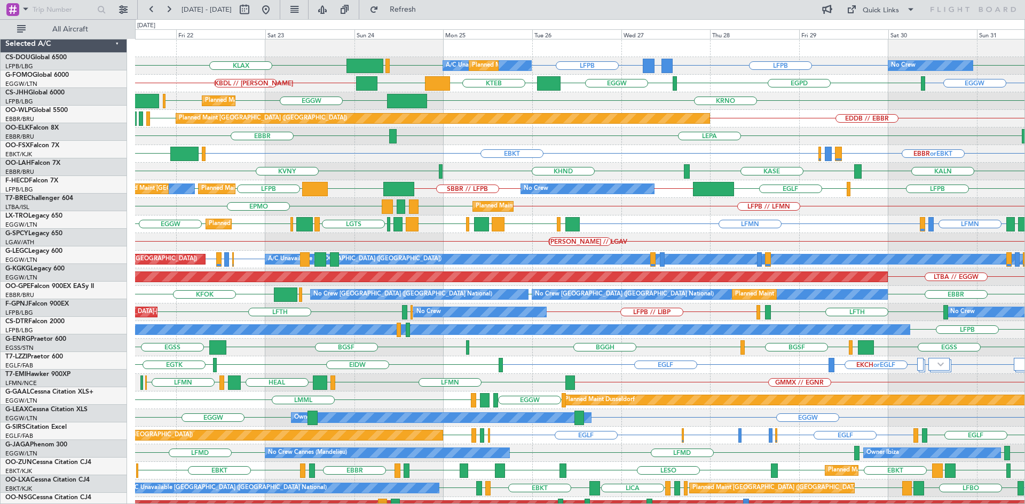
scroll to position [0, 0]
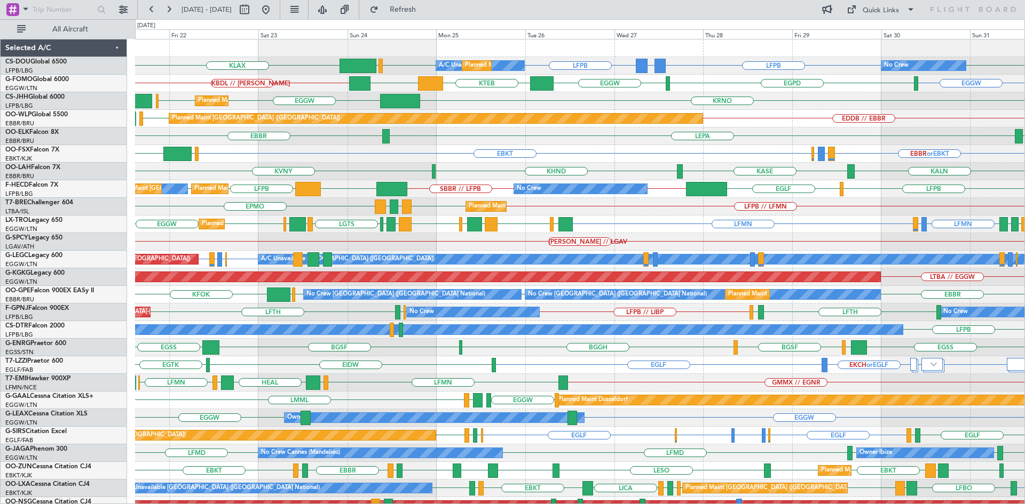
click at [488, 195] on div "Planned Maint [GEOGRAPHIC_DATA] ([GEOGRAPHIC_DATA]) No Crew Planned Maint [GEOG…" at bounding box center [579, 189] width 889 height 18
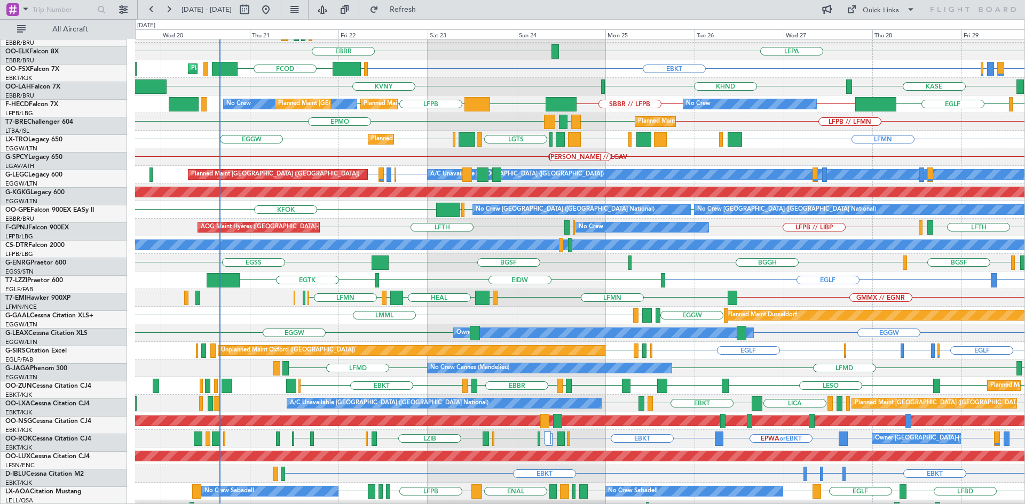
scroll to position [85, 0]
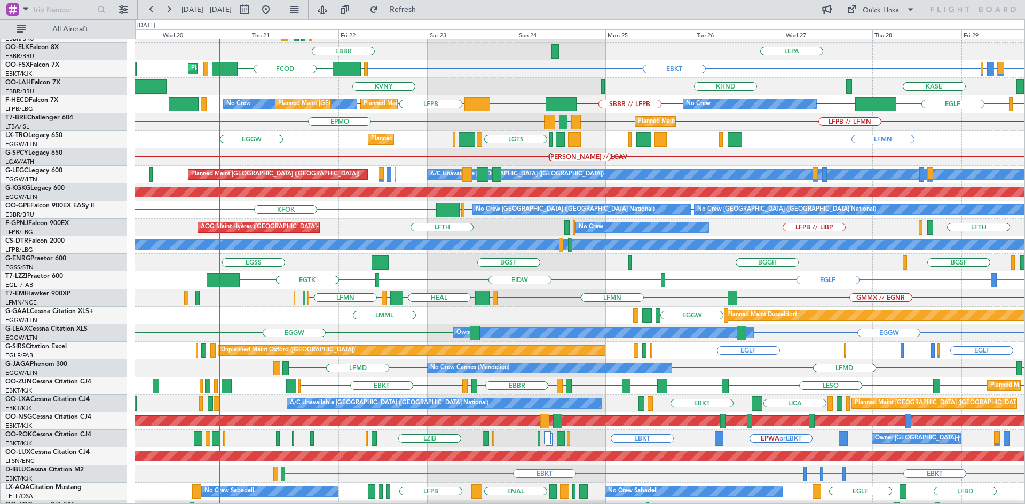
click at [486, 228] on div "LFPB // LIBP LIBP // LFPB LIRN LFTH No Crew [GEOGRAPHIC_DATA] ([GEOGRAPHIC_DATA…" at bounding box center [579, 228] width 889 height 18
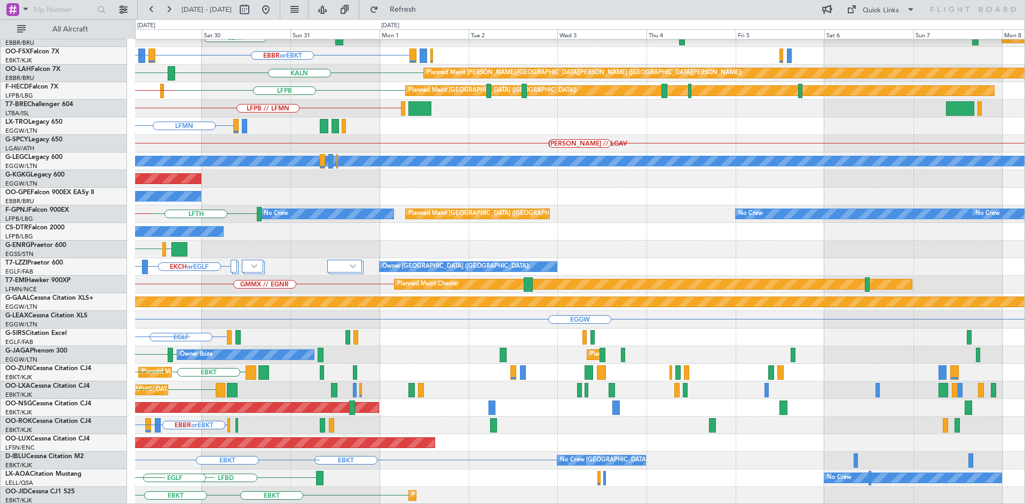
scroll to position [98, 0]
click at [0, 219] on div "EDDB // EBBR Planned Maint [GEOGRAPHIC_DATA] ([GEOGRAPHIC_DATA]) LEPA Planned M…" at bounding box center [512, 261] width 1025 height 485
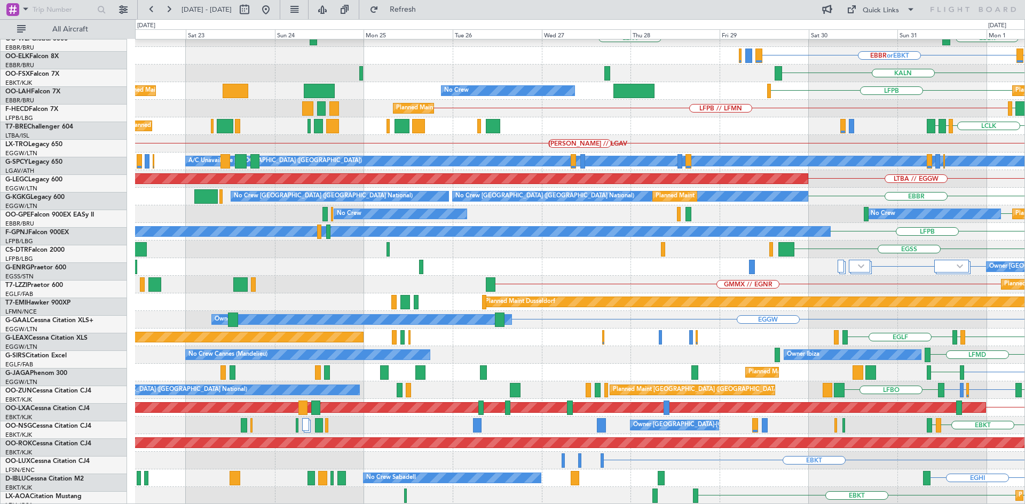
click at [1024, 215] on html "[DATE] - [DATE] Refresh Quick Links All Aircraft EDDB // EBBR Planned Maint [GE…" at bounding box center [512, 252] width 1025 height 504
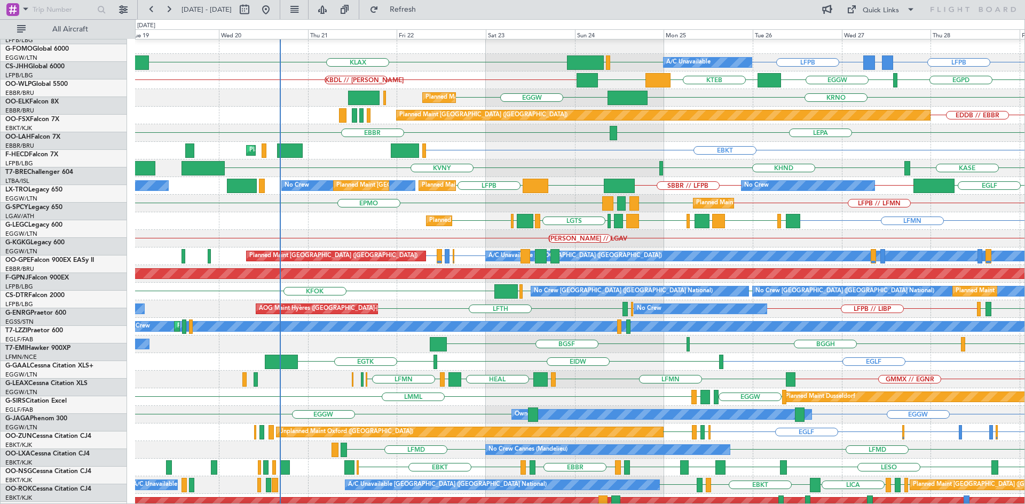
scroll to position [0, 0]
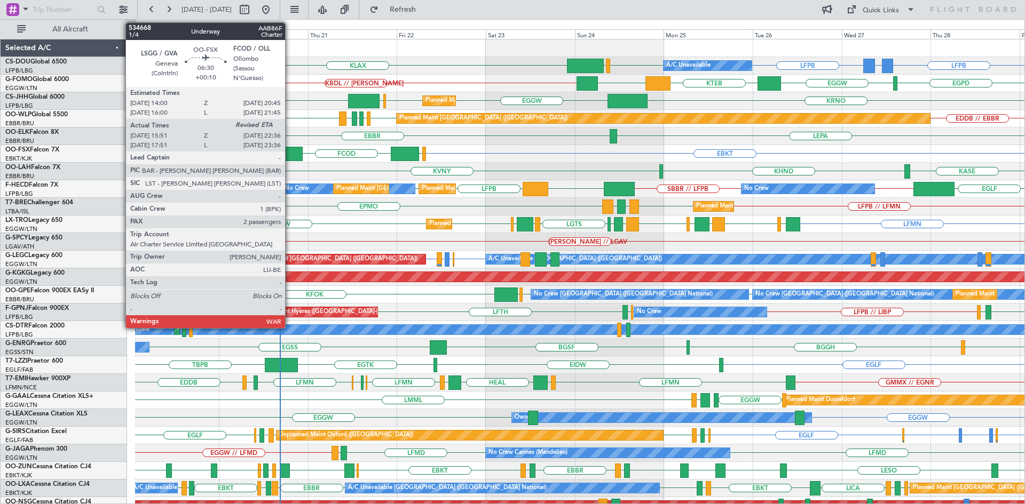
click at [290, 149] on div at bounding box center [289, 154] width 25 height 14
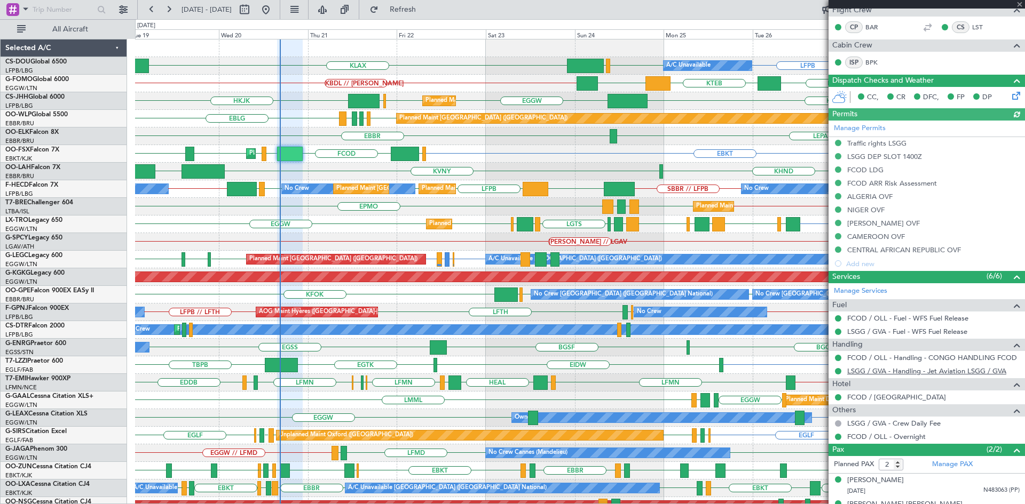
scroll to position [199, 0]
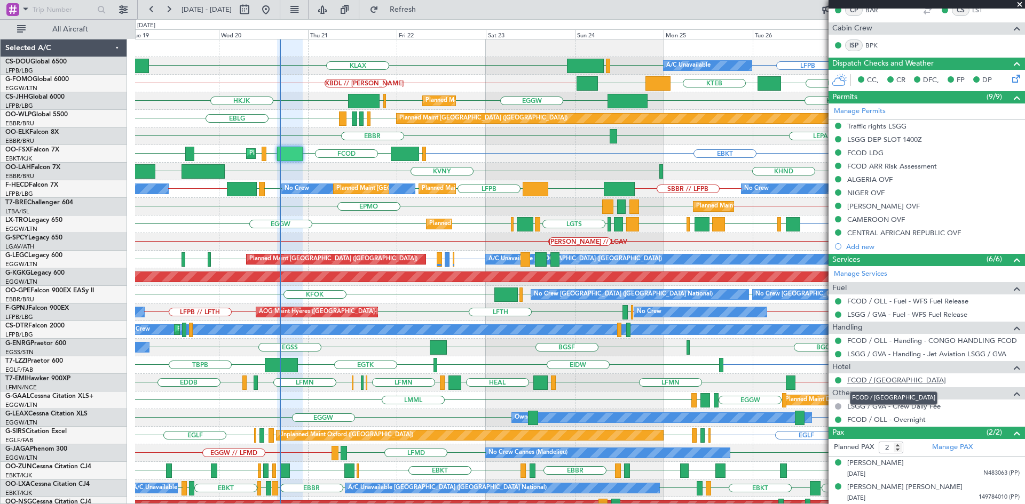
click at [898, 379] on link "FCOD / [GEOGRAPHIC_DATA]" at bounding box center [896, 380] width 99 height 9
click at [1018, 4] on span at bounding box center [1019, 5] width 11 height 10
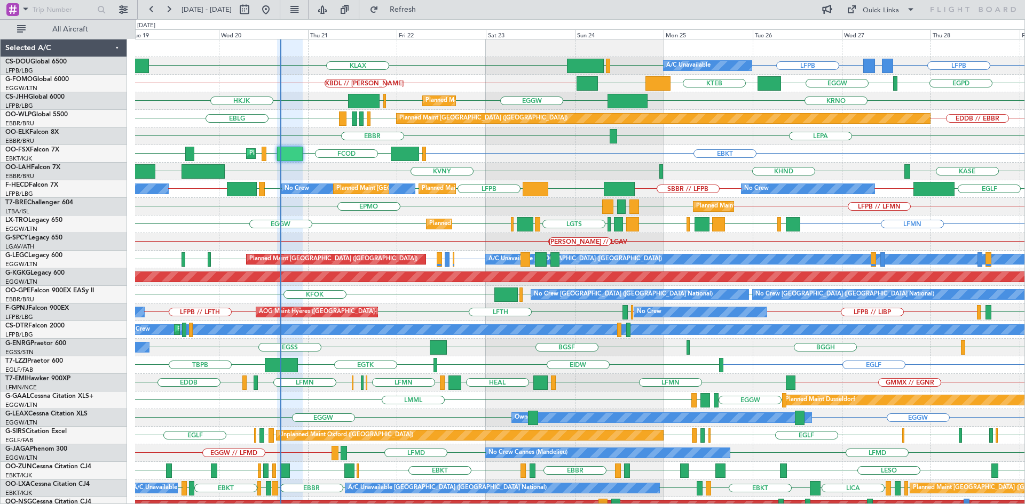
type input "0"
